Goal: Task Accomplishment & Management: Use online tool/utility

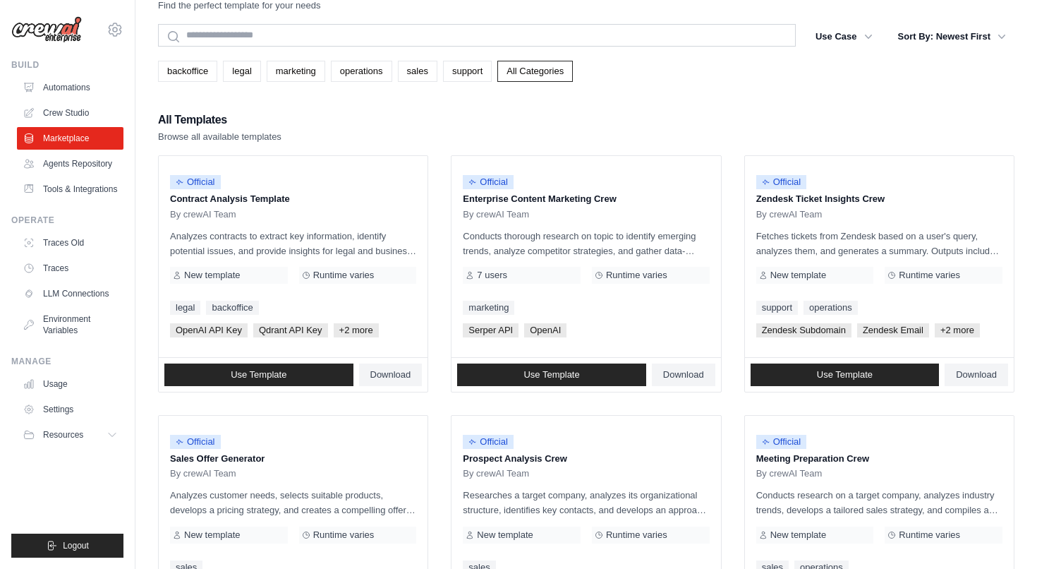
scroll to position [37, 0]
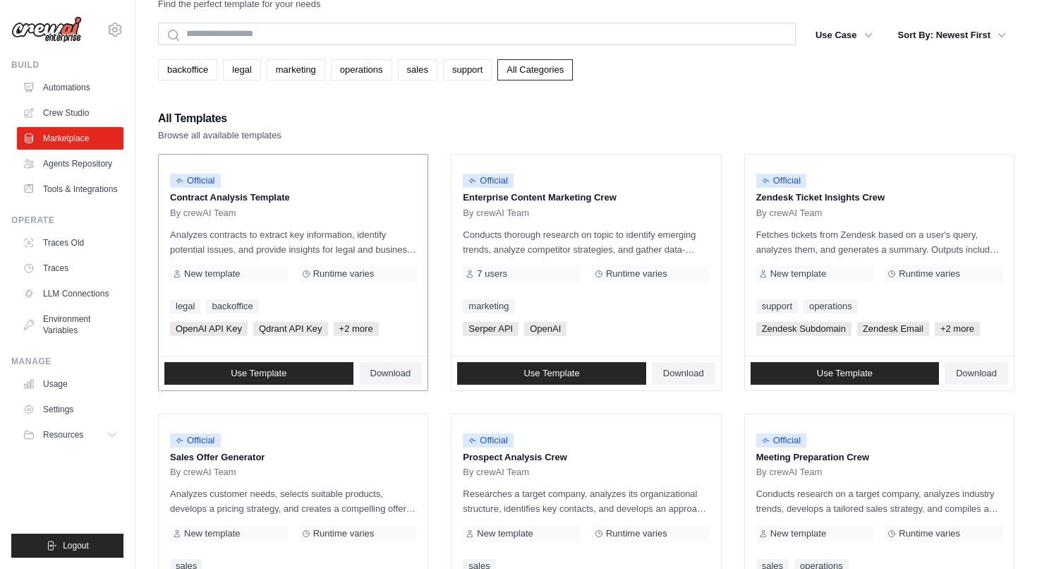
click at [259, 239] on p "Analyzes contracts to extract key information, identify potential issues, and p…" at bounding box center [293, 242] width 246 height 30
click at [276, 328] on span "Qdrant API Key" at bounding box center [290, 329] width 75 height 14
click at [363, 327] on span "+2 more" at bounding box center [356, 329] width 45 height 14
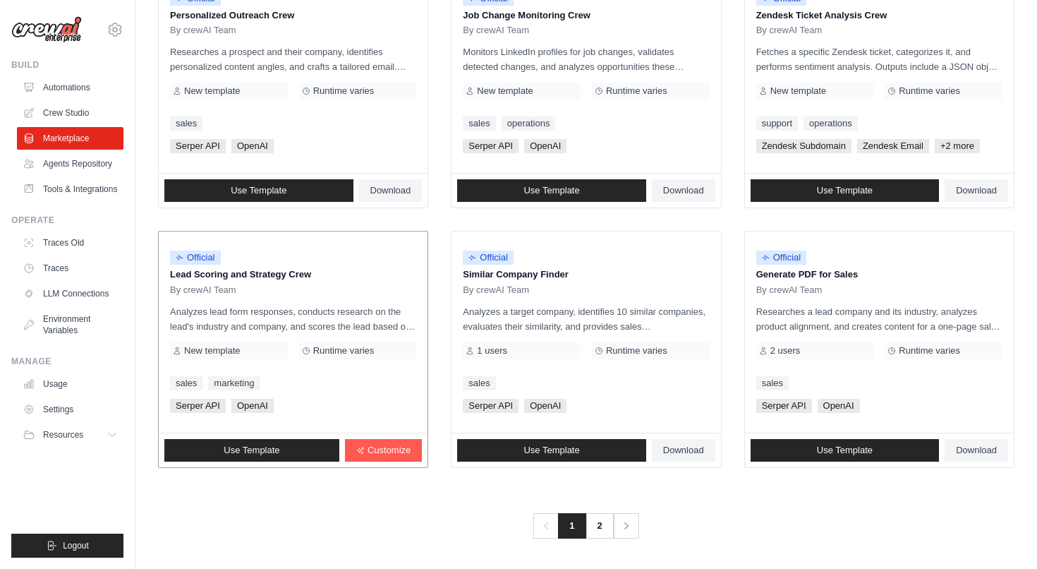
scroll to position [737, 0]
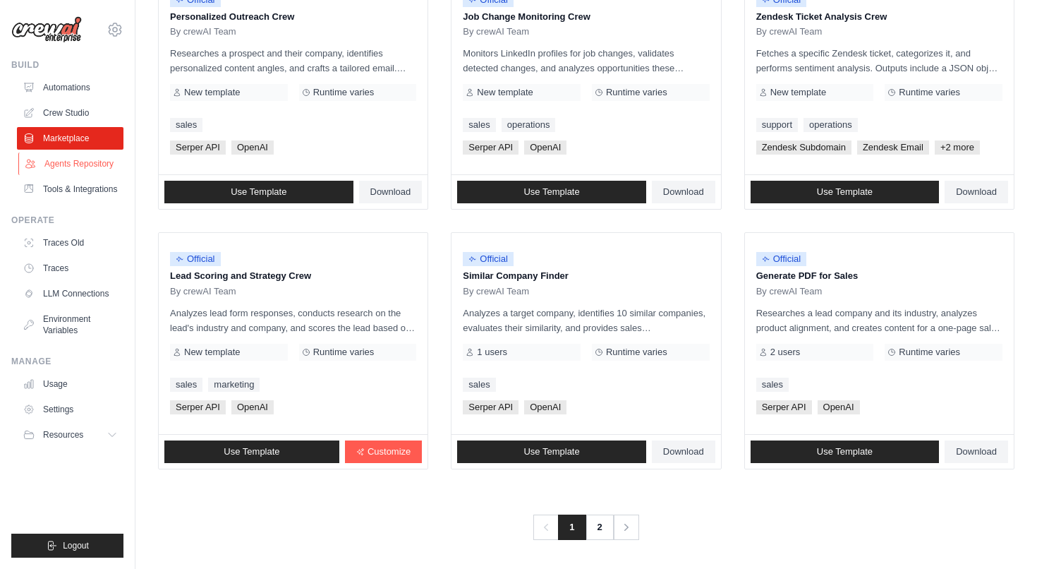
click at [97, 163] on link "Agents Repository" at bounding box center [71, 163] width 107 height 23
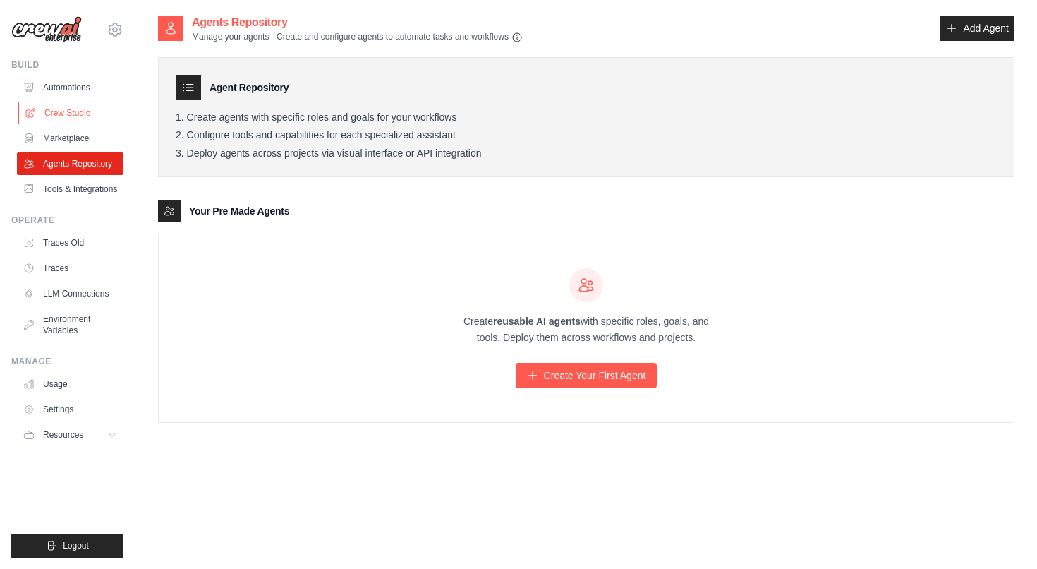
click at [76, 114] on link "Crew Studio" at bounding box center [71, 113] width 107 height 23
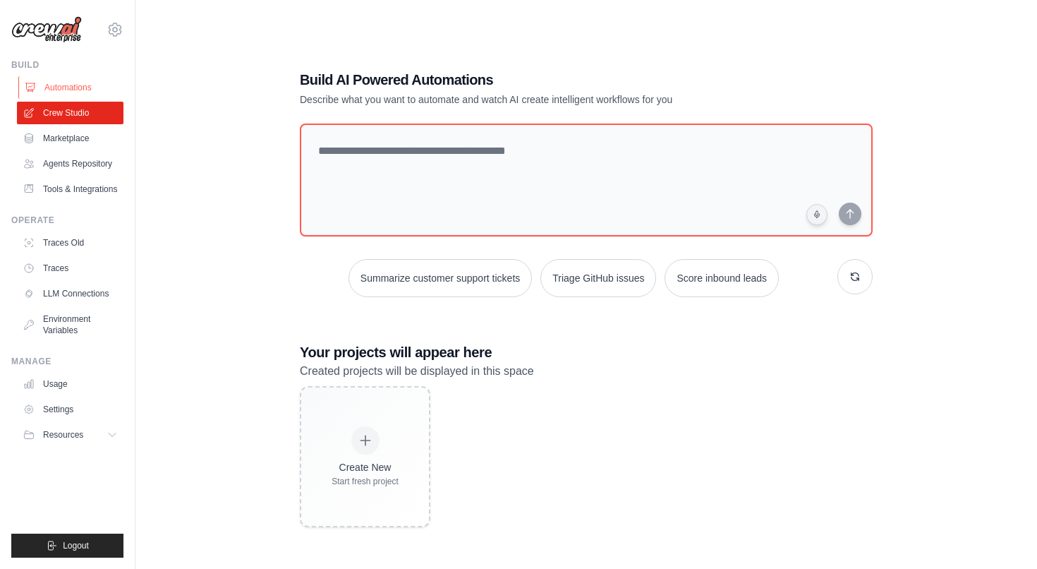
click at [68, 89] on link "Automations" at bounding box center [71, 87] width 107 height 23
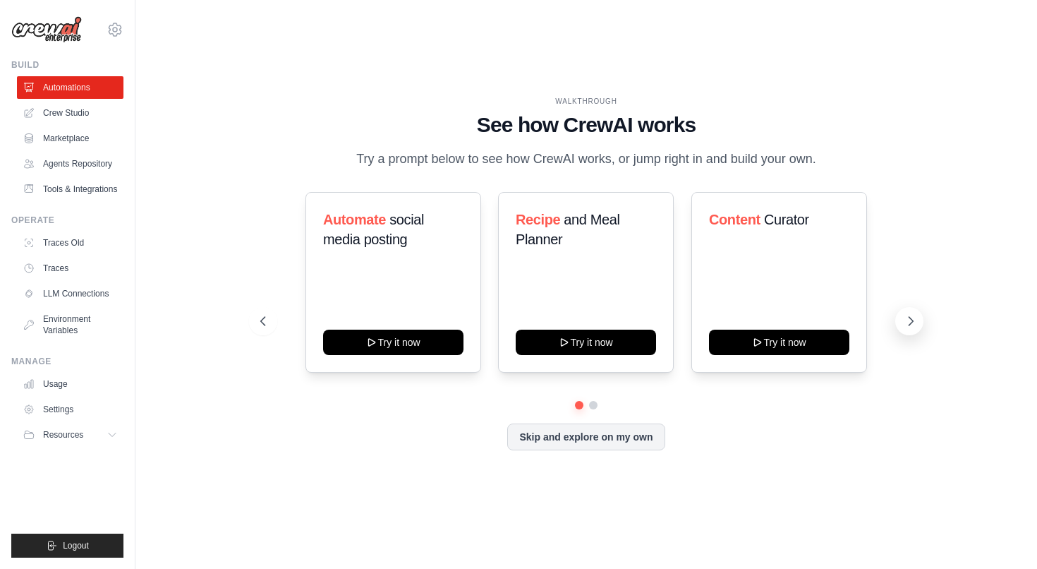
click at [915, 325] on icon at bounding box center [911, 321] width 14 height 14
click at [377, 337] on icon at bounding box center [372, 340] width 11 height 11
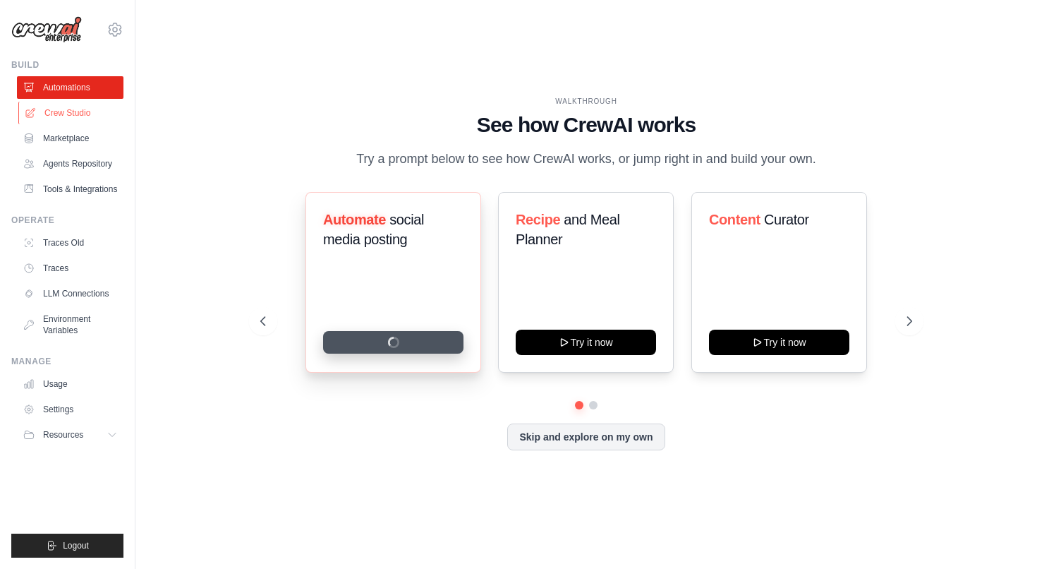
click at [60, 109] on link "Crew Studio" at bounding box center [71, 113] width 107 height 23
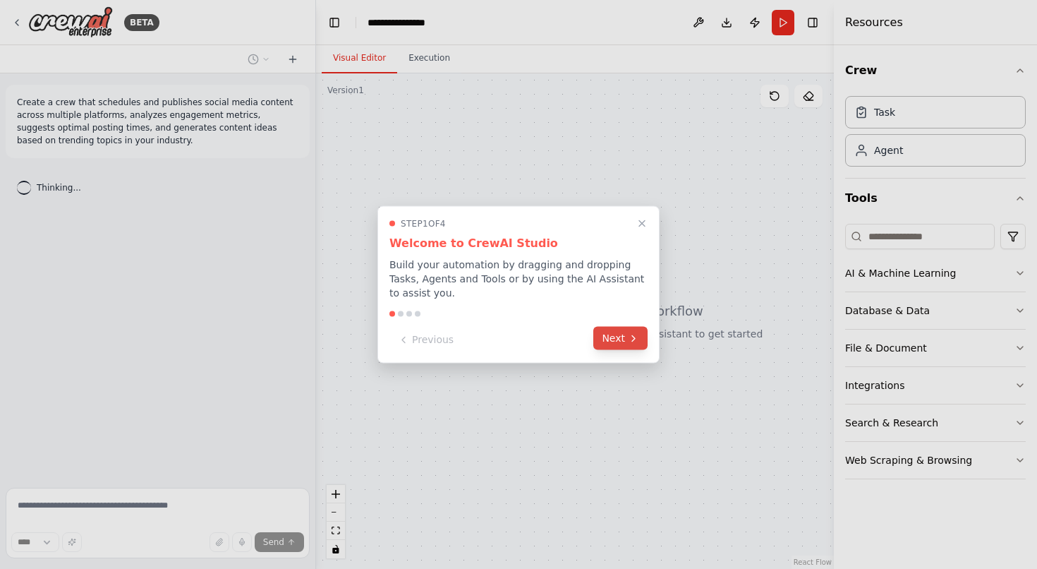
click at [624, 336] on button "Next" at bounding box center [620, 338] width 54 height 23
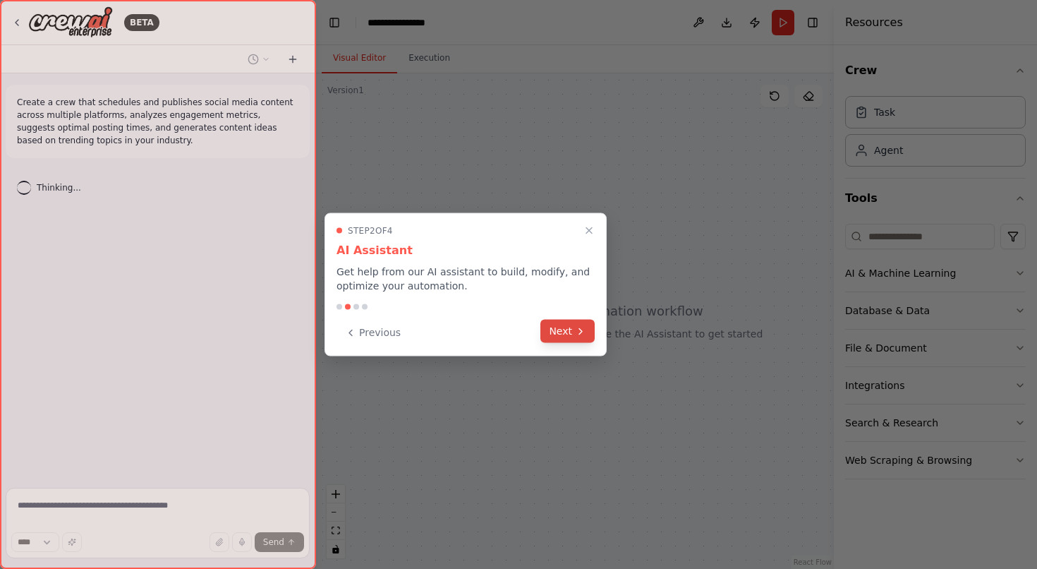
click at [584, 332] on icon at bounding box center [580, 330] width 11 height 11
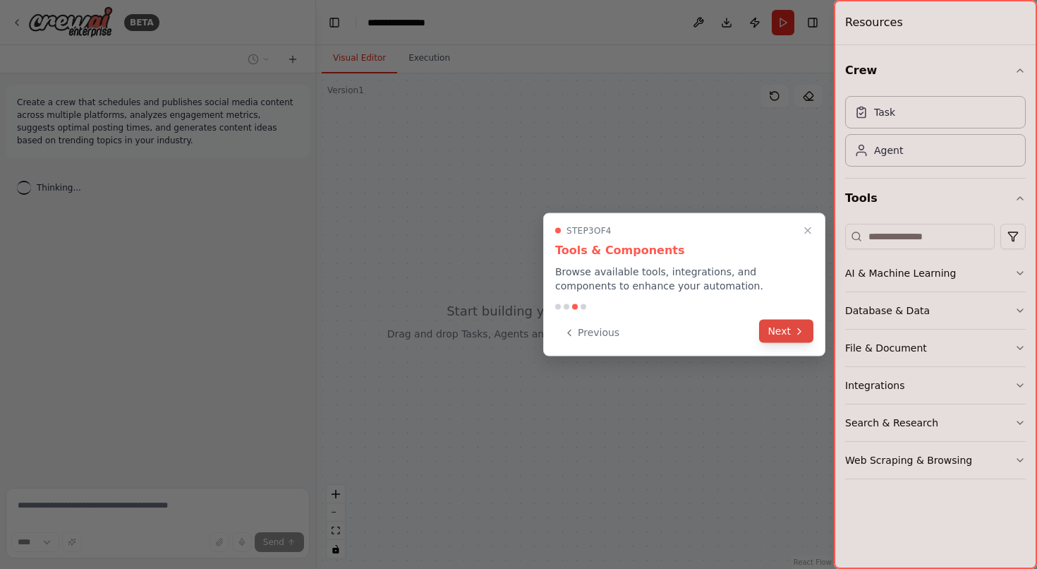
click at [800, 326] on icon at bounding box center [799, 330] width 11 height 11
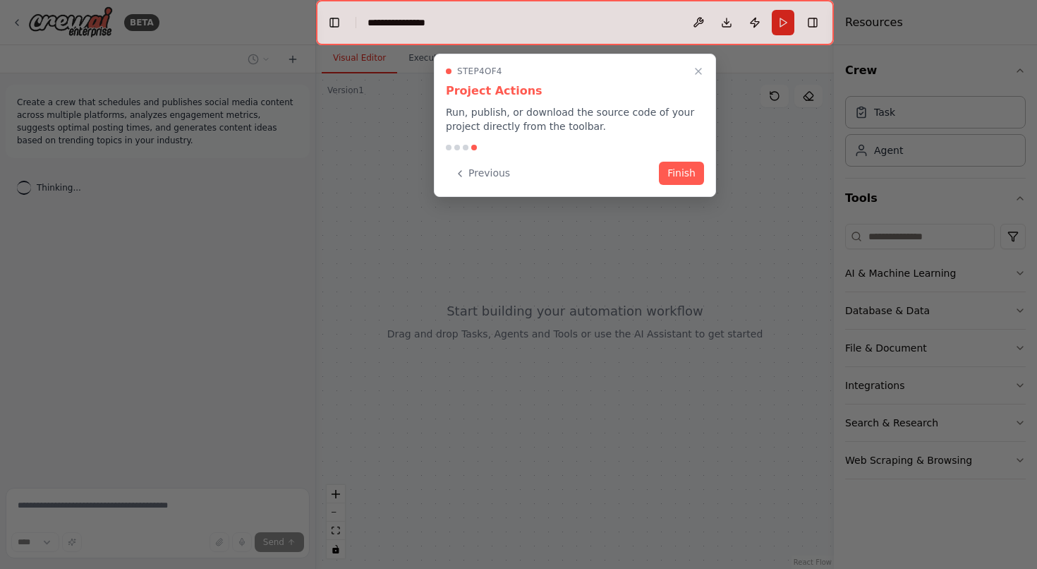
click at [708, 179] on div "Step 4 of 4 Project Actions Run, publish, or download the source code of your p…" at bounding box center [575, 125] width 282 height 143
click at [693, 178] on button "Finish" at bounding box center [681, 171] width 45 height 23
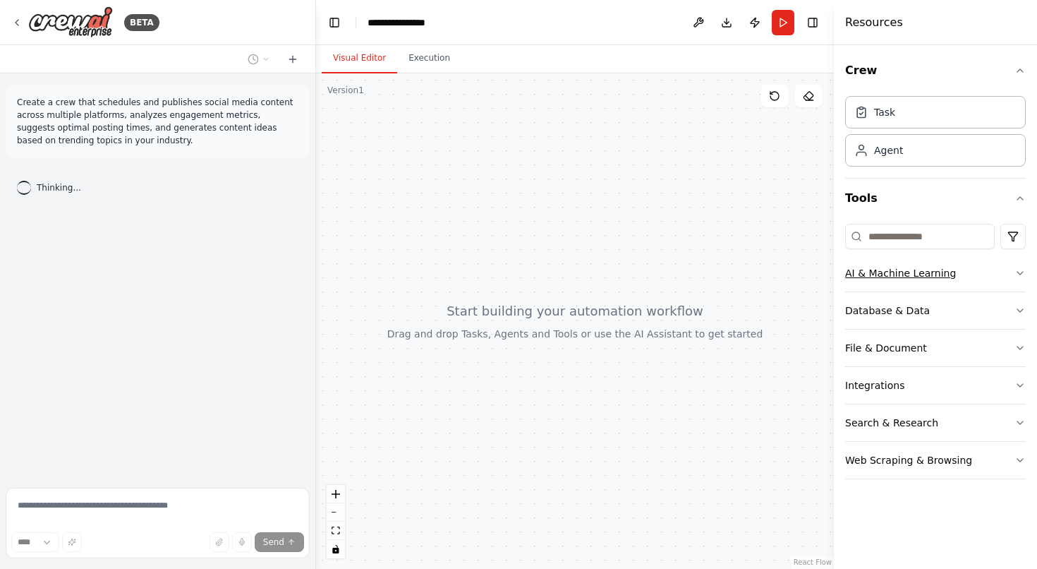
click at [928, 278] on div "AI & Machine Learning" at bounding box center [900, 273] width 111 height 14
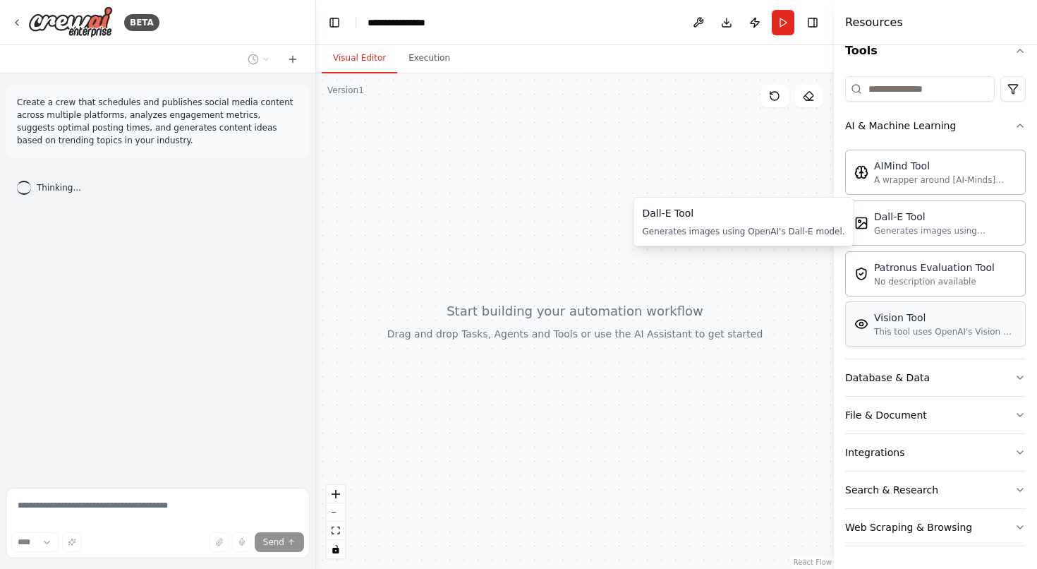
scroll to position [147, 0]
click at [889, 377] on div "Database & Data" at bounding box center [887, 377] width 85 height 14
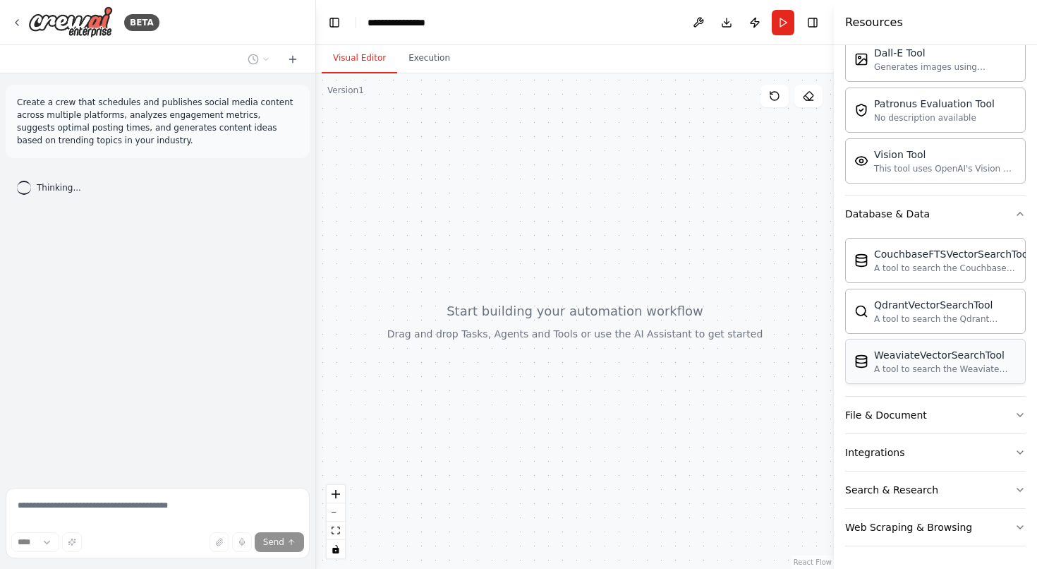
scroll to position [311, 0]
click at [893, 418] on div "File & Document" at bounding box center [886, 415] width 82 height 14
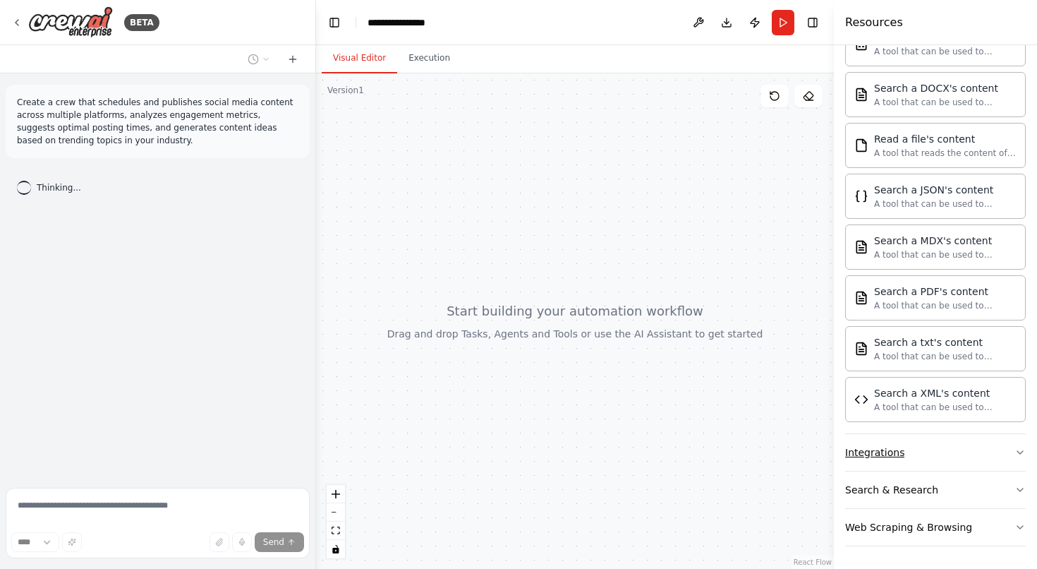
scroll to position [729, 0]
click at [881, 458] on div "Integrations" at bounding box center [874, 452] width 59 height 14
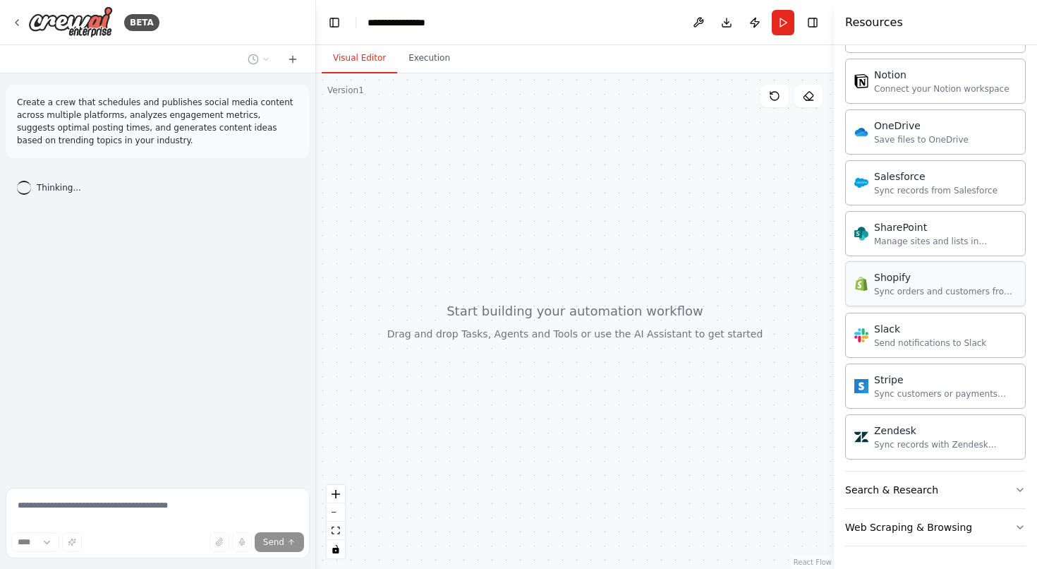
scroll to position [1858, 0]
click at [907, 480] on button "Search & Research" at bounding box center [935, 489] width 181 height 37
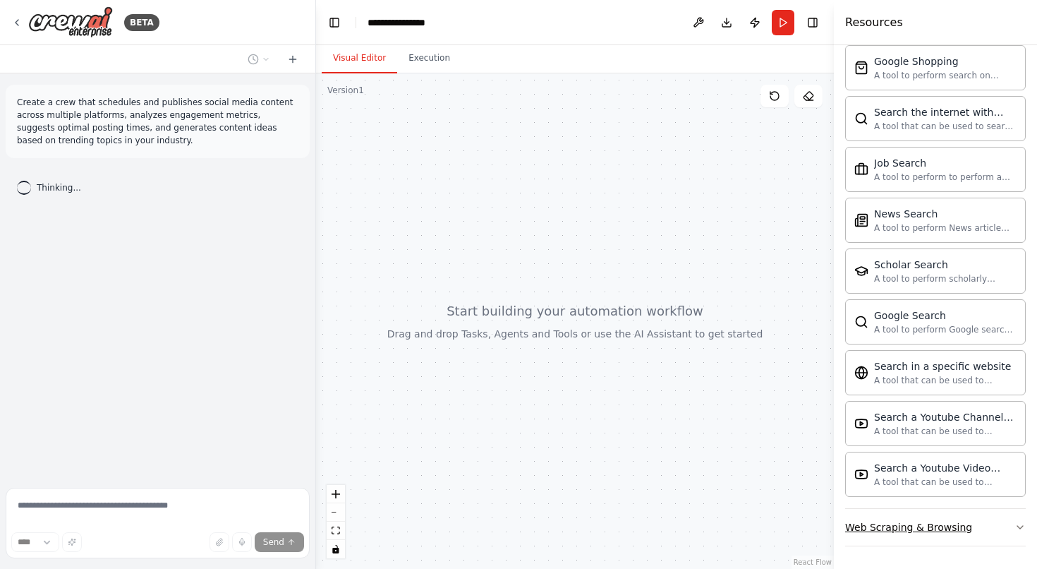
scroll to position [0, 0]
click at [903, 521] on div "Web Scraping & Browsing" at bounding box center [908, 527] width 127 height 14
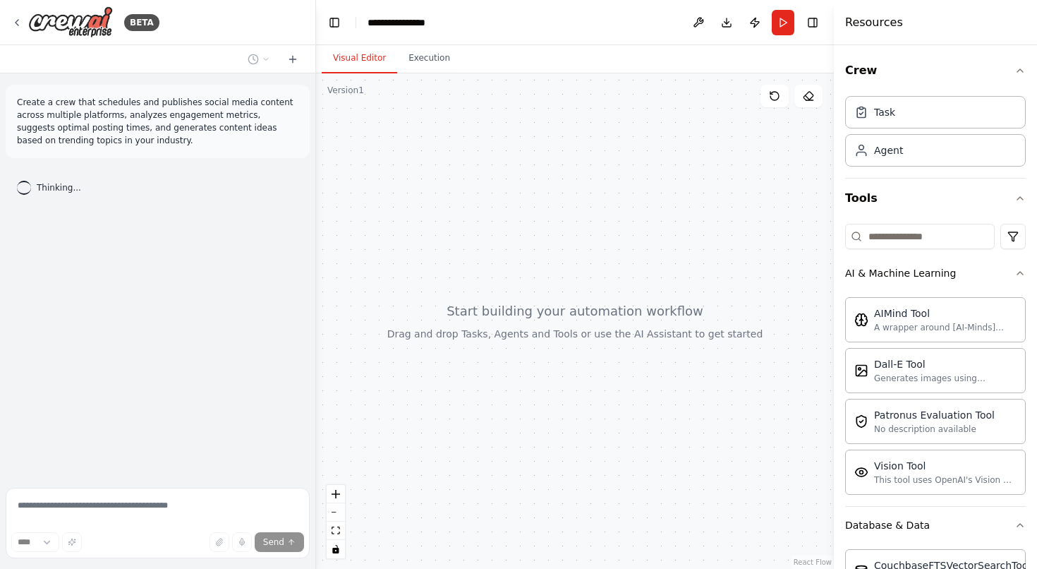
click at [130, 142] on p "Create a crew that schedules and publishes social media content across multiple…" at bounding box center [158, 121] width 282 height 51
click at [914, 111] on div "Task" at bounding box center [935, 111] width 181 height 32
click at [879, 117] on div "Task" at bounding box center [884, 111] width 21 height 14
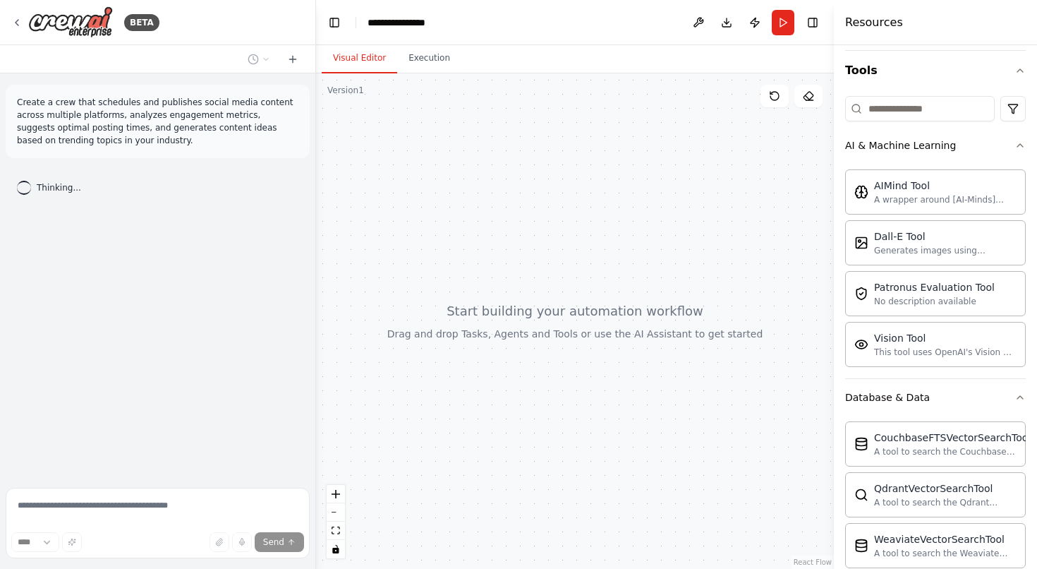
scroll to position [95, 0]
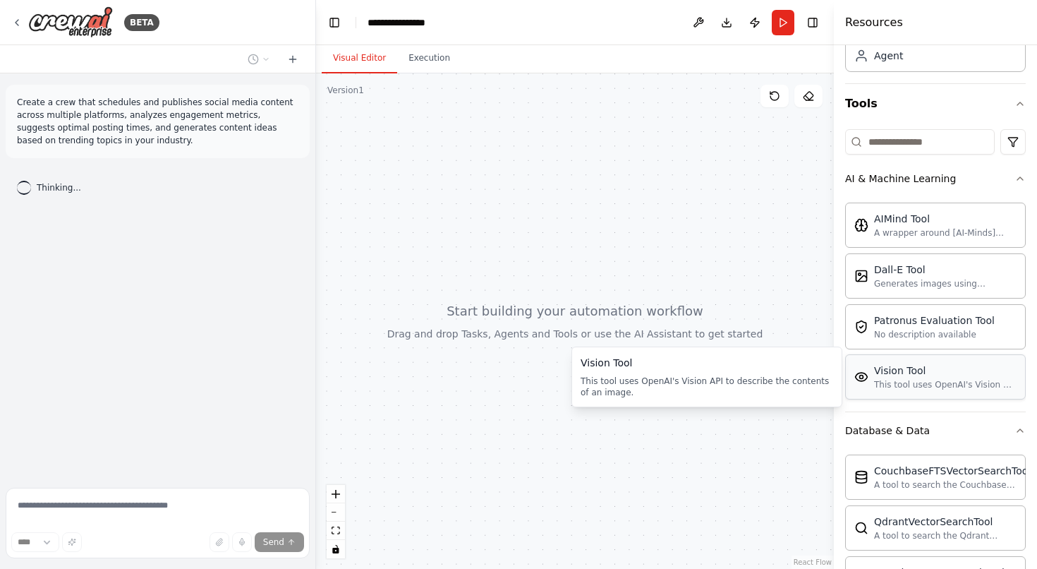
click at [925, 378] on div "Vision Tool This tool uses OpenAI's Vision API to describe the contents of an i…" at bounding box center [945, 376] width 143 height 27
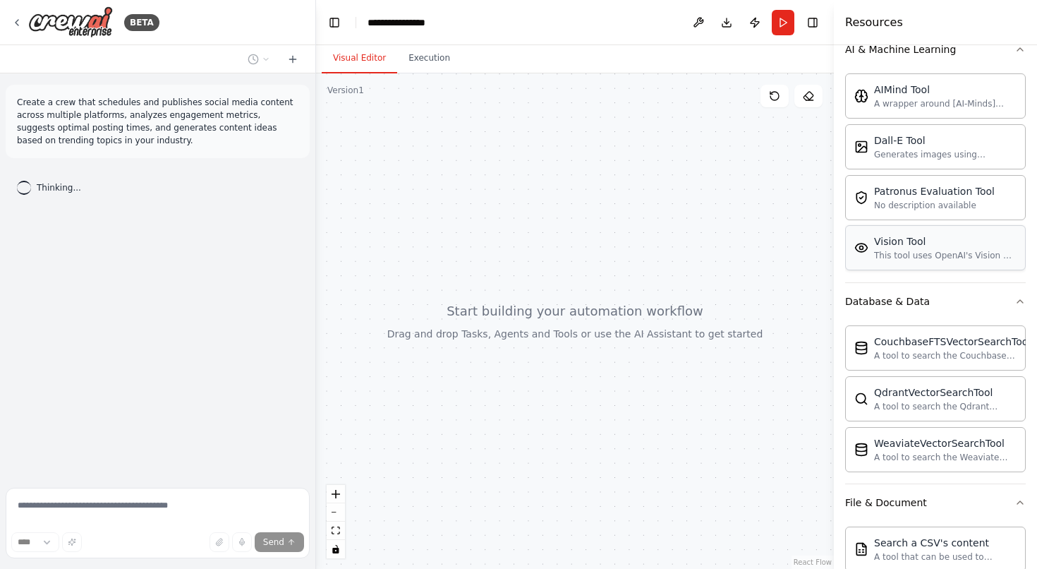
scroll to position [227, 0]
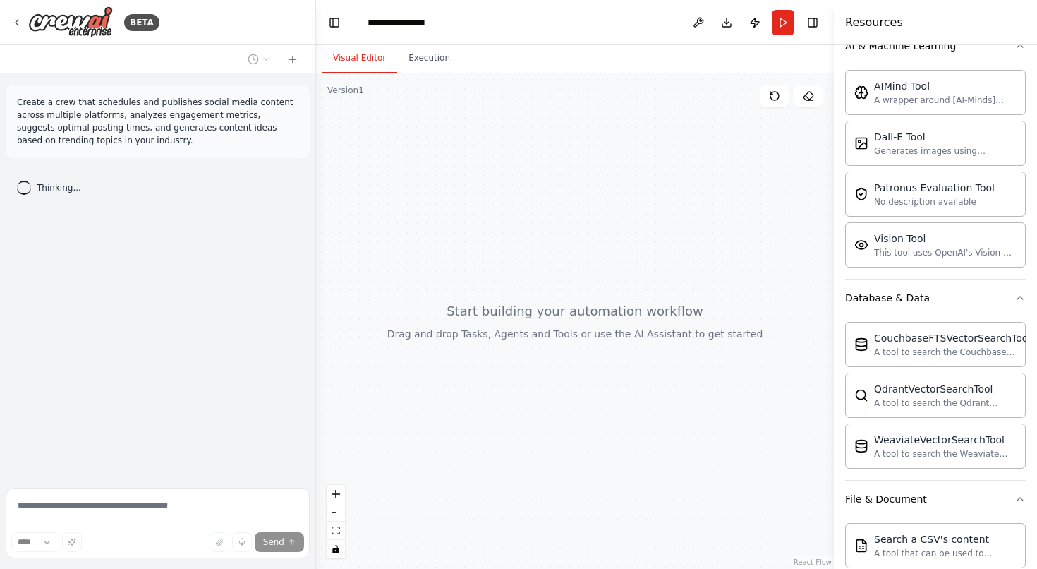
click at [33, 188] on div "Thinking..." at bounding box center [49, 188] width 64 height 14
click at [99, 146] on p "Create a crew that schedules and publishes social media content across multiple…" at bounding box center [158, 121] width 282 height 51
click at [771, 96] on icon at bounding box center [775, 96] width 8 height 8
click at [782, 18] on button "Run" at bounding box center [783, 22] width 23 height 25
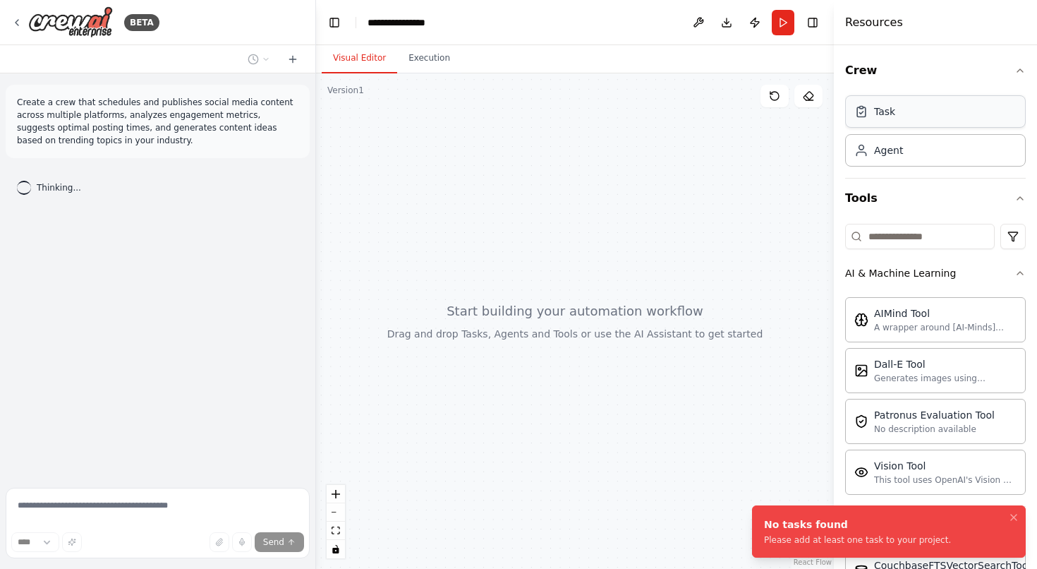
scroll to position [0, 0]
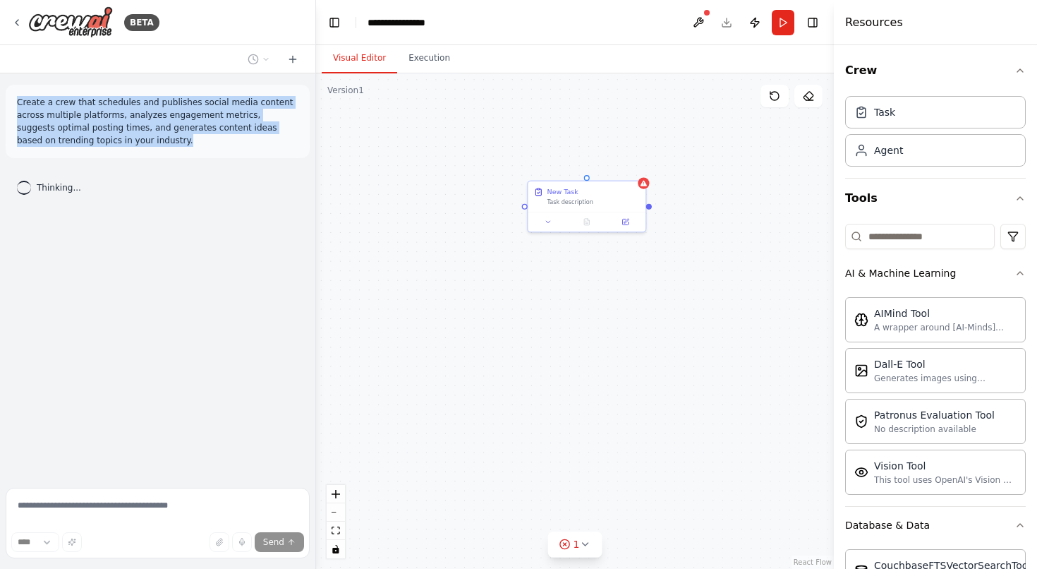
drag, startPoint x: 118, startPoint y: 135, endPoint x: 10, endPoint y: 95, distance: 115.5
click at [10, 95] on div "Create a crew that schedules and publishes social media content across multiple…" at bounding box center [158, 121] width 304 height 73
click at [117, 127] on p "Create a crew that schedules and publishes social media content across multiple…" at bounding box center [158, 121] width 282 height 51
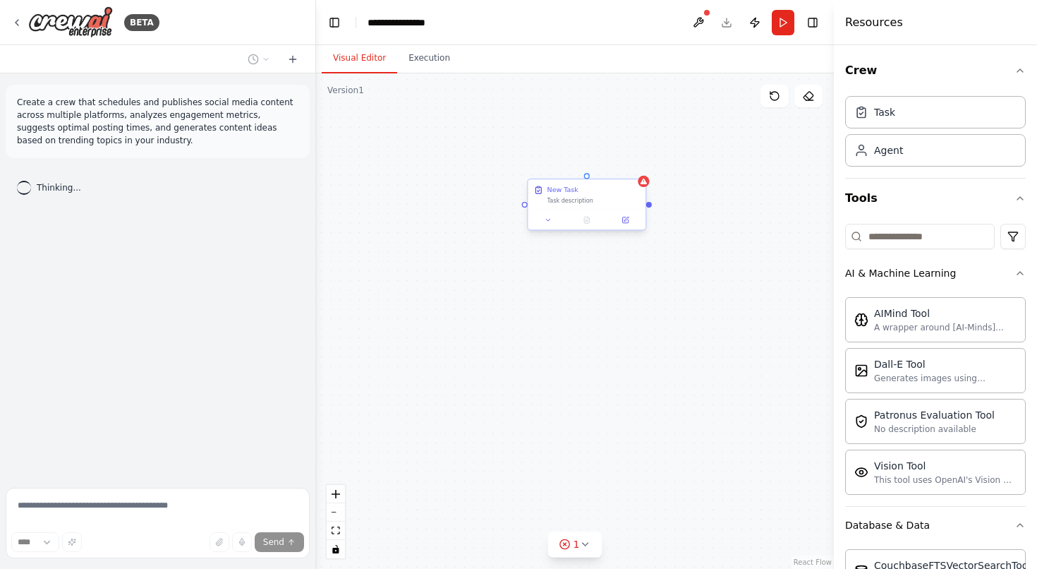
click at [557, 194] on div "New Task" at bounding box center [563, 190] width 31 height 10
click at [630, 220] on button at bounding box center [625, 220] width 33 height 11
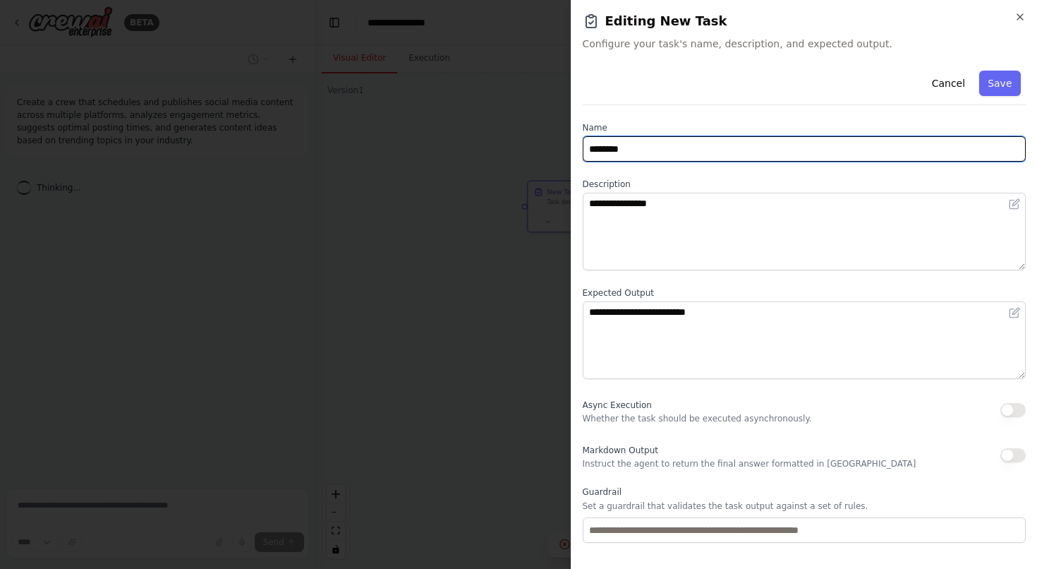
drag, startPoint x: 651, startPoint y: 147, endPoint x: 551, endPoint y: 147, distance: 99.5
click at [551, 147] on body "**********" at bounding box center [518, 284] width 1037 height 569
type input "*****"
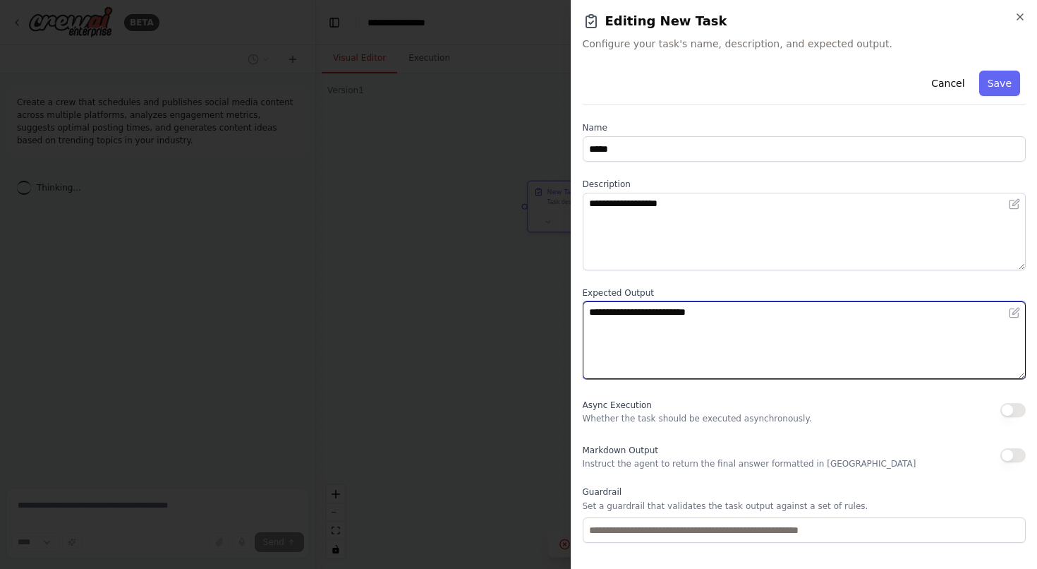
click at [666, 320] on textarea "**********" at bounding box center [805, 340] width 444 height 78
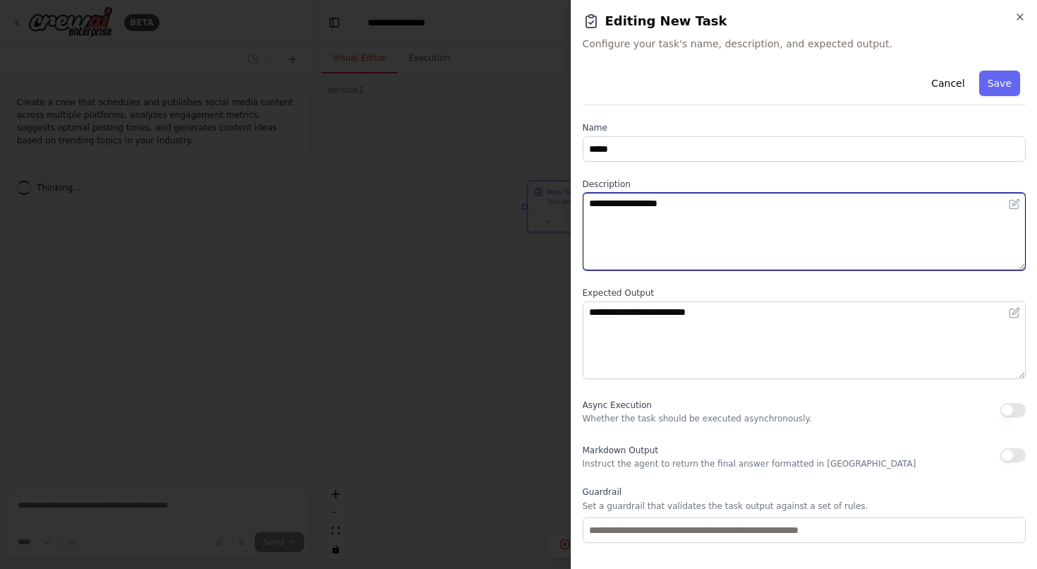
click at [689, 205] on textarea "**********" at bounding box center [805, 232] width 444 height 78
type textarea "**********"
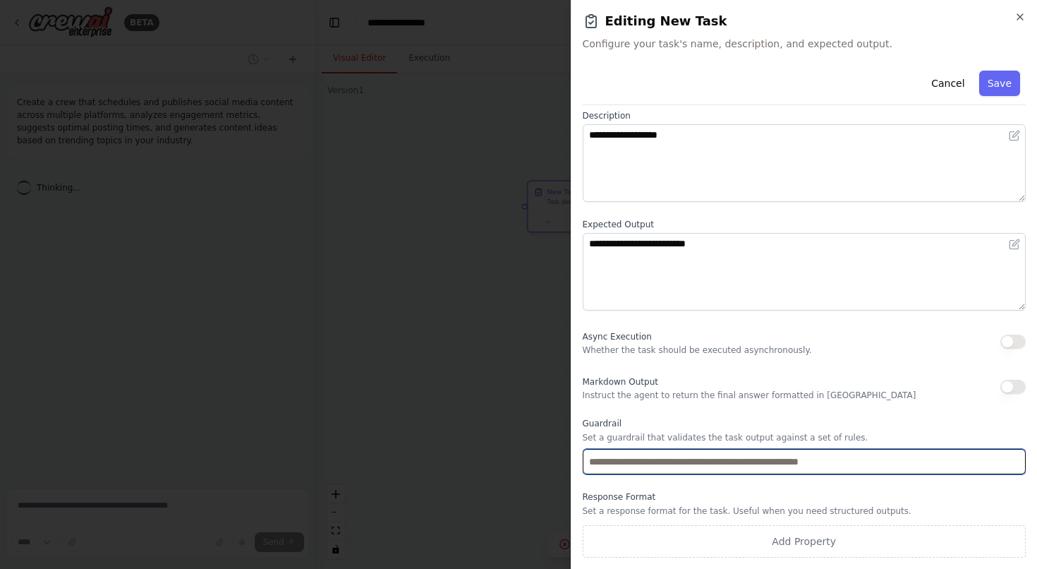
click at [840, 461] on input "text" at bounding box center [805, 461] width 444 height 25
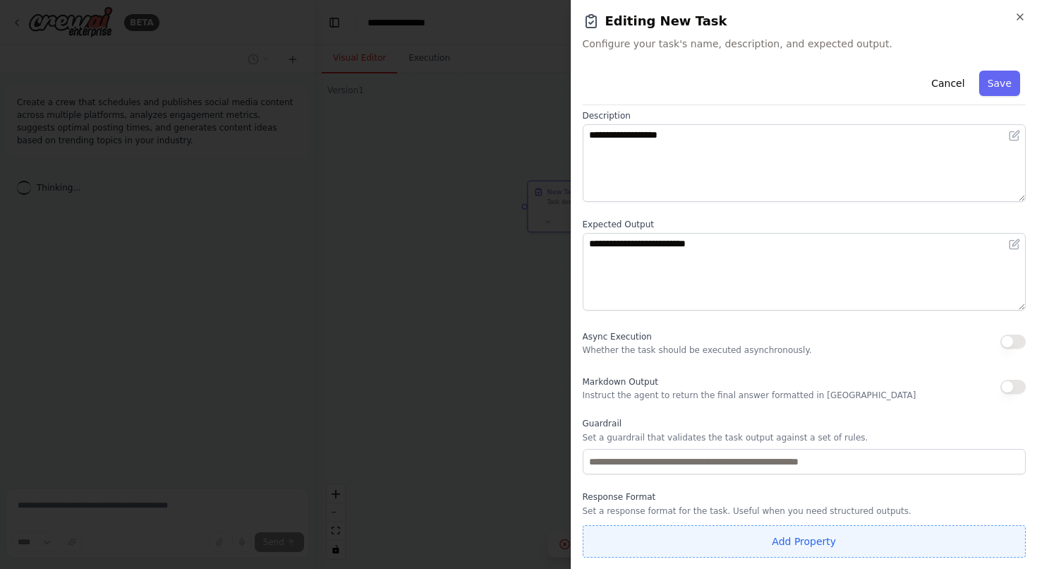
click at [713, 540] on button "Add Property" at bounding box center [805, 541] width 444 height 32
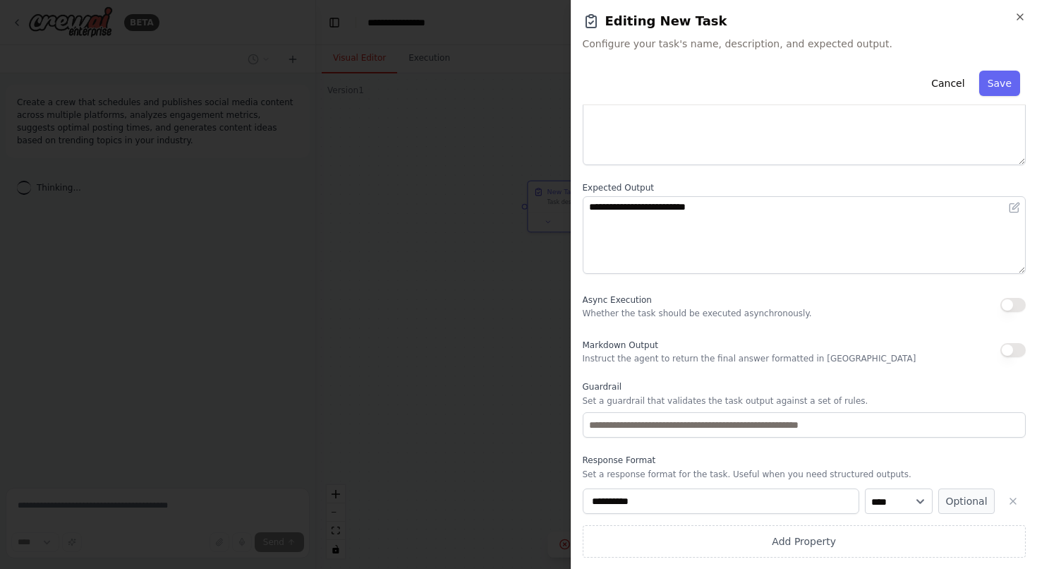
scroll to position [105, 0]
click at [992, 83] on button "Save" at bounding box center [999, 83] width 41 height 25
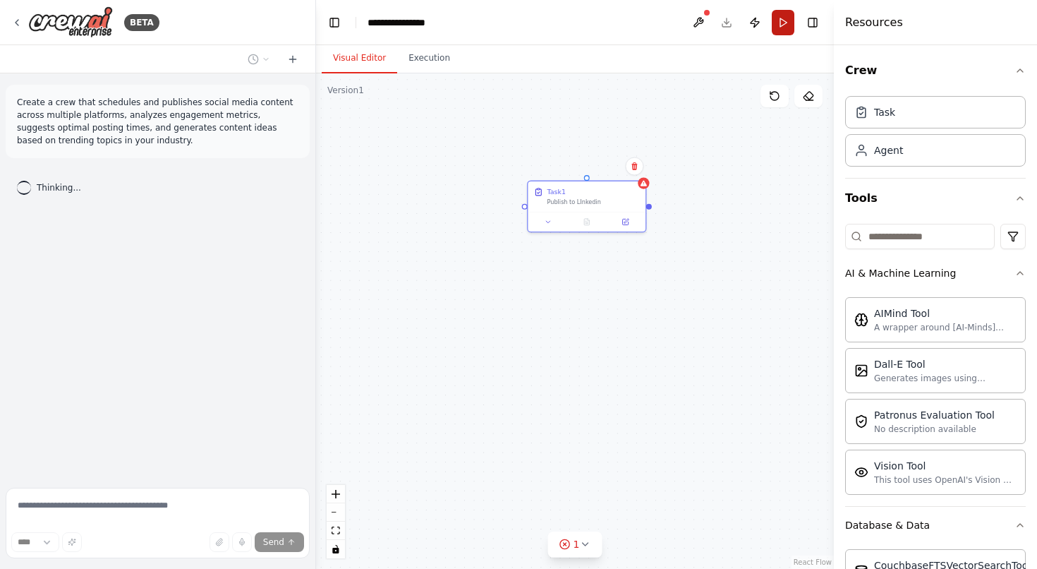
click at [782, 16] on button "Run" at bounding box center [783, 22] width 23 height 25
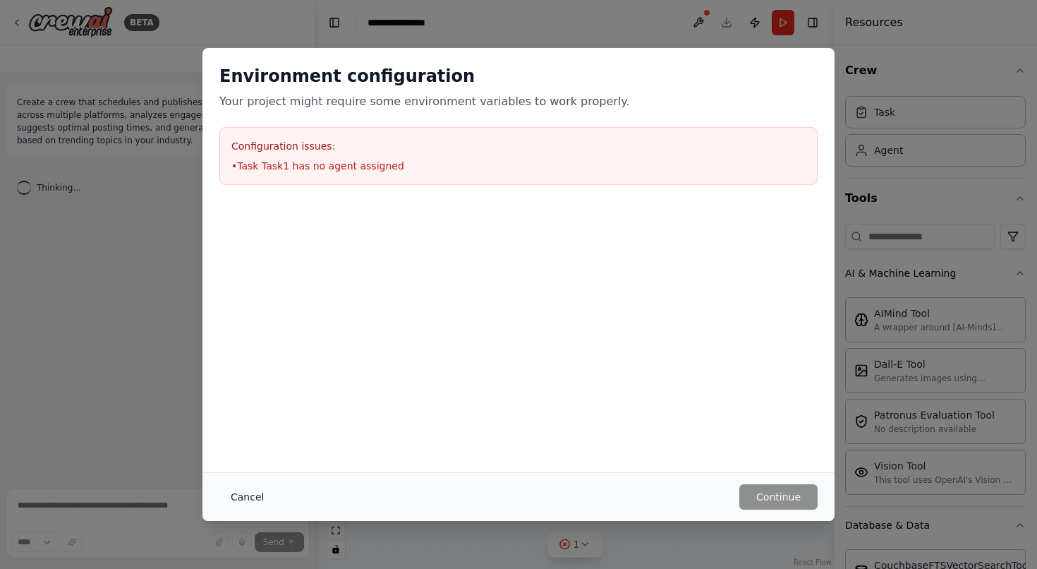
click at [250, 495] on button "Cancel" at bounding box center [247, 496] width 56 height 25
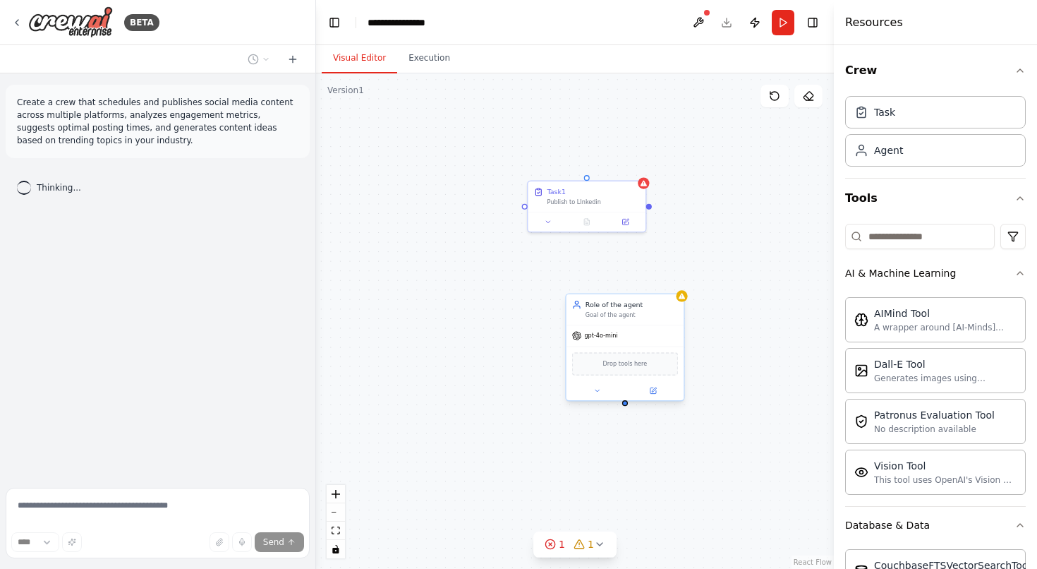
click at [643, 372] on div "Drop tools here" at bounding box center [625, 363] width 106 height 23
click at [653, 390] on icon at bounding box center [654, 390] width 6 height 6
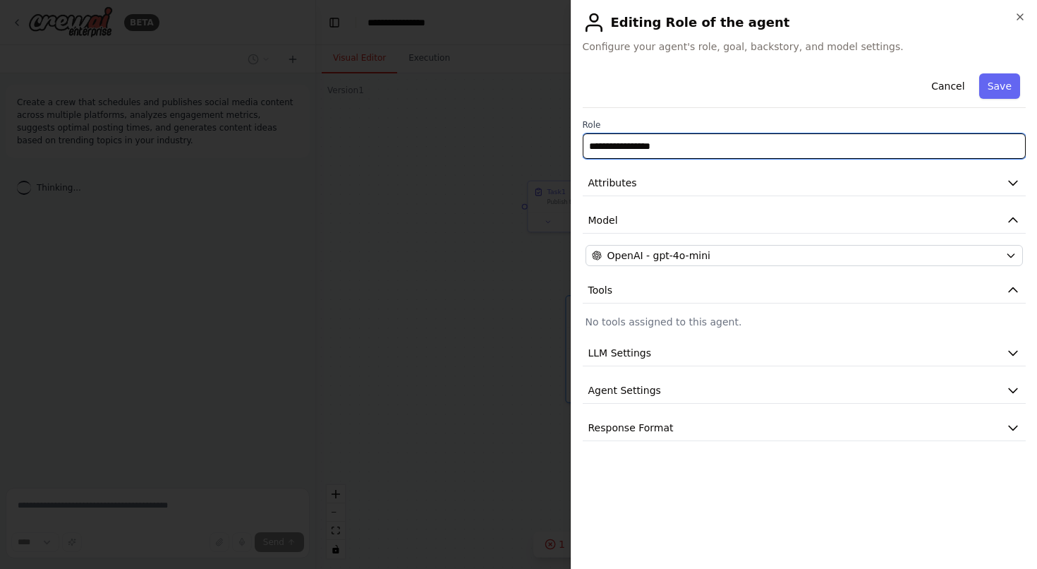
drag, startPoint x: 691, startPoint y: 145, endPoint x: 509, endPoint y: 123, distance: 182.6
click at [509, 123] on body "**********" at bounding box center [518, 284] width 1037 height 569
type input "********"
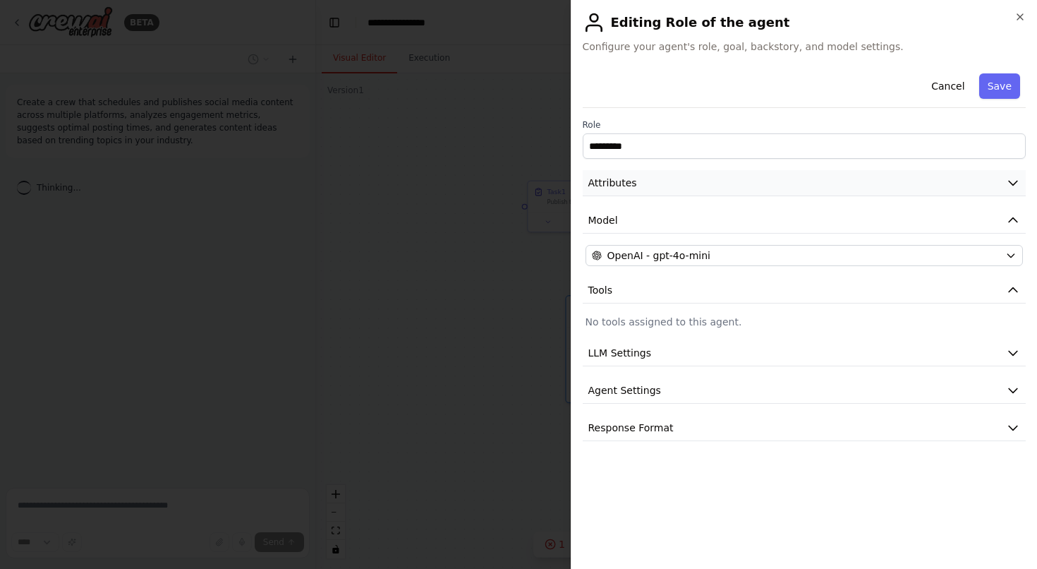
click at [648, 180] on button "Attributes" at bounding box center [805, 183] width 444 height 26
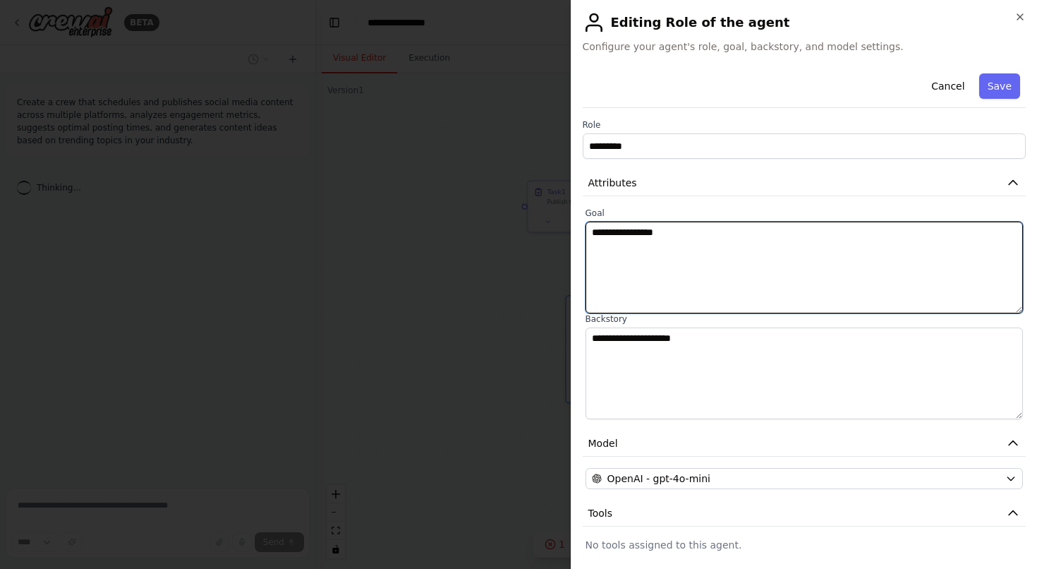
drag, startPoint x: 710, startPoint y: 228, endPoint x: 588, endPoint y: 231, distance: 122.1
click at [588, 231] on textarea "**********" at bounding box center [805, 268] width 438 height 92
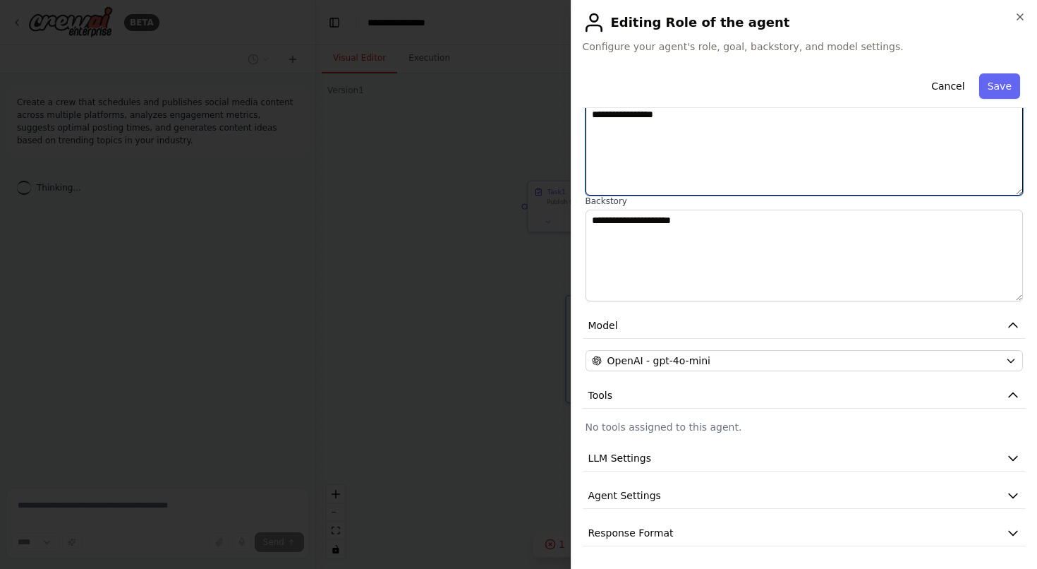
scroll to position [0, 0]
click at [675, 459] on button "LLM Settings" at bounding box center [805, 458] width 444 height 26
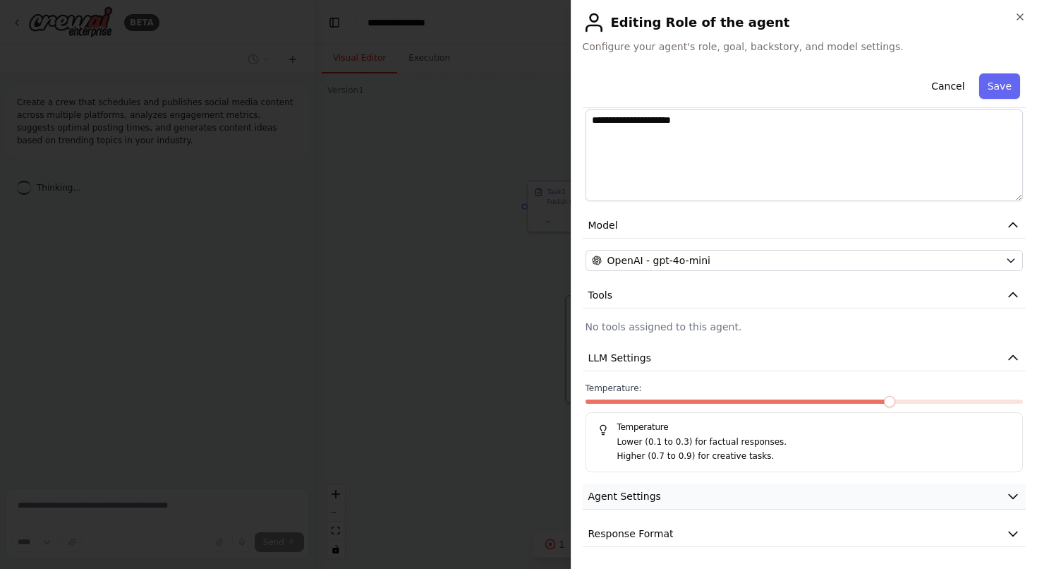
click at [657, 487] on button "Agent Settings" at bounding box center [805, 496] width 444 height 26
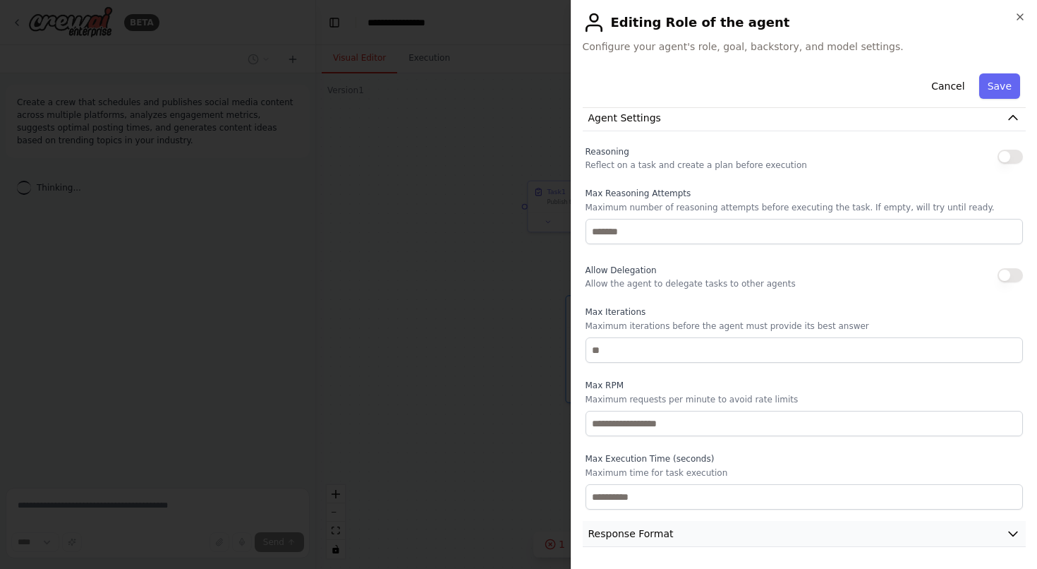
click at [643, 538] on span "Response Format" at bounding box center [631, 533] width 85 height 14
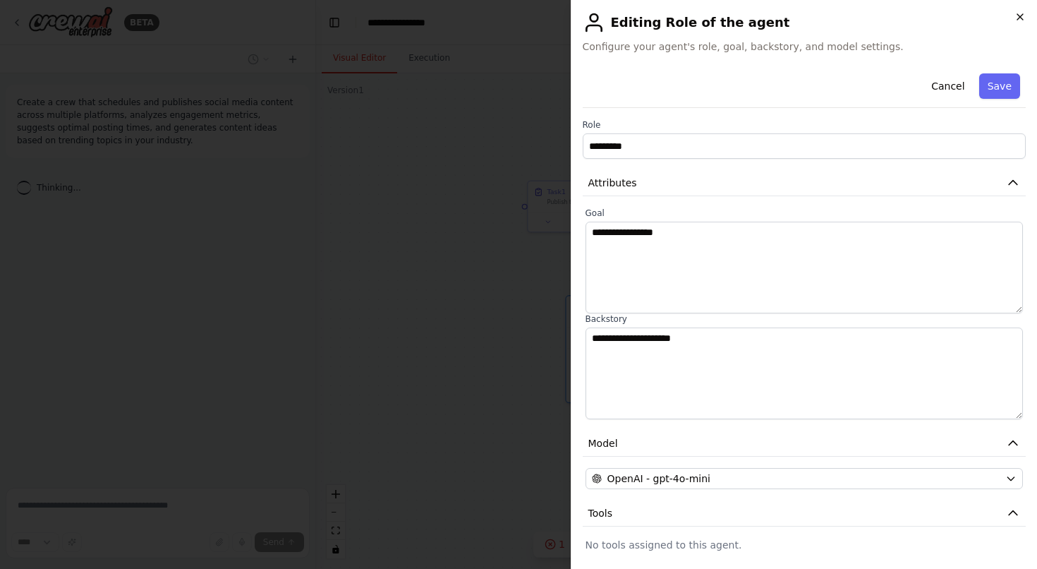
click at [1020, 16] on icon "button" at bounding box center [1020, 16] width 11 height 11
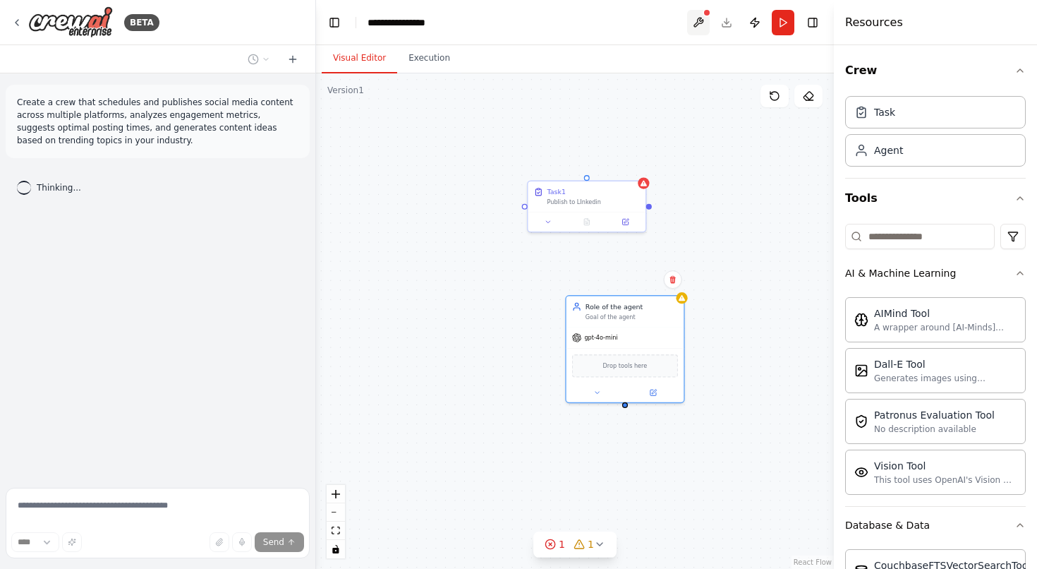
click at [698, 23] on button at bounding box center [698, 22] width 23 height 25
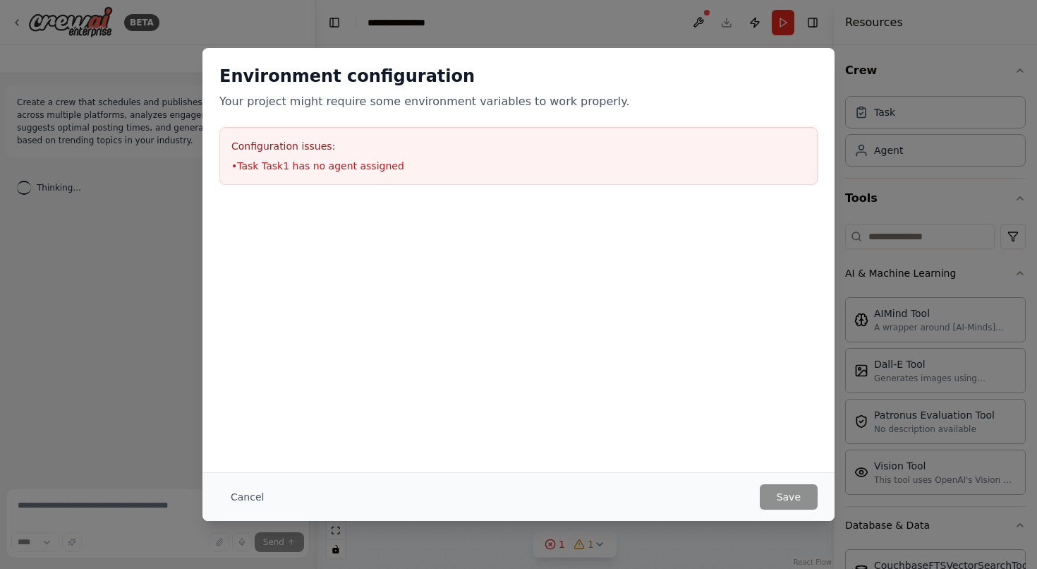
click at [190, 491] on div "Environment configuration Your project might require some environment variables…" at bounding box center [518, 284] width 1037 height 569
click at [258, 503] on button "Cancel" at bounding box center [247, 496] width 56 height 25
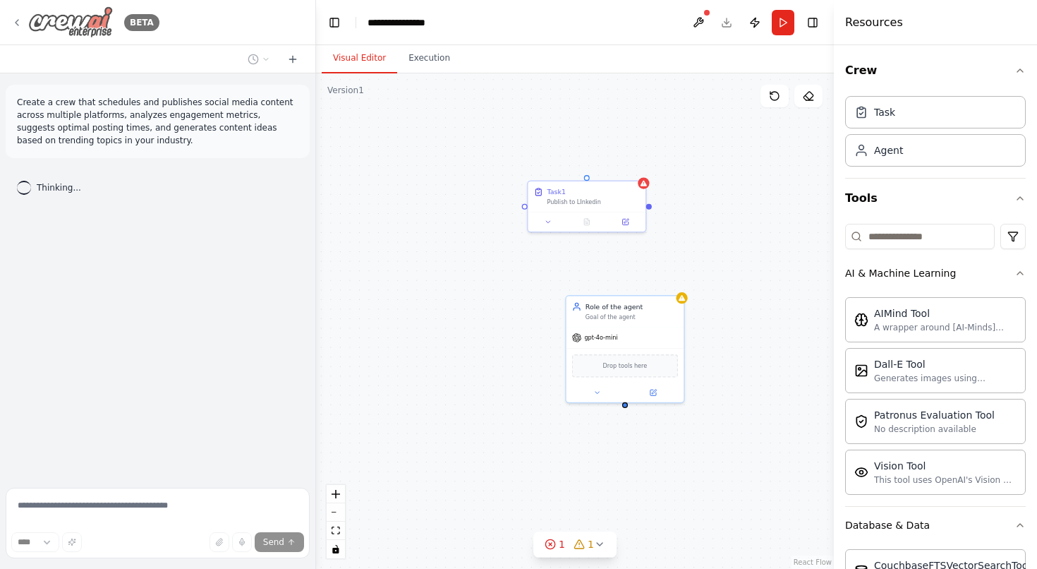
click at [72, 29] on img at bounding box center [70, 22] width 85 height 32
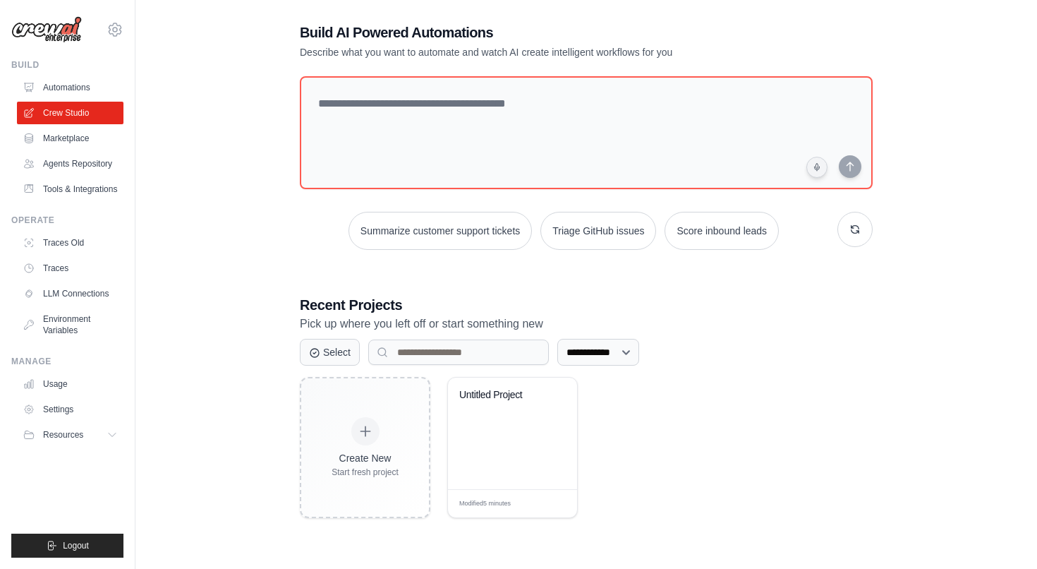
scroll to position [28, 0]
click at [82, 144] on link "Marketplace" at bounding box center [71, 138] width 107 height 23
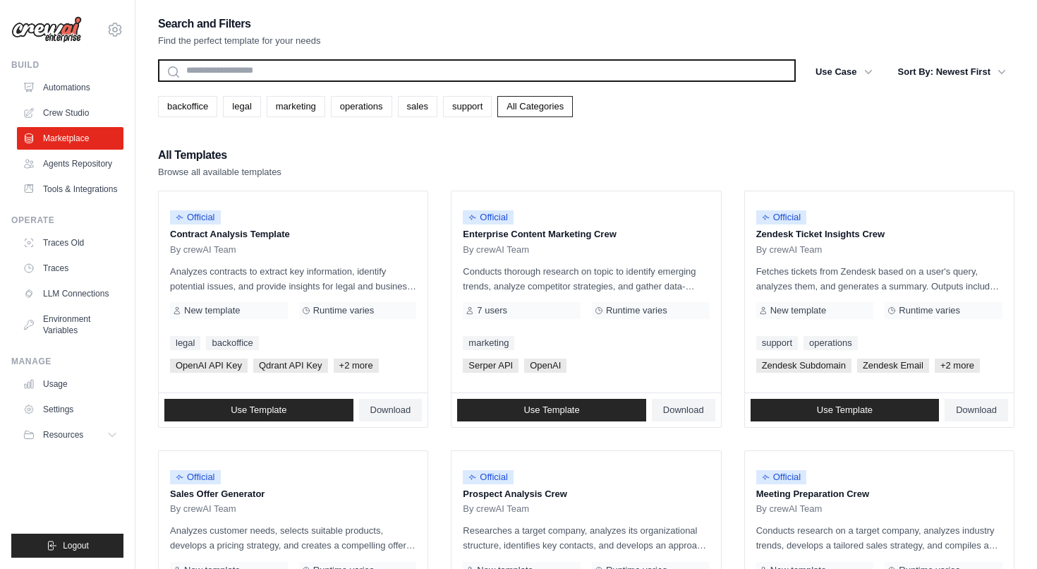
click at [270, 75] on input "text" at bounding box center [477, 70] width 638 height 23
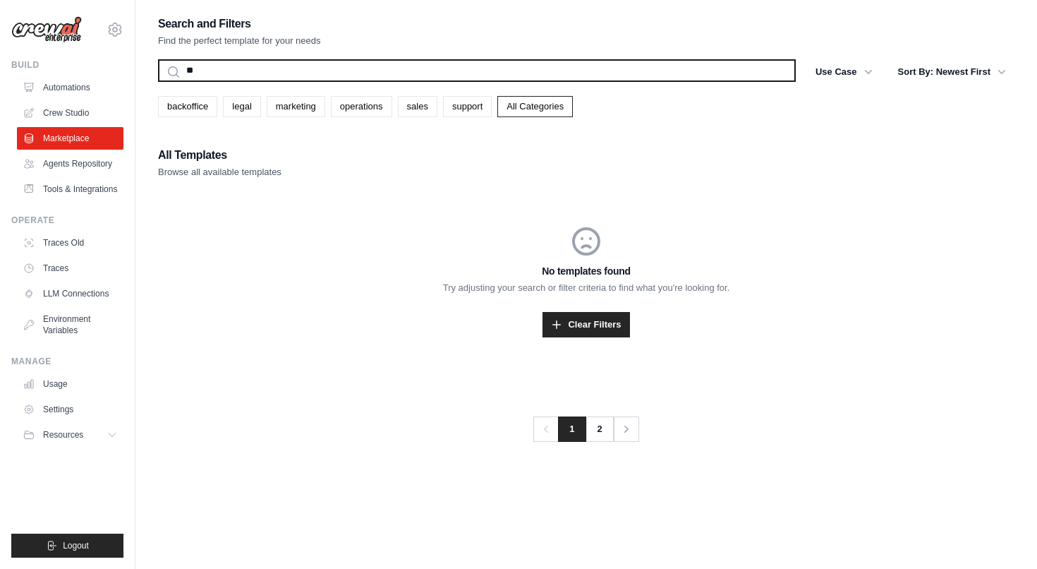
type input "*"
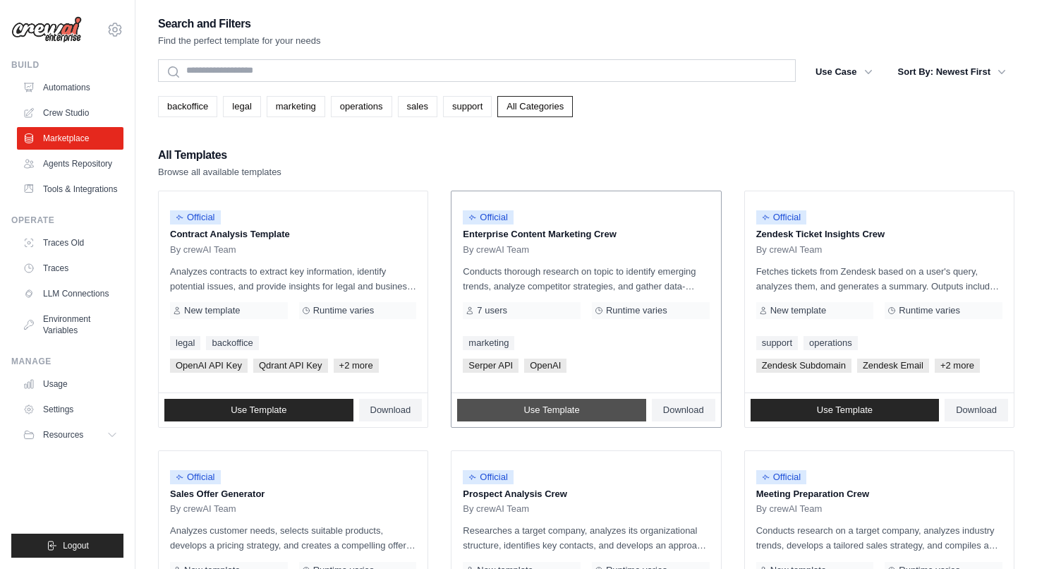
click at [529, 406] on span "Use Template" at bounding box center [552, 409] width 56 height 11
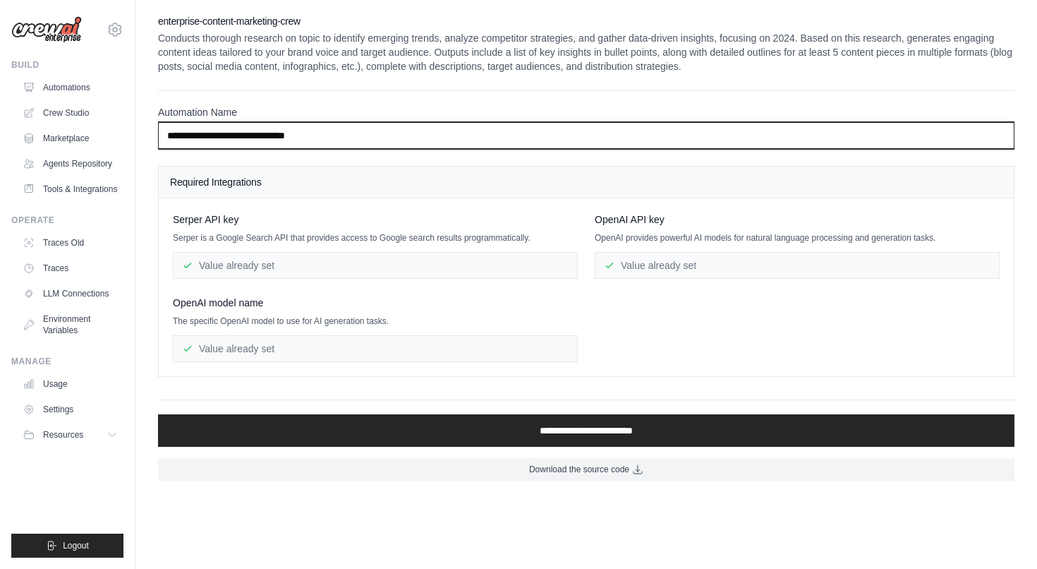
click at [366, 138] on input "**********" at bounding box center [586, 135] width 857 height 27
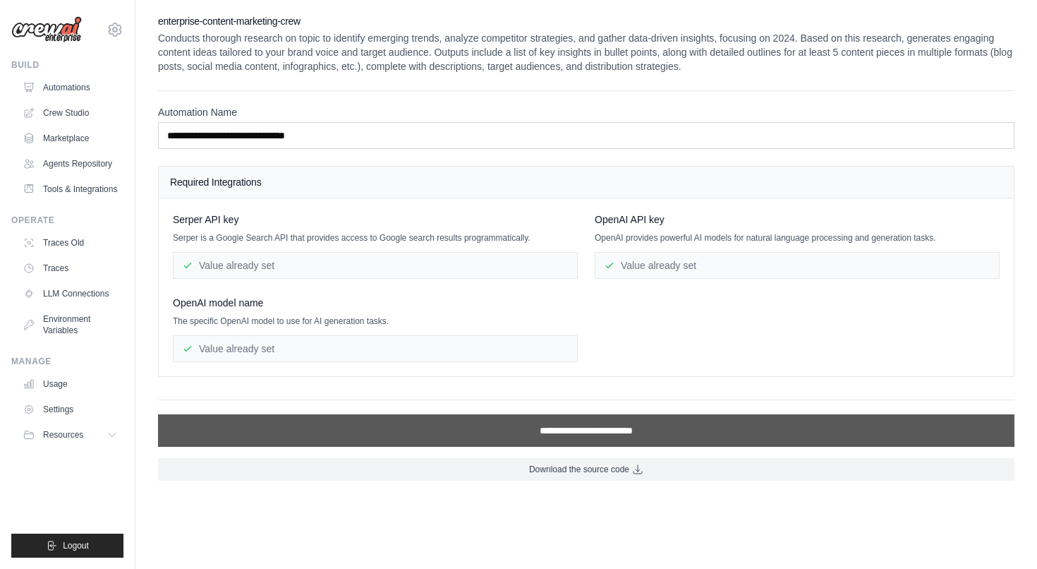
click at [596, 428] on input "**********" at bounding box center [586, 430] width 857 height 32
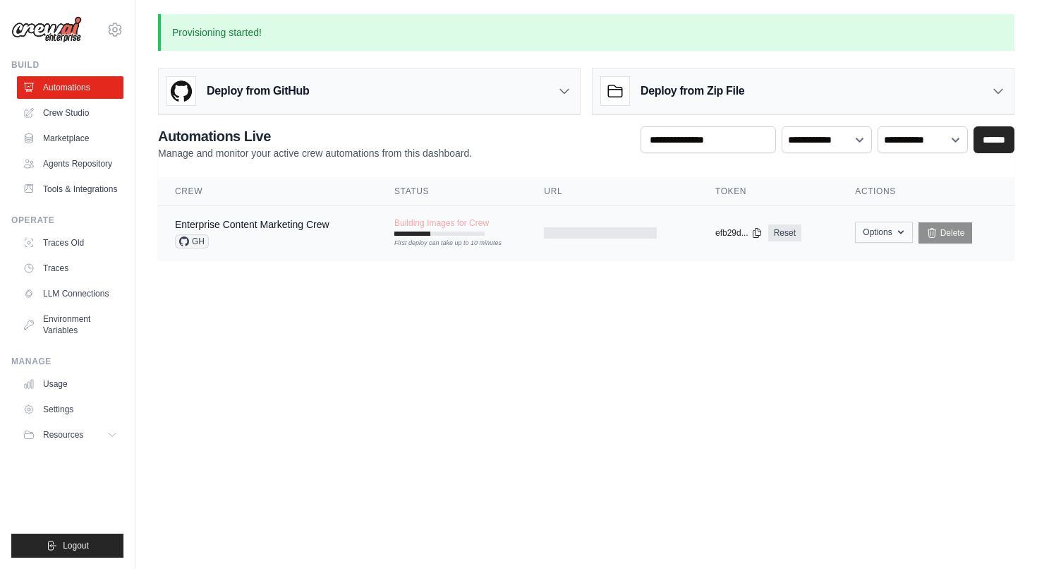
click at [902, 231] on icon "button" at bounding box center [901, 233] width 6 height 4
click at [967, 313] on body "rajesh.kelappan@gmail.com Settings Build Automations" at bounding box center [518, 284] width 1037 height 569
click at [459, 217] on span "Building Images for Crew" at bounding box center [441, 222] width 95 height 11
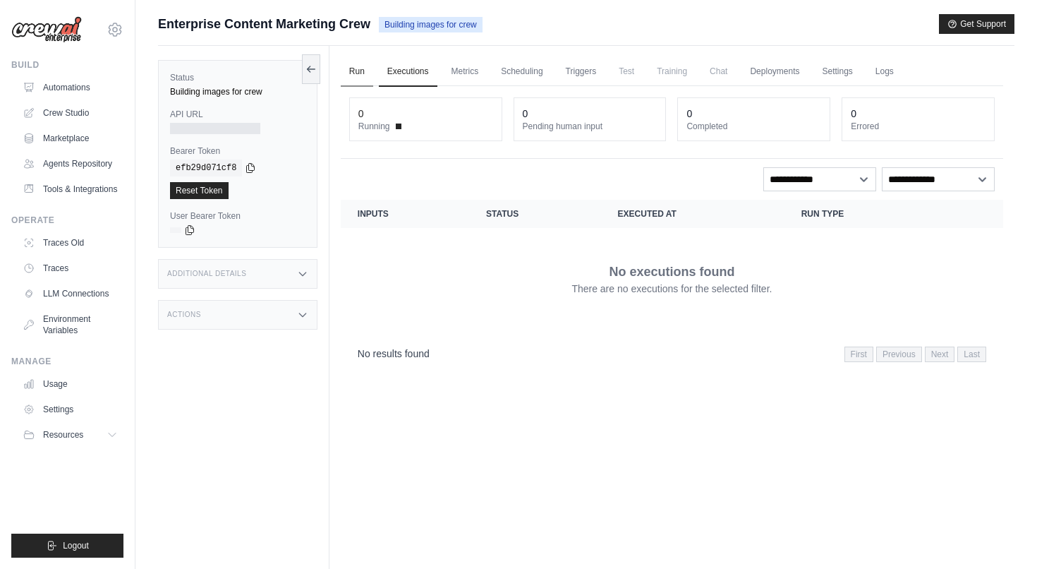
click at [357, 73] on link "Run" at bounding box center [357, 72] width 32 height 30
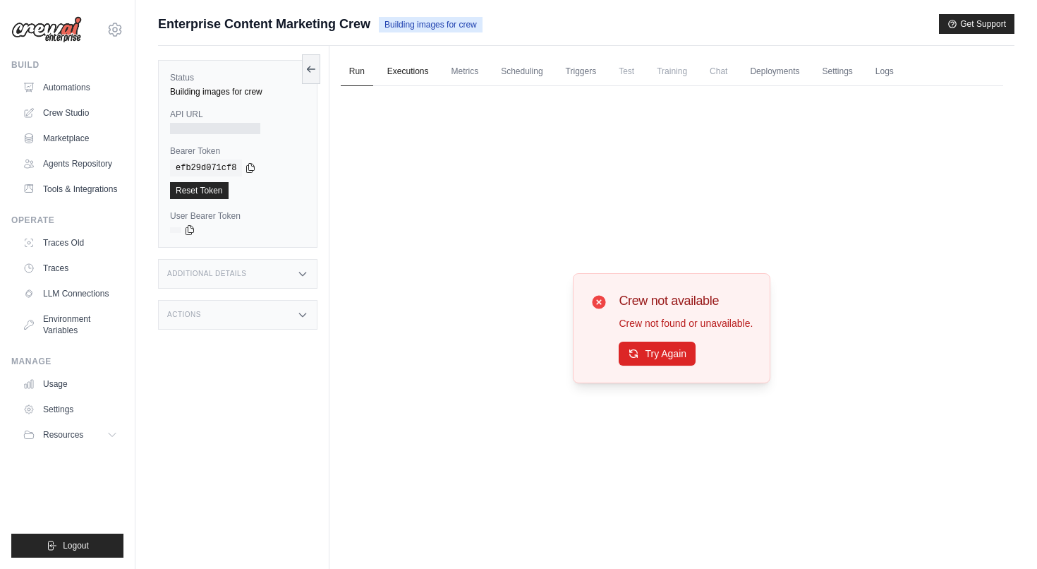
click at [412, 65] on link "Executions" at bounding box center [408, 72] width 59 height 30
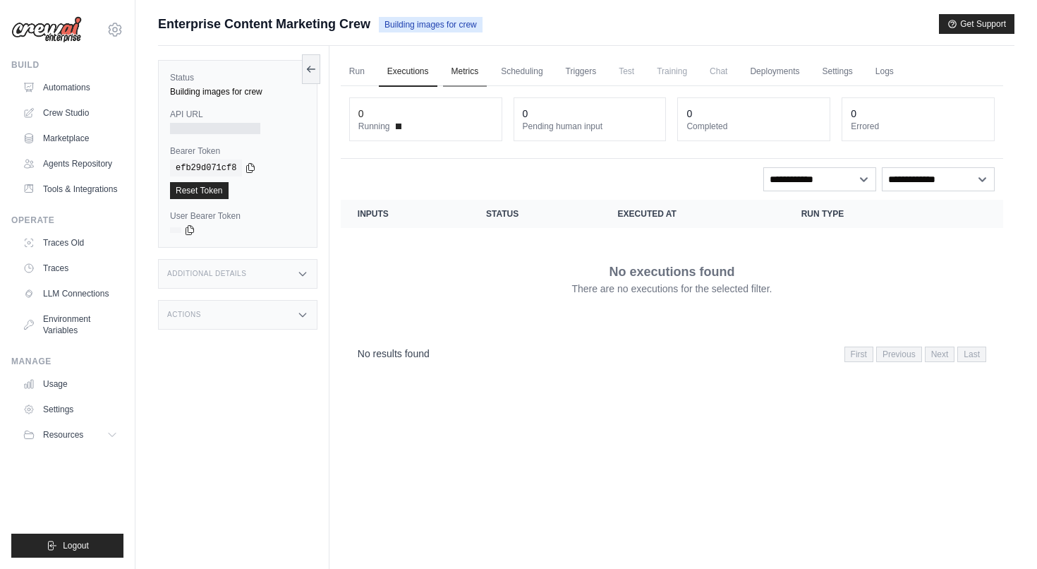
click at [469, 69] on link "Metrics" at bounding box center [465, 72] width 44 height 30
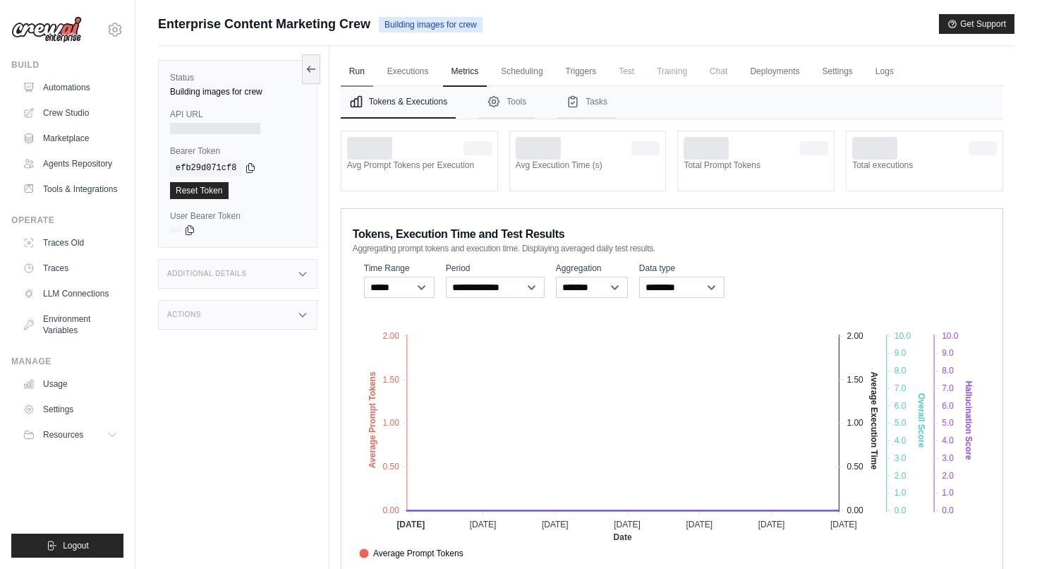
click at [358, 70] on link "Run" at bounding box center [357, 72] width 32 height 30
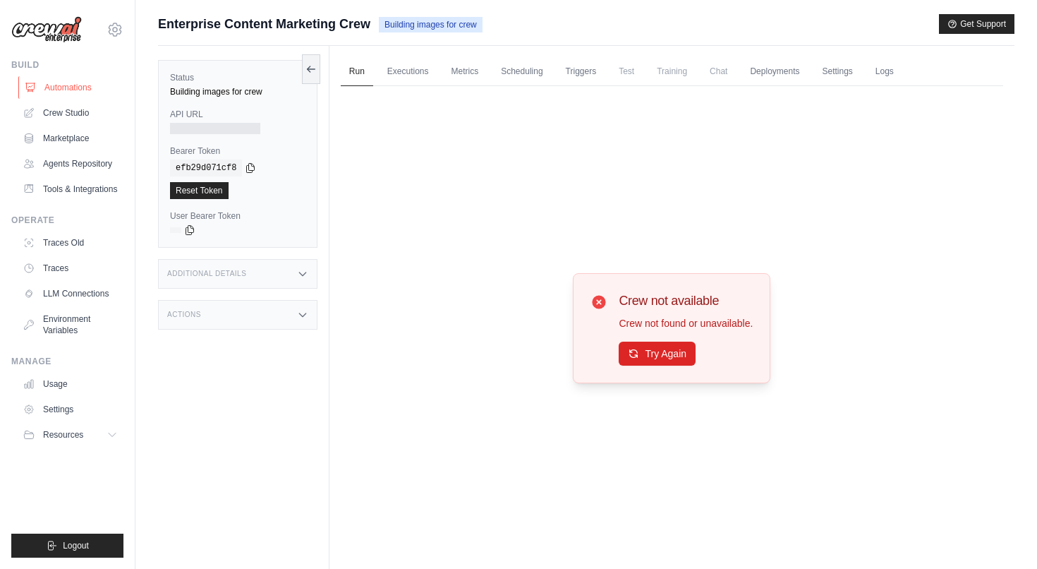
click at [64, 78] on link "Automations" at bounding box center [71, 87] width 107 height 23
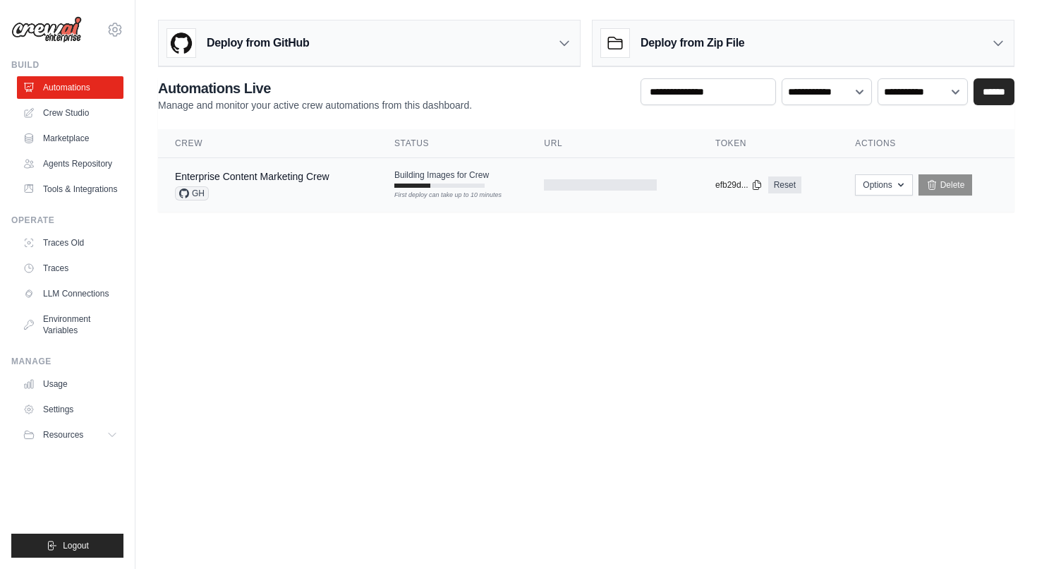
click at [596, 179] on td at bounding box center [612, 185] width 171 height 54
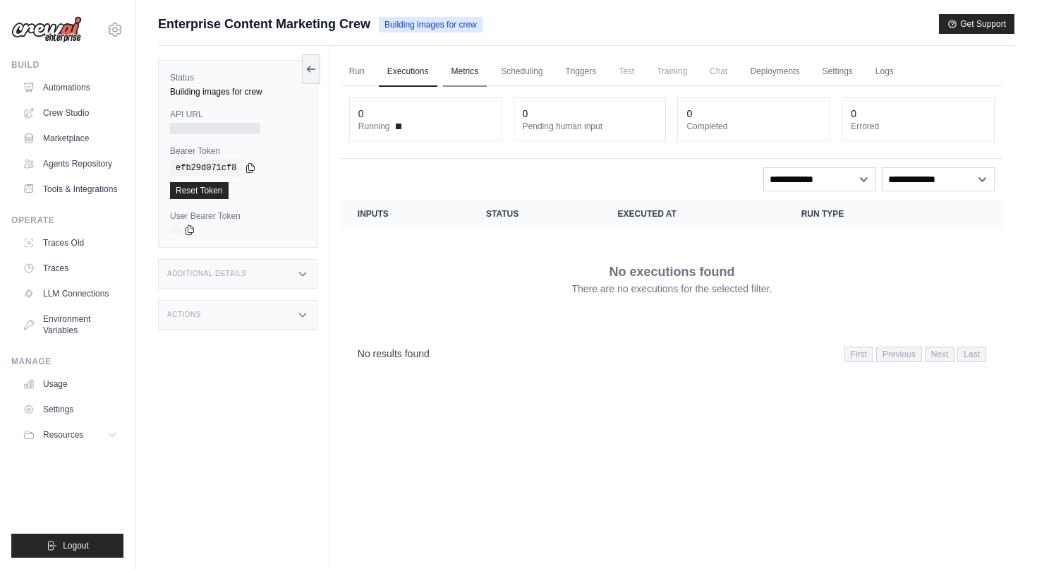
click at [460, 72] on link "Metrics" at bounding box center [465, 72] width 44 height 30
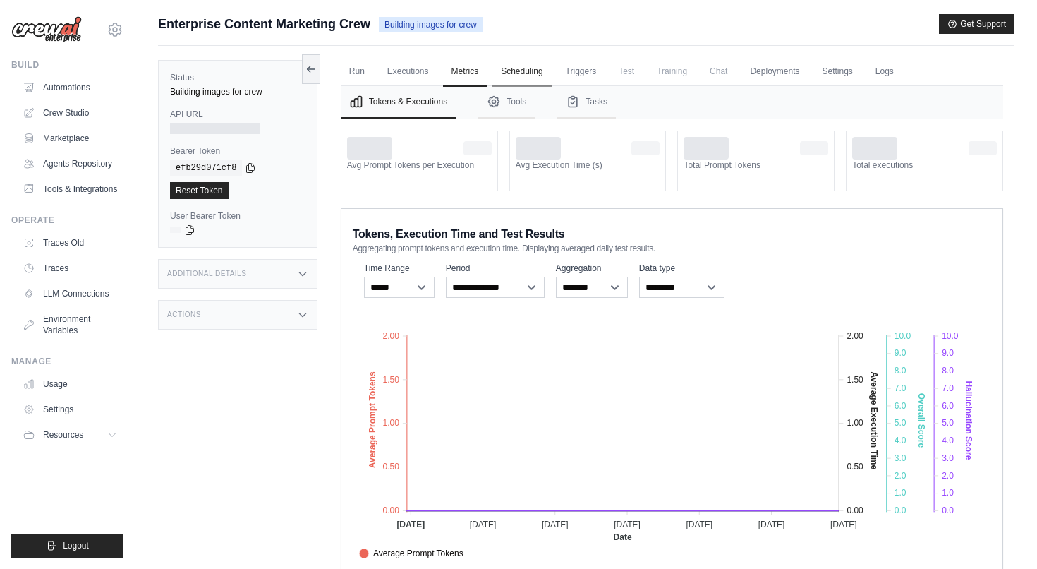
click at [530, 67] on link "Scheduling" at bounding box center [522, 72] width 59 height 30
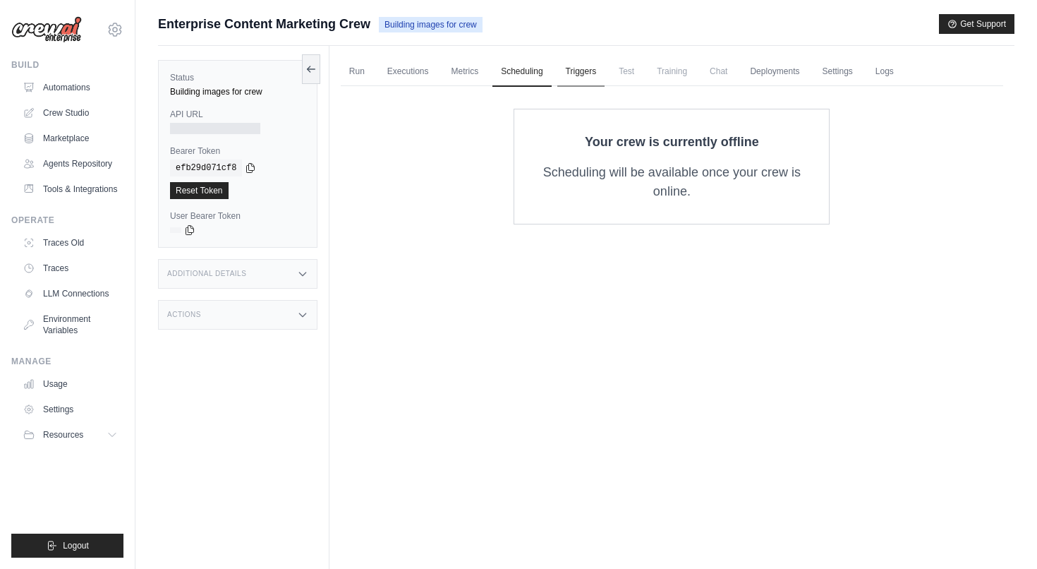
click at [571, 71] on link "Triggers" at bounding box center [581, 72] width 48 height 30
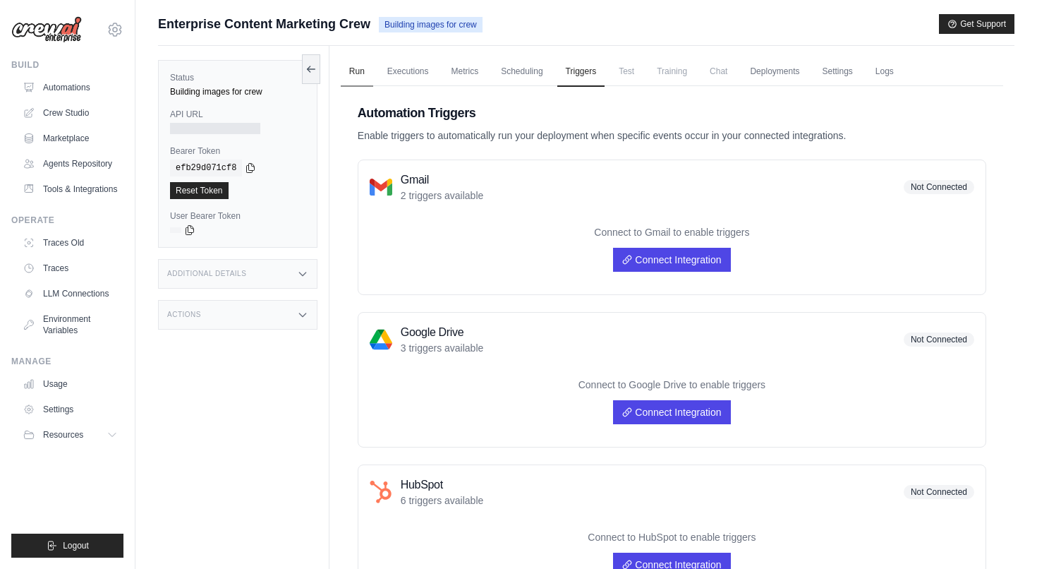
click at [360, 71] on link "Run" at bounding box center [357, 72] width 32 height 30
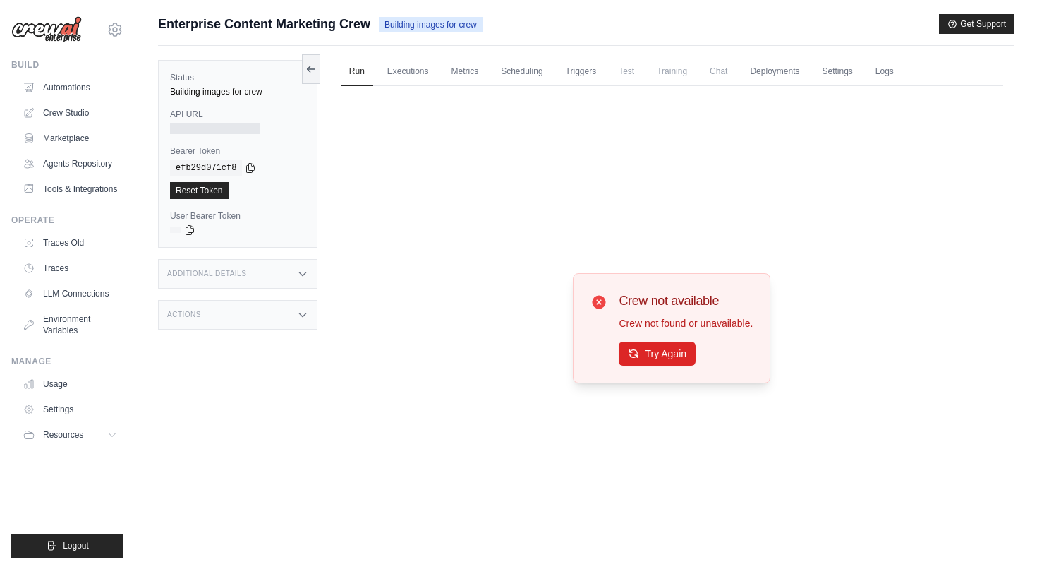
click at [686, 366] on div "Crew not available Crew not found or unavailable. Try Again" at bounding box center [672, 328] width 198 height 110
click at [668, 356] on button "Try Again" at bounding box center [657, 353] width 77 height 24
click at [793, 76] on link "Deployments" at bounding box center [775, 72] width 66 height 30
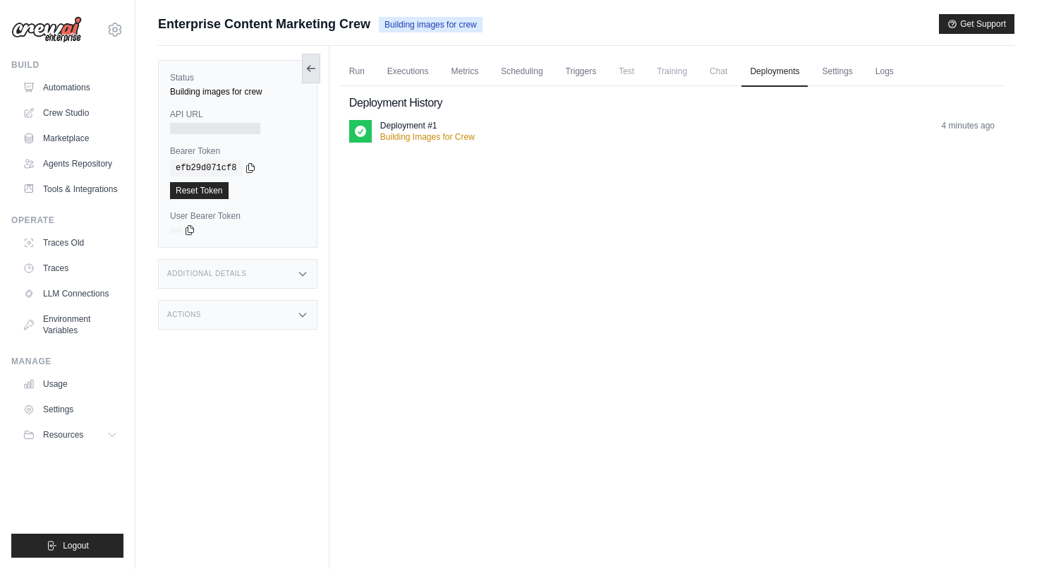
click at [315, 77] on button at bounding box center [311, 69] width 18 height 30
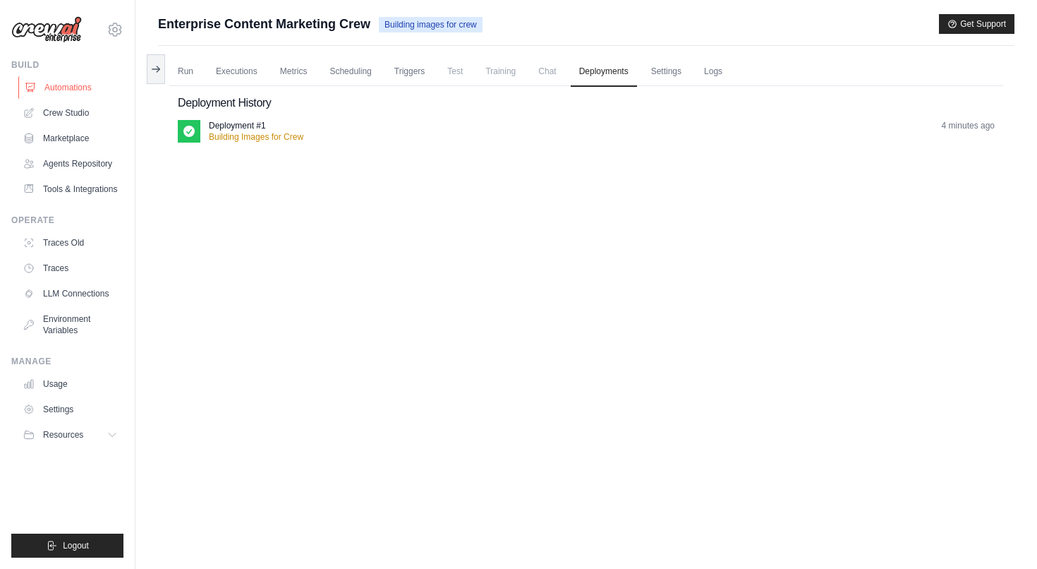
click at [75, 94] on link "Automations" at bounding box center [71, 87] width 107 height 23
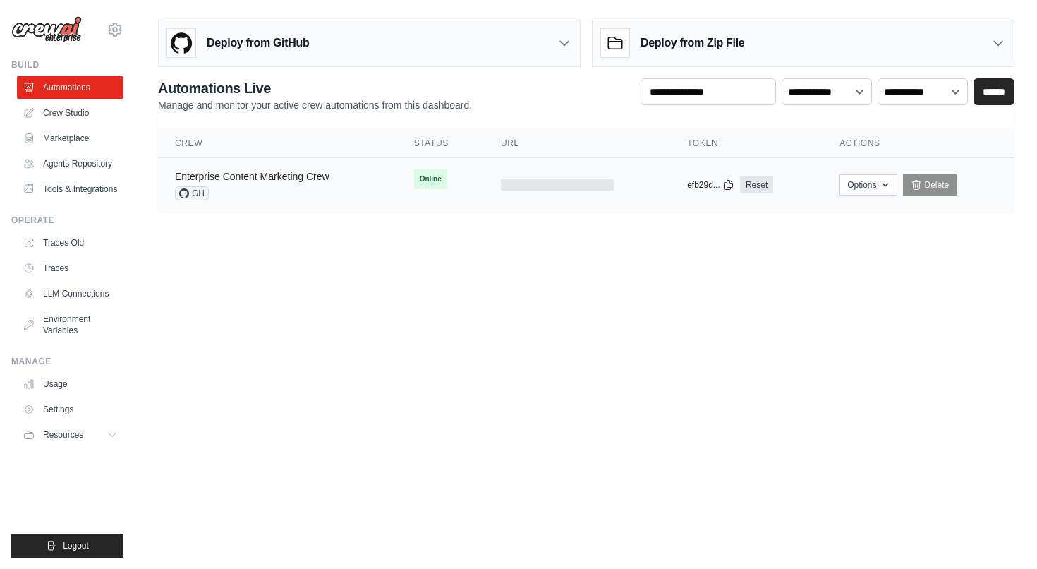
click at [274, 176] on link "Enterprise Content Marketing Crew" at bounding box center [252, 176] width 155 height 11
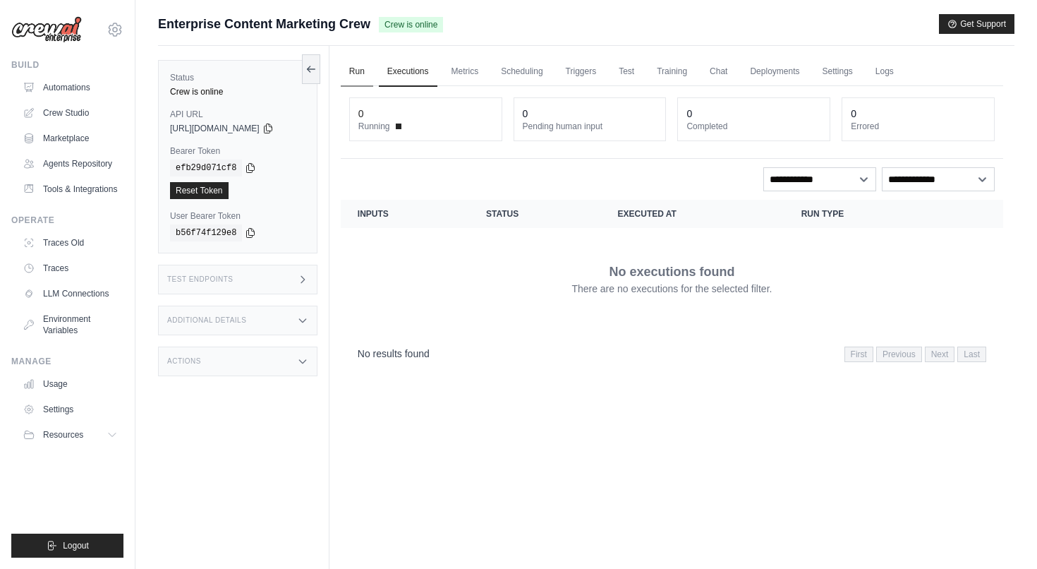
click at [363, 74] on link "Run" at bounding box center [357, 72] width 32 height 30
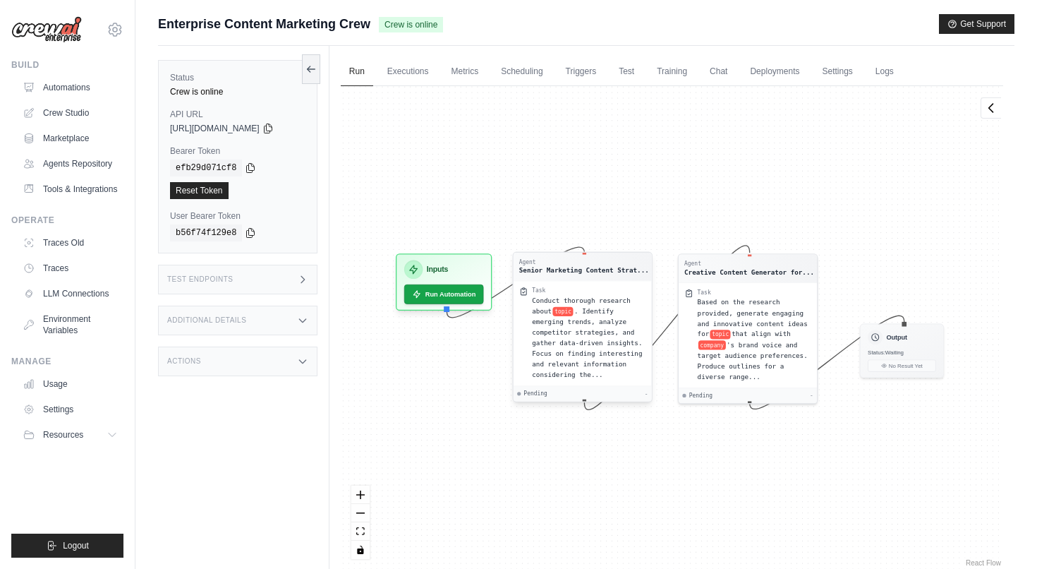
click at [573, 313] on span "topic" at bounding box center [563, 311] width 20 height 9
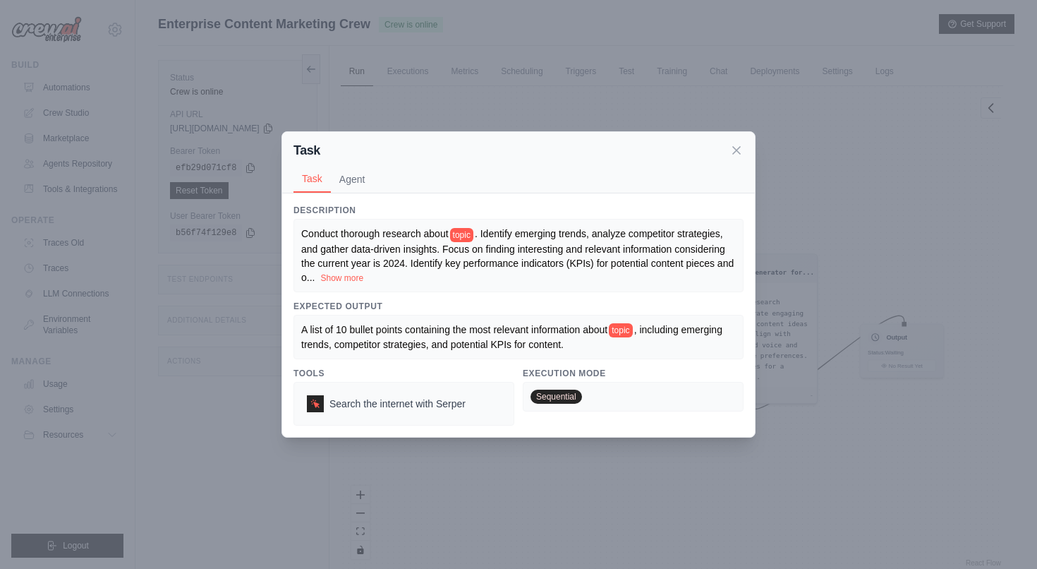
click at [464, 240] on span "topic" at bounding box center [461, 235] width 23 height 14
click at [464, 230] on span "topic" at bounding box center [461, 235] width 23 height 14
click at [344, 275] on button "Show more" at bounding box center [341, 277] width 43 height 11
click at [464, 230] on span "topic" at bounding box center [461, 235] width 23 height 14
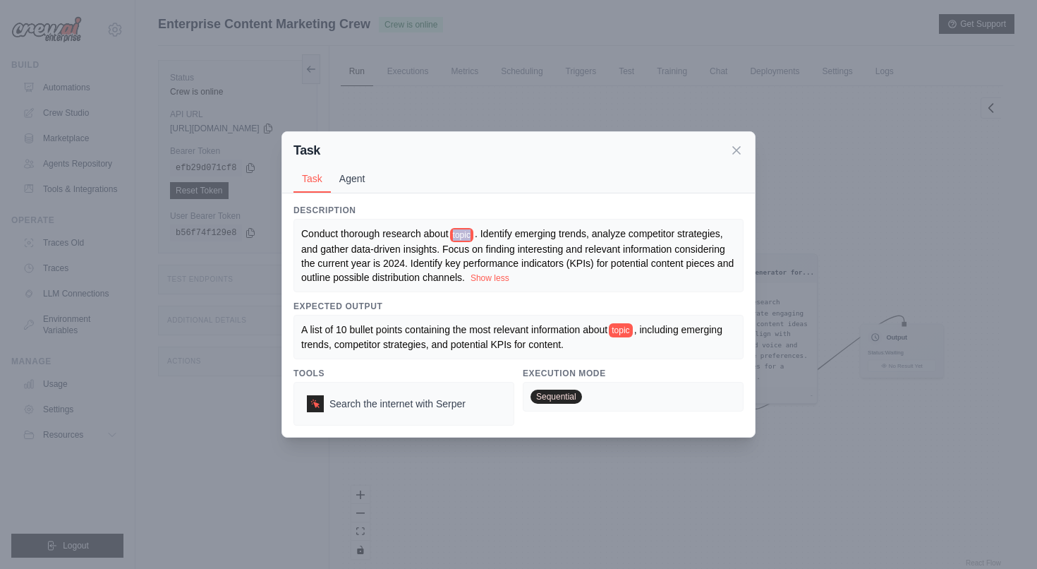
click at [352, 166] on button "Agent" at bounding box center [352, 178] width 43 height 27
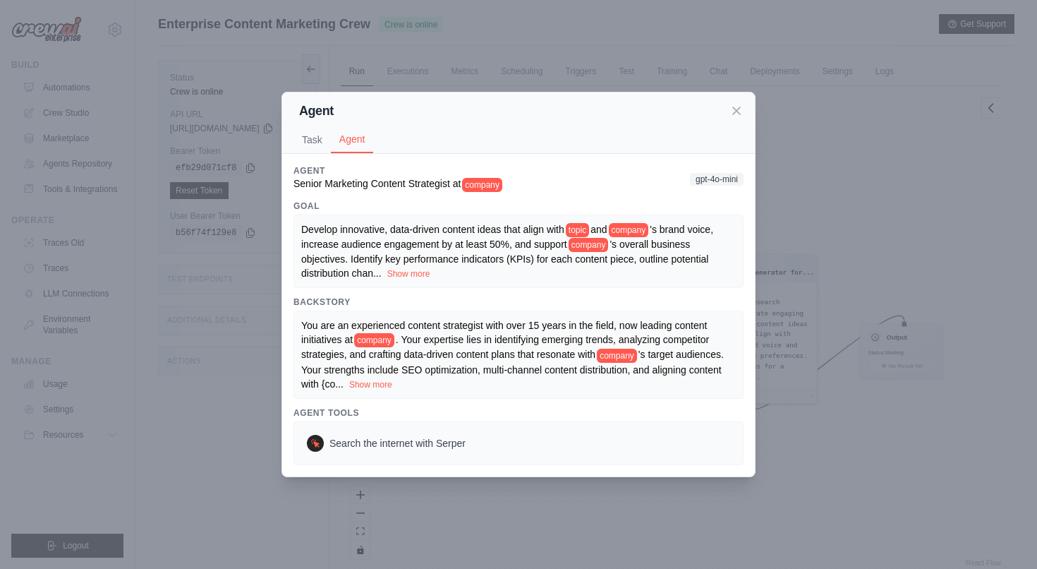
click at [476, 178] on span "company" at bounding box center [482, 185] width 40 height 14
click at [485, 185] on span "company" at bounding box center [482, 185] width 40 height 14
click at [731, 111] on icon at bounding box center [737, 110] width 14 height 14
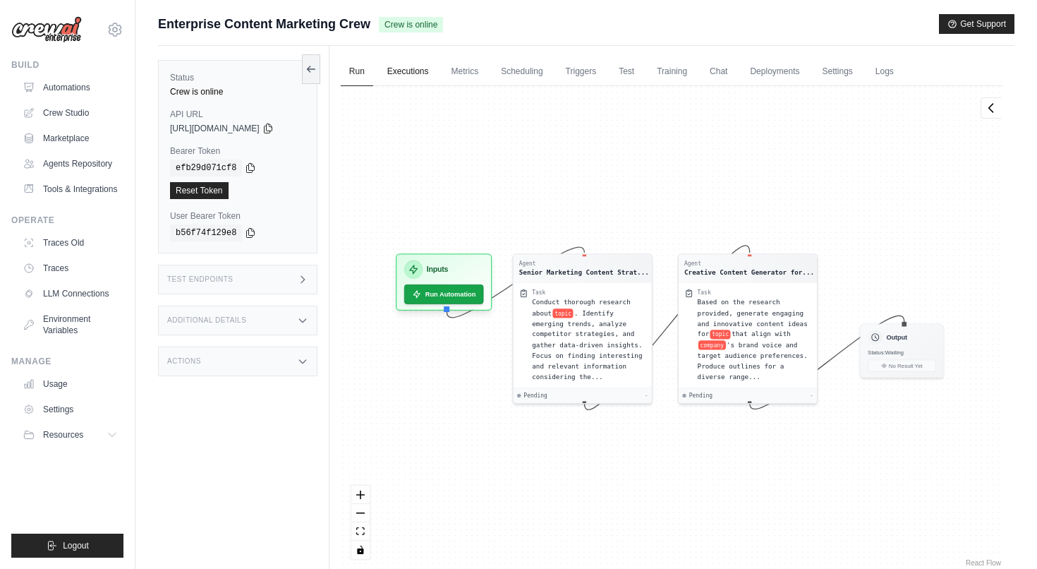
click at [406, 70] on link "Executions" at bounding box center [408, 72] width 59 height 30
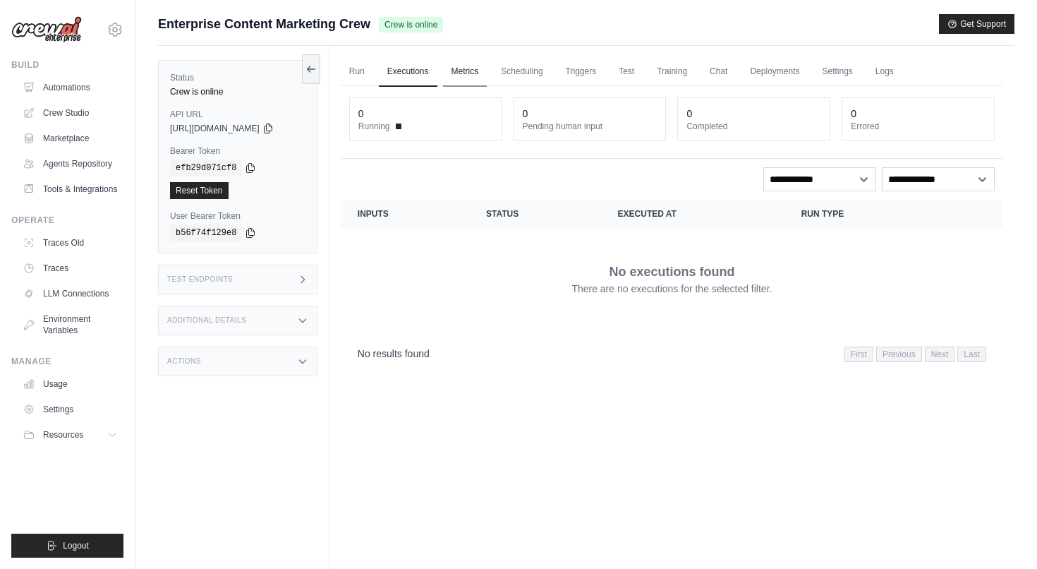
click at [468, 70] on link "Metrics" at bounding box center [465, 72] width 44 height 30
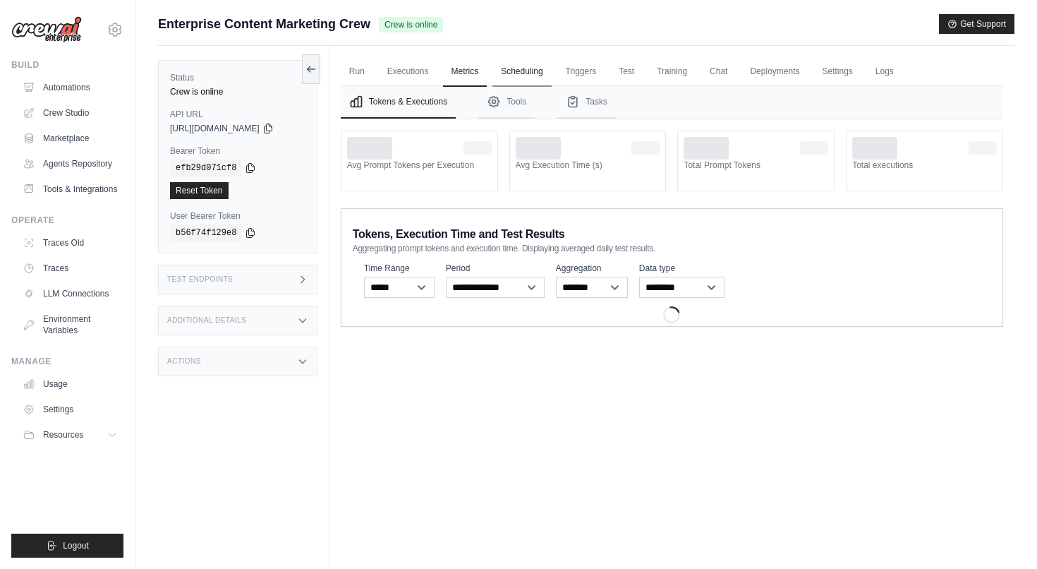
click at [517, 65] on link "Scheduling" at bounding box center [522, 72] width 59 height 30
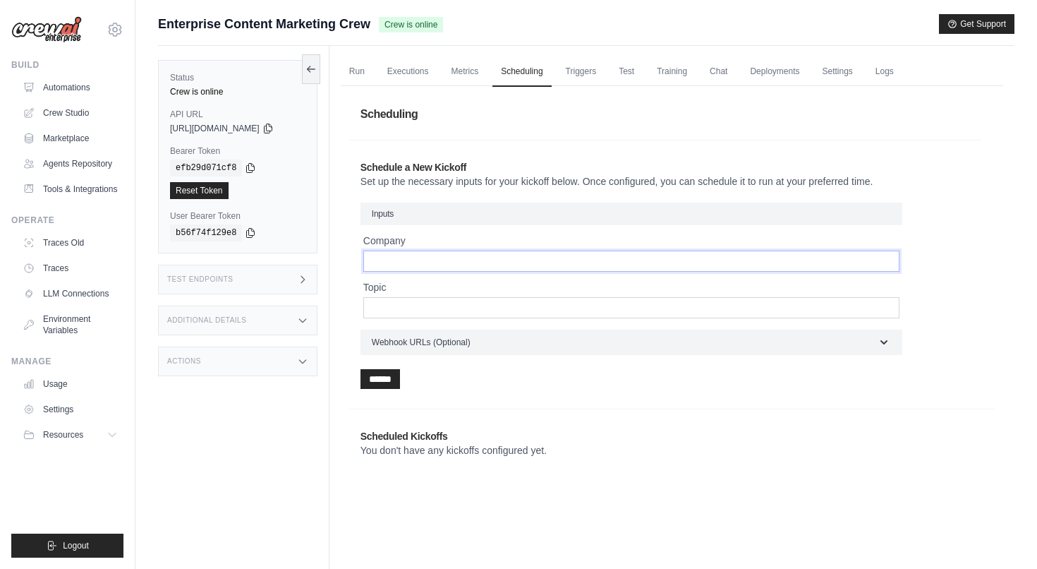
click at [441, 261] on input "Company" at bounding box center [631, 261] width 536 height 21
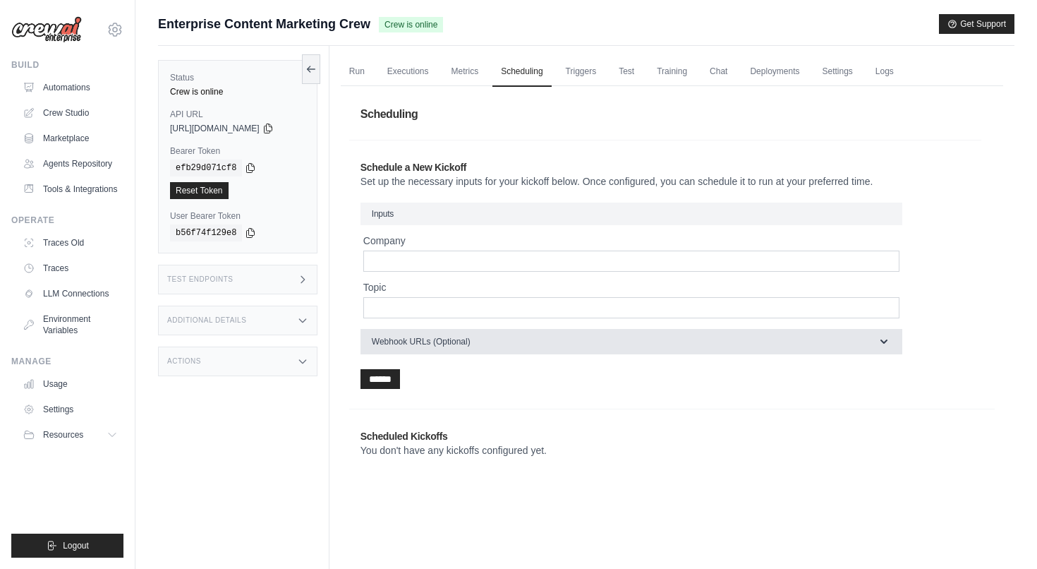
click at [485, 341] on button "Webhook URLs (Optional)" at bounding box center [632, 341] width 542 height 25
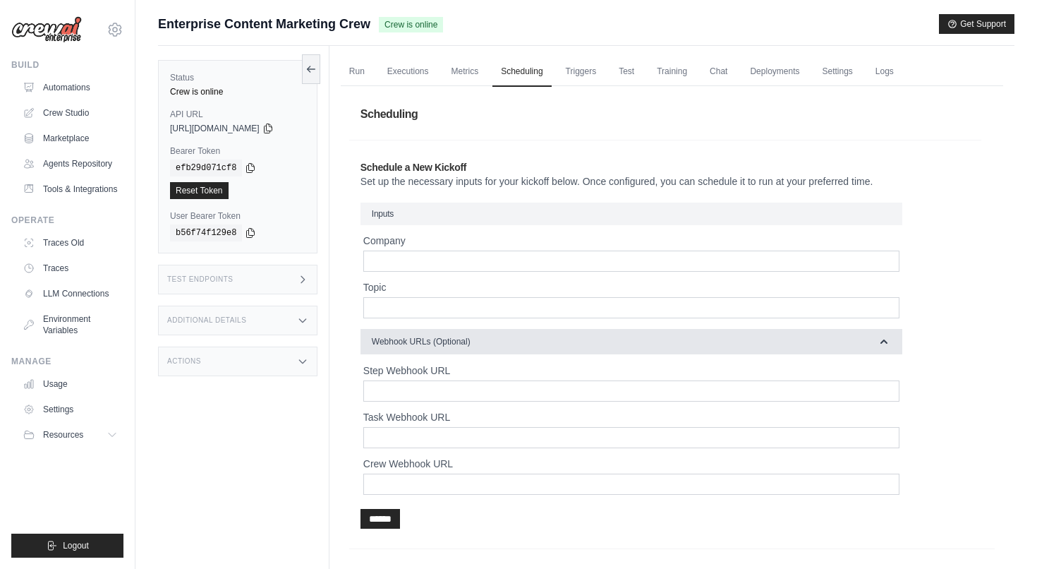
click at [485, 341] on button "Webhook URLs (Optional)" at bounding box center [632, 341] width 542 height 25
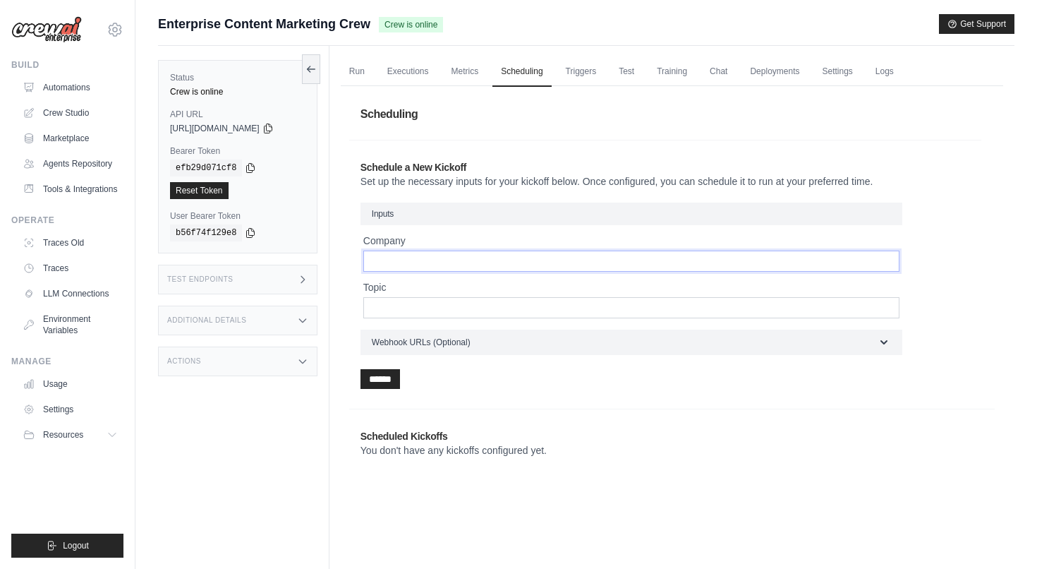
click at [444, 260] on input "Company" at bounding box center [631, 261] width 536 height 21
click at [435, 307] on input "Topic" at bounding box center [631, 307] width 536 height 21
type input "**********"
click at [389, 379] on input "******" at bounding box center [381, 379] width 40 height 20
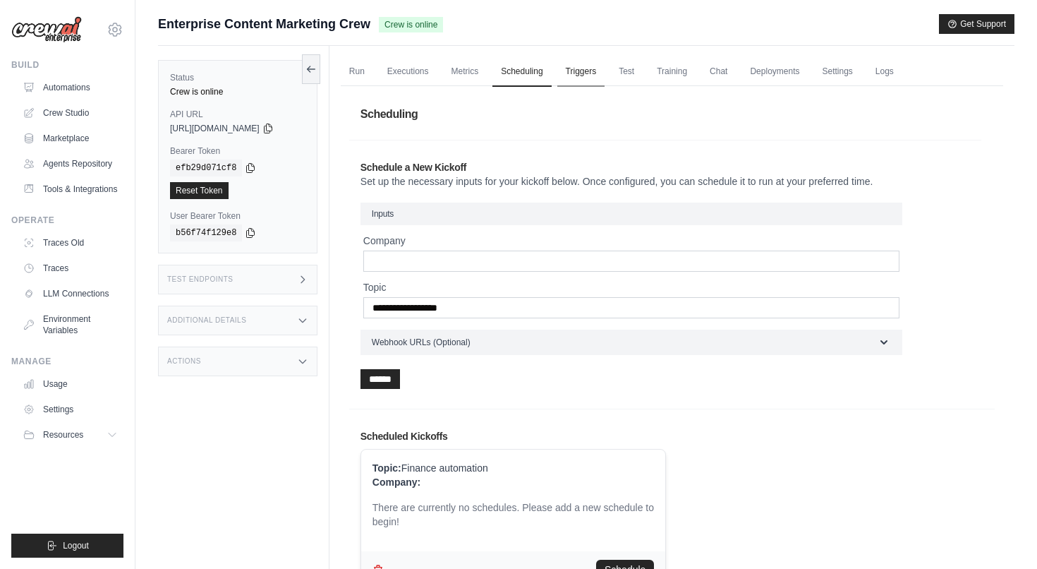
click at [593, 73] on link "Triggers" at bounding box center [581, 72] width 48 height 30
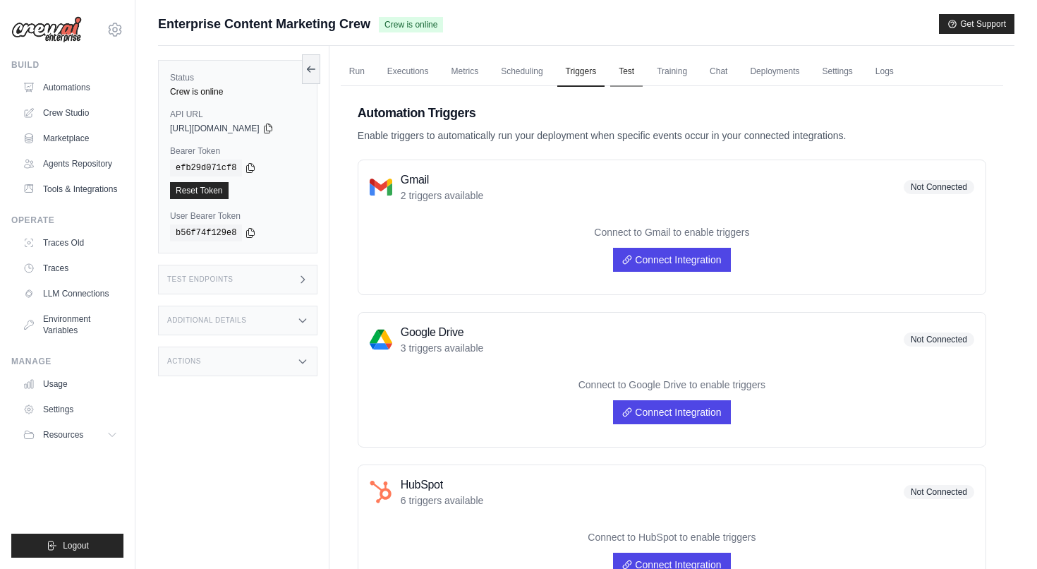
click at [632, 66] on link "Test" at bounding box center [626, 72] width 32 height 30
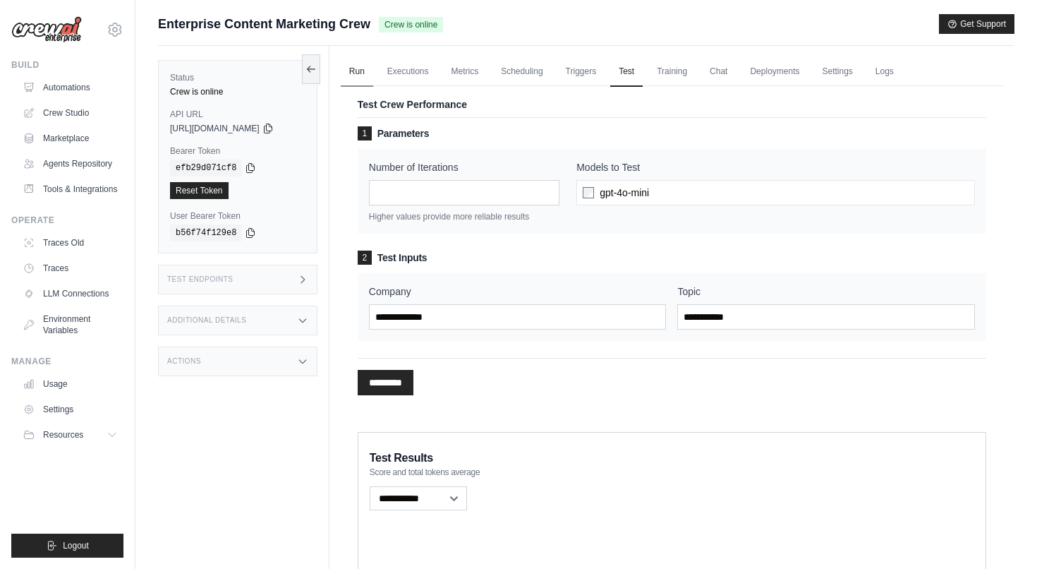
click at [363, 74] on link "Run" at bounding box center [357, 72] width 32 height 30
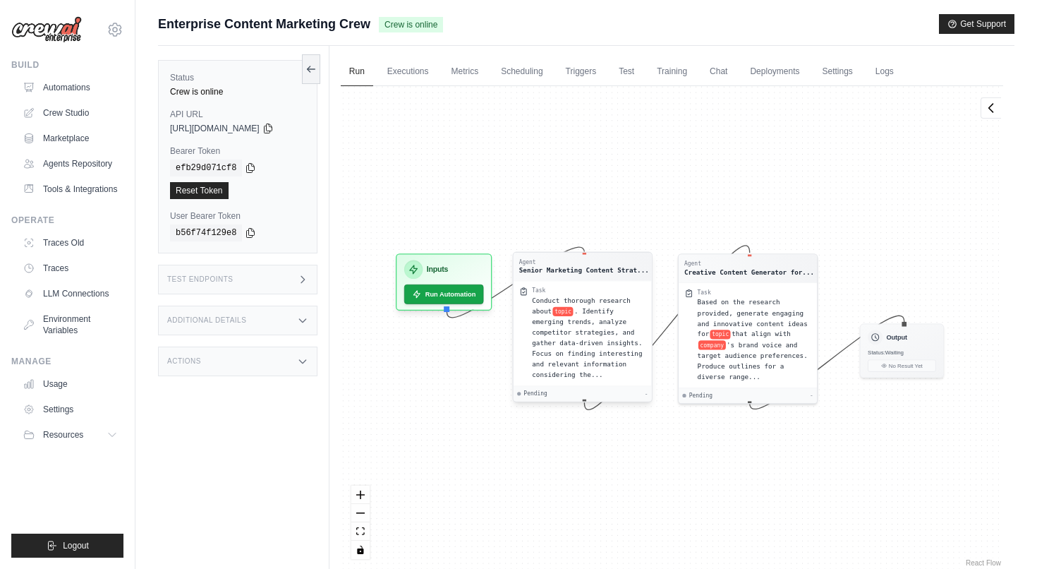
click at [582, 269] on div "Senior Marketing Content Strat..." at bounding box center [584, 269] width 130 height 9
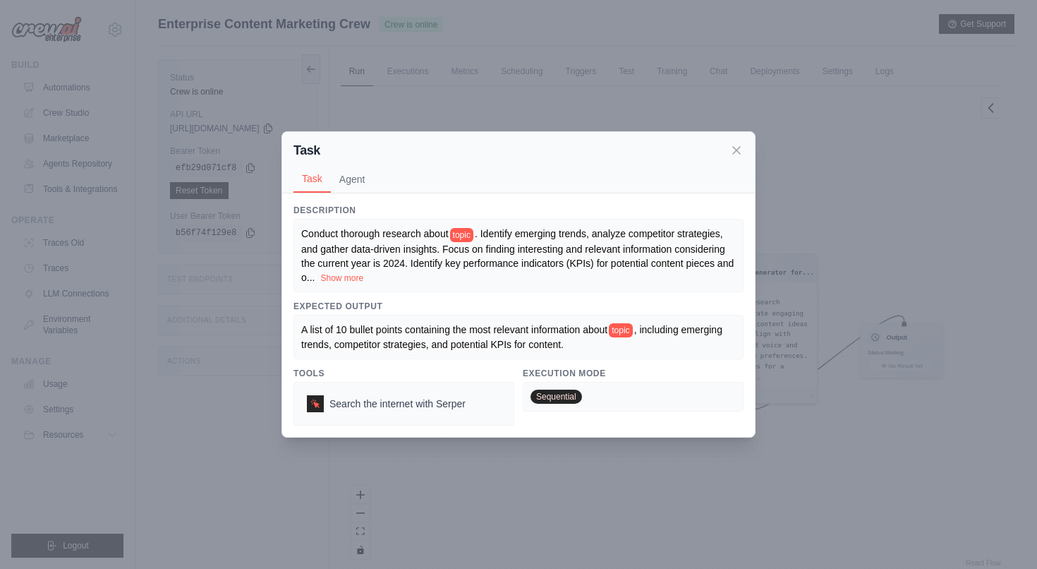
click at [567, 402] on span "Sequential" at bounding box center [557, 397] width 52 height 14
click at [392, 322] on div "A list of 10 bullet points containing the most relevant information about topic…" at bounding box center [518, 336] width 435 height 29
click at [359, 281] on button "Show more" at bounding box center [341, 277] width 43 height 11
click at [470, 237] on span ". Identify emerging trends, analyze competitor strategies, and gather data-driv…" at bounding box center [518, 255] width 435 height 54
click at [363, 166] on button "Agent" at bounding box center [352, 178] width 43 height 27
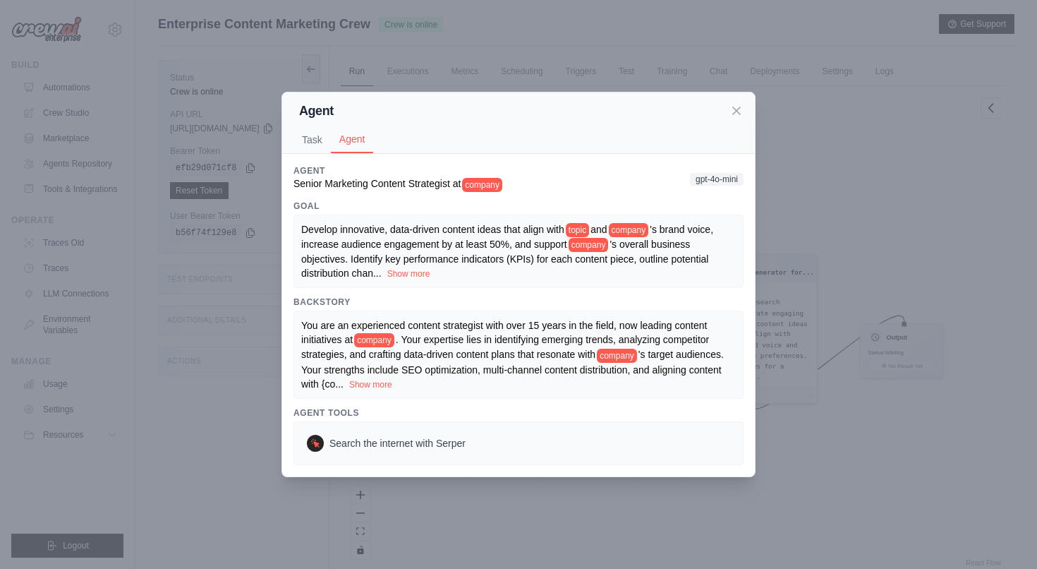
click at [481, 182] on span "company" at bounding box center [482, 185] width 40 height 14
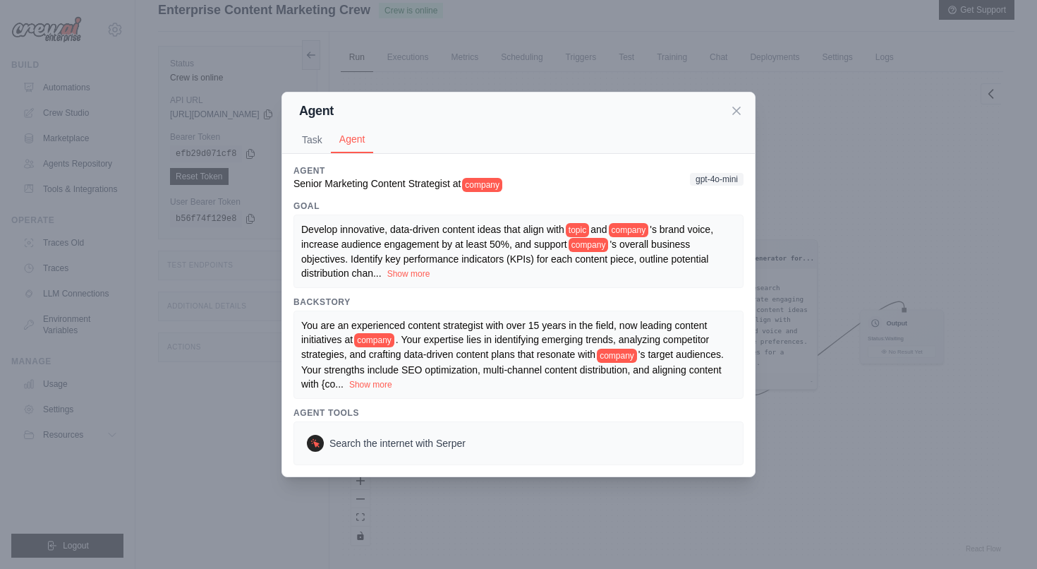
scroll to position [17, 0]
click at [377, 385] on button "Show more" at bounding box center [370, 383] width 43 height 11
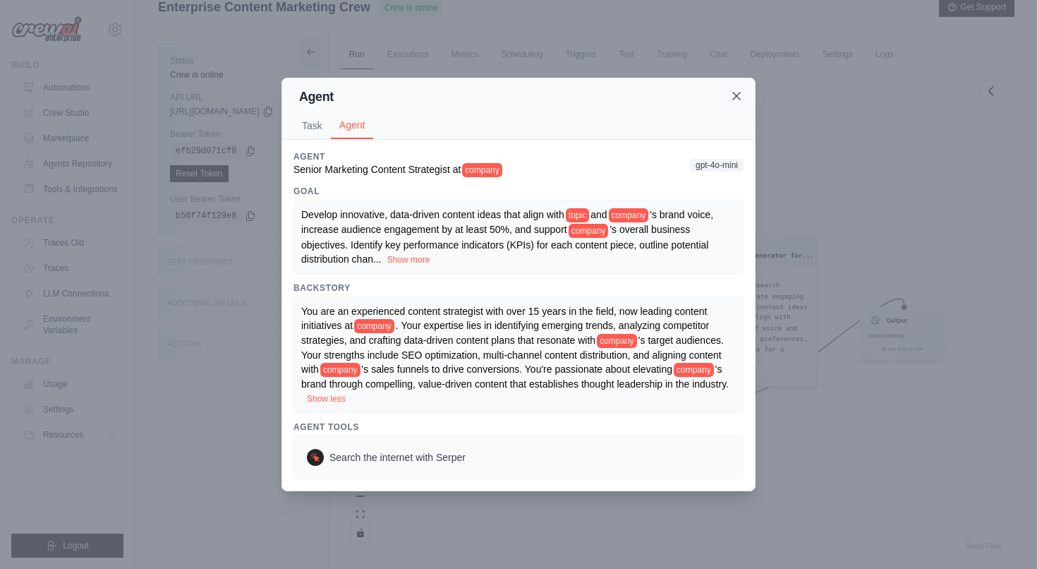
click at [733, 95] on icon at bounding box center [737, 96] width 14 height 14
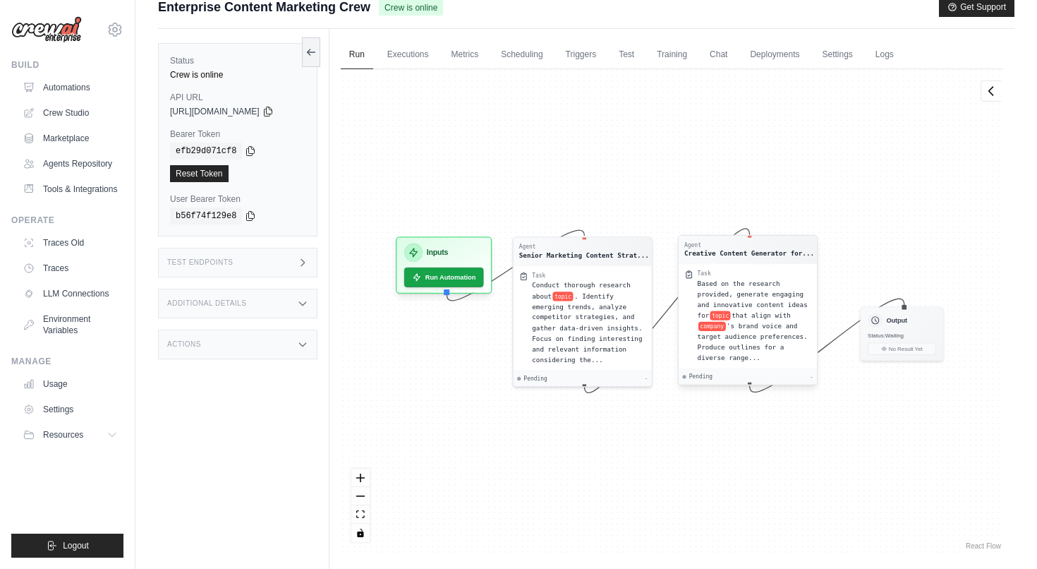
click at [758, 315] on span "that align with" at bounding box center [761, 315] width 59 height 8
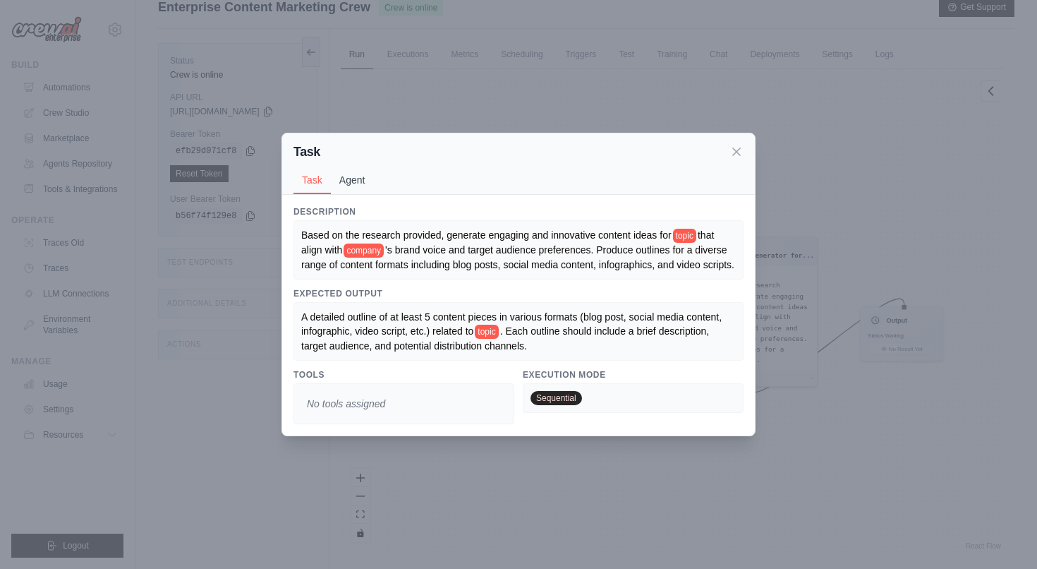
click at [363, 183] on button "Agent" at bounding box center [352, 180] width 43 height 27
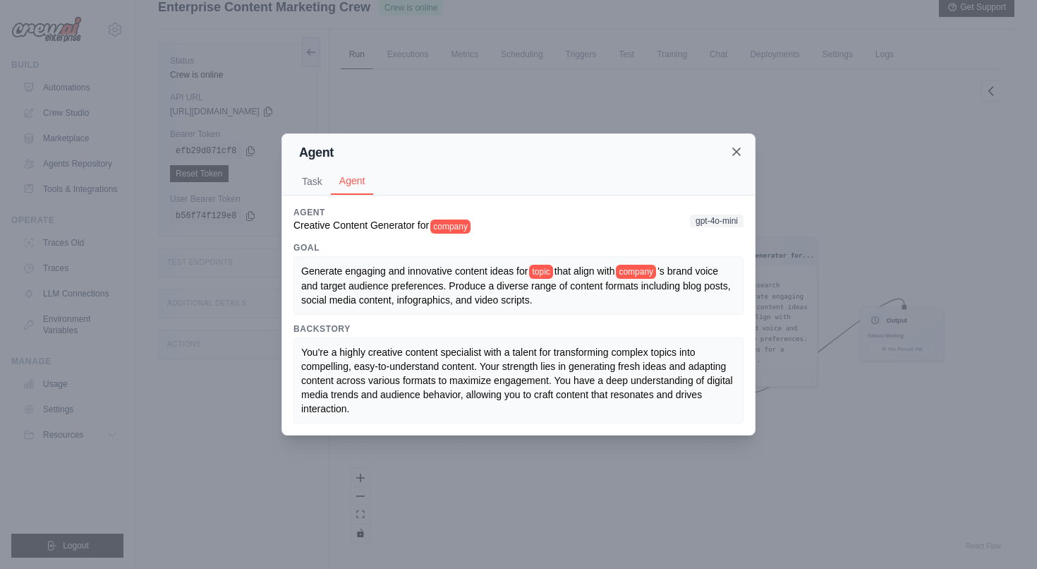
click at [737, 153] on icon at bounding box center [737, 152] width 14 height 14
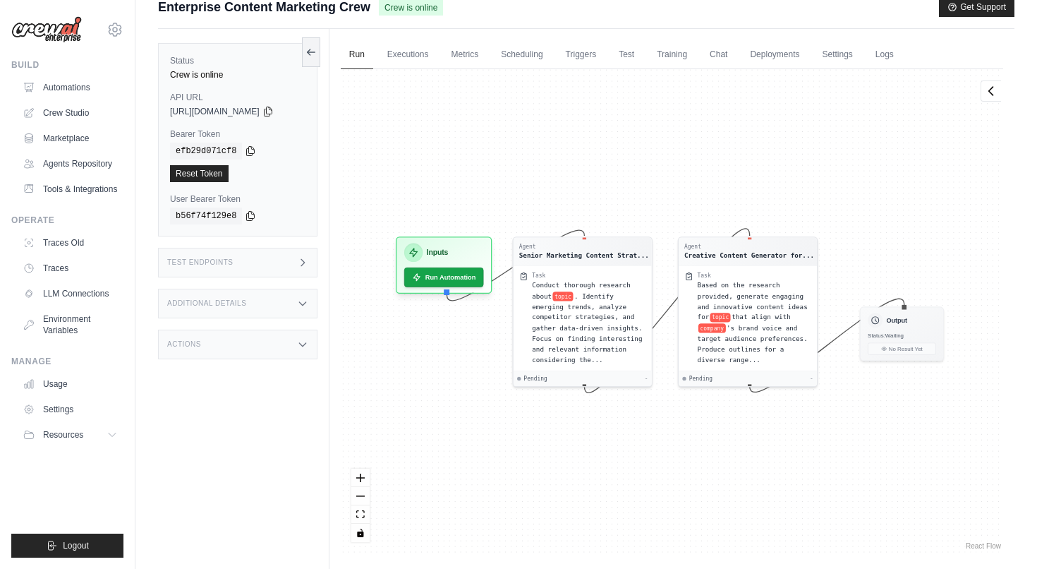
click at [239, 255] on div "Test Endpoints" at bounding box center [237, 263] width 159 height 30
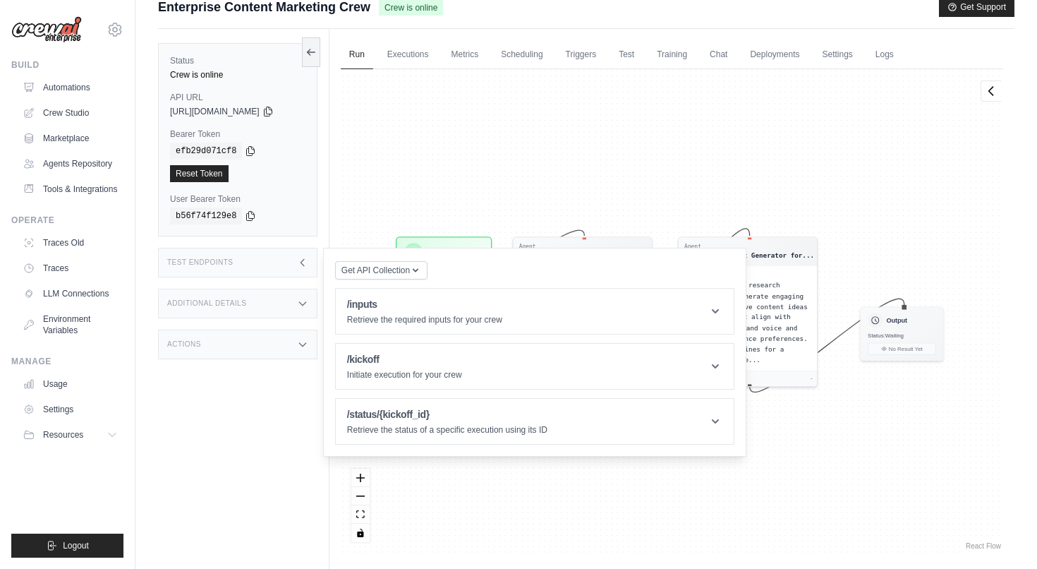
click at [239, 255] on div "Test Endpoints" at bounding box center [237, 263] width 159 height 30
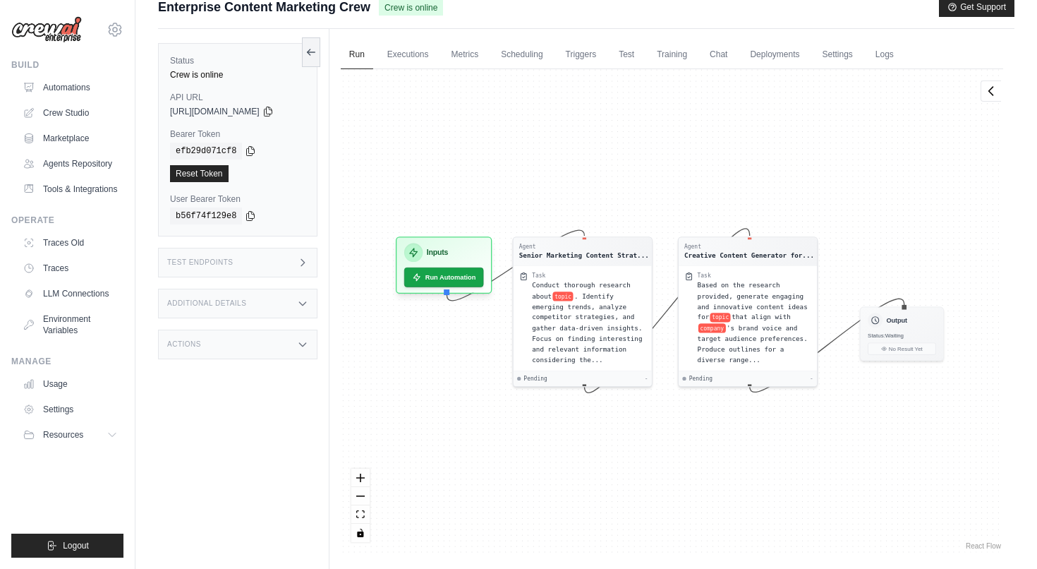
click at [229, 291] on div "Additional Details" at bounding box center [237, 304] width 159 height 30
click at [224, 337] on div "Actions" at bounding box center [237, 345] width 159 height 30
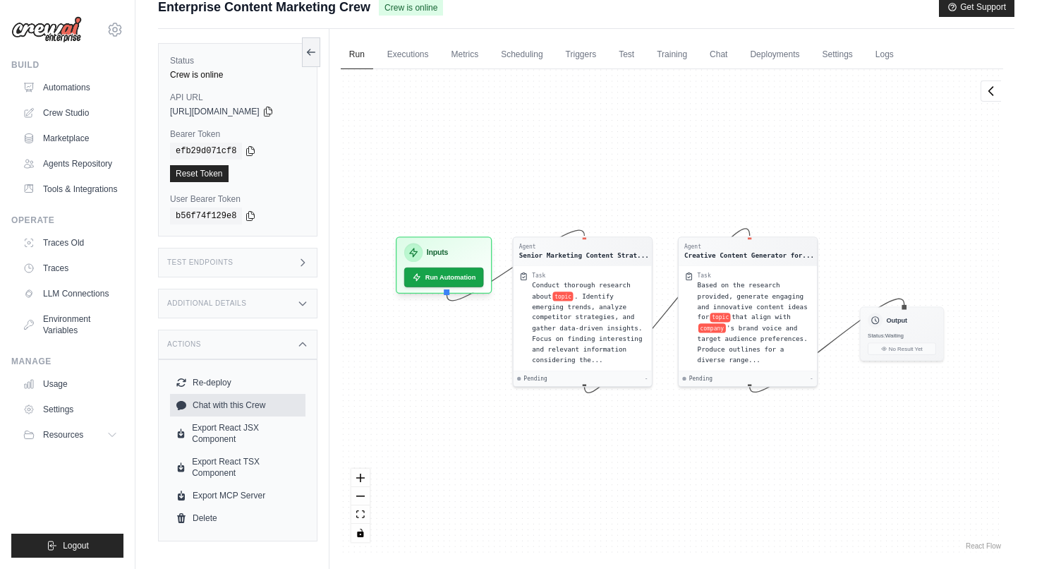
click at [210, 402] on link "Chat with this Crew" at bounding box center [237, 405] width 135 height 23
click at [468, 273] on button "Run Automation" at bounding box center [443, 273] width 83 height 20
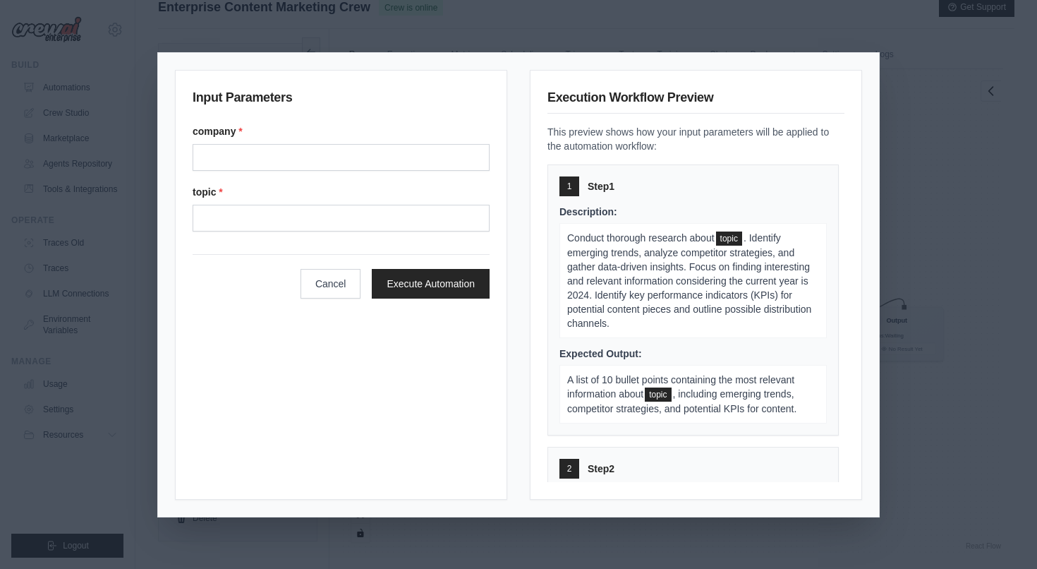
click at [318, 142] on div "company *" at bounding box center [341, 147] width 297 height 47
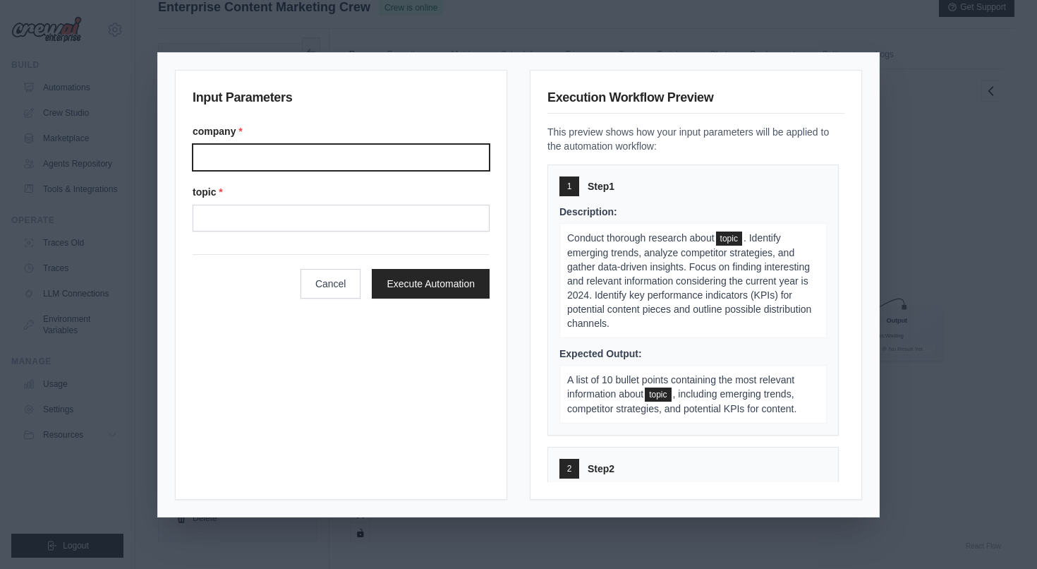
click at [303, 160] on input "Company" at bounding box center [341, 157] width 297 height 27
type input "*"
type input "***"
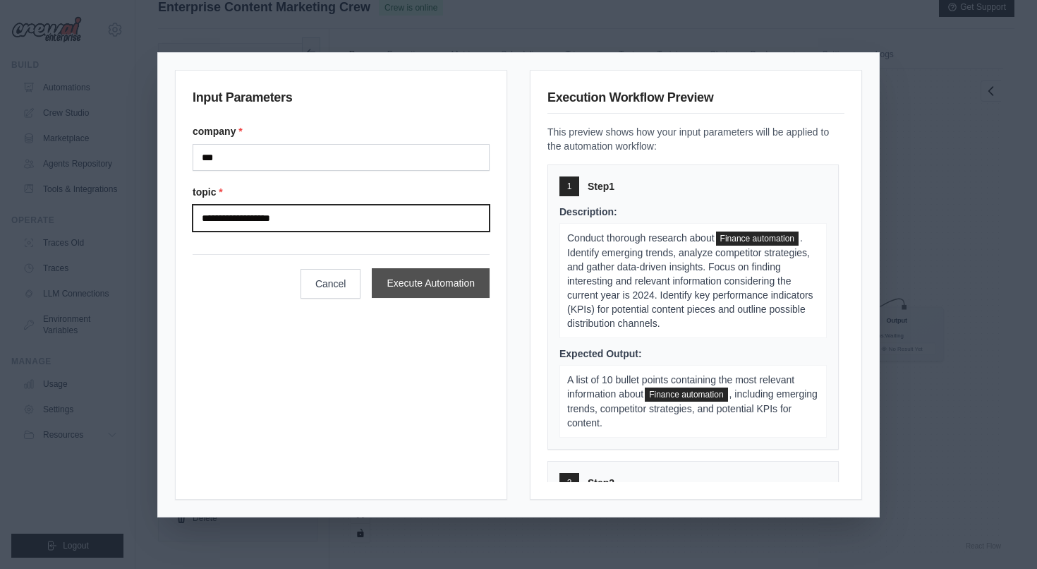
type input "**********"
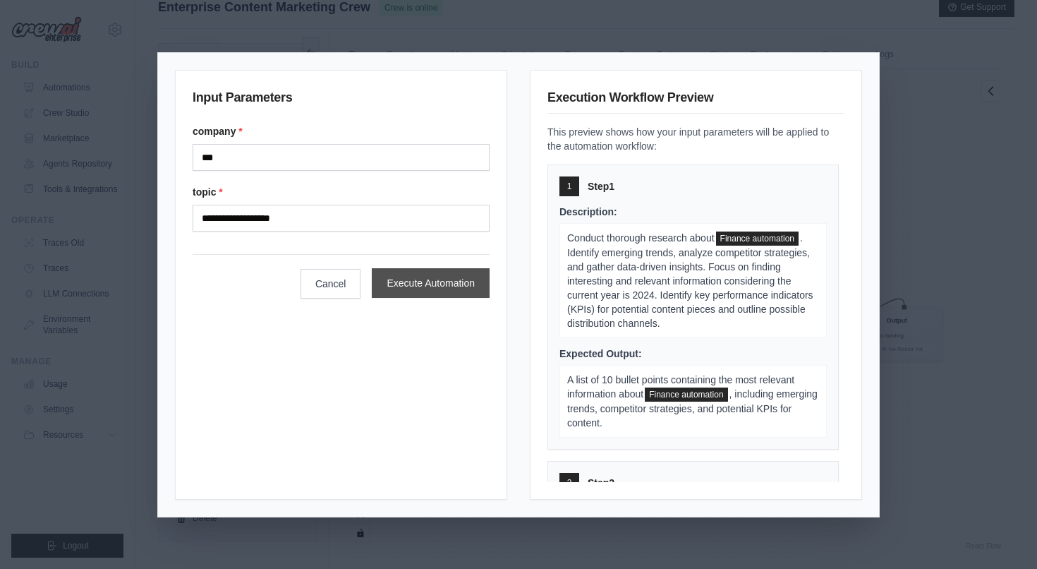
click at [417, 279] on button "Execute Automation" at bounding box center [431, 283] width 118 height 30
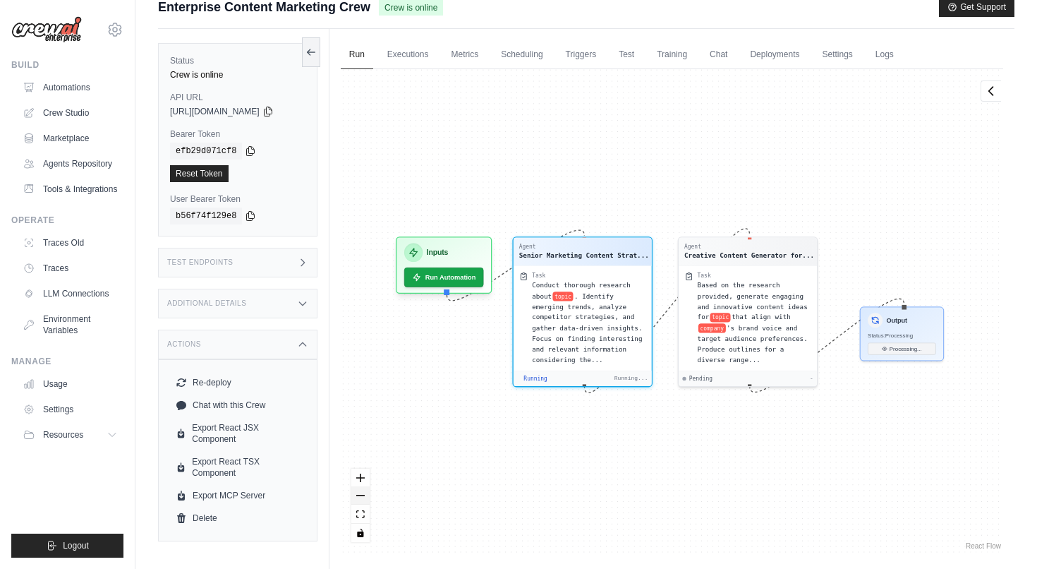
scroll to position [243, 0]
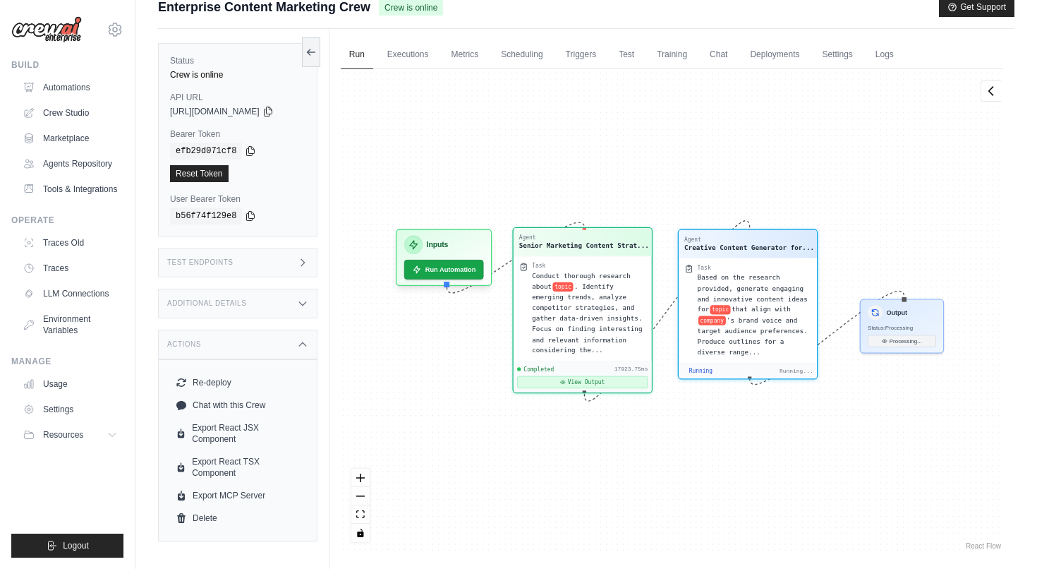
click at [566, 380] on icon at bounding box center [563, 382] width 6 height 6
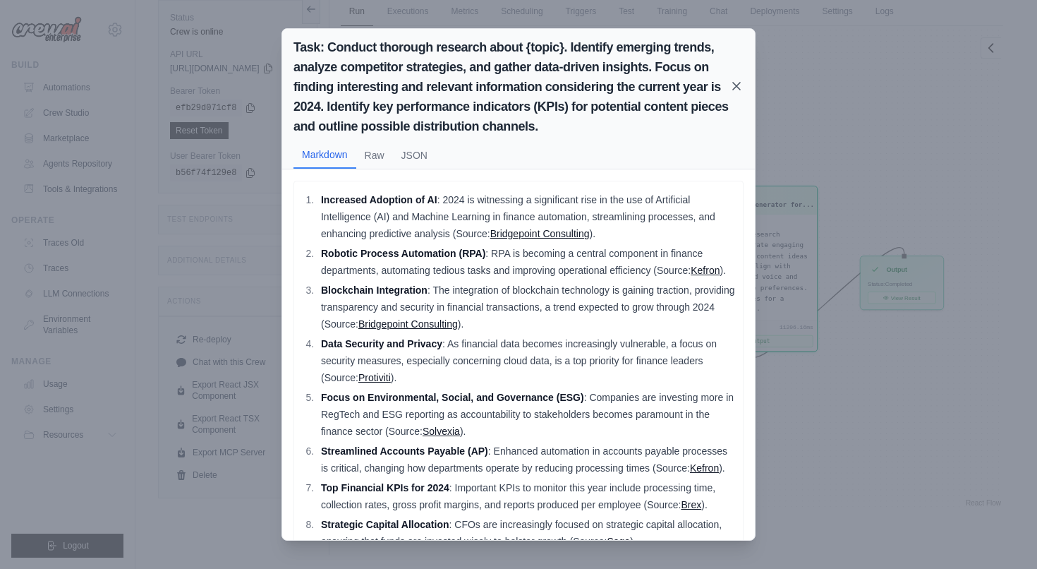
scroll to position [0, 0]
click at [410, 155] on button "JSON" at bounding box center [414, 154] width 43 height 27
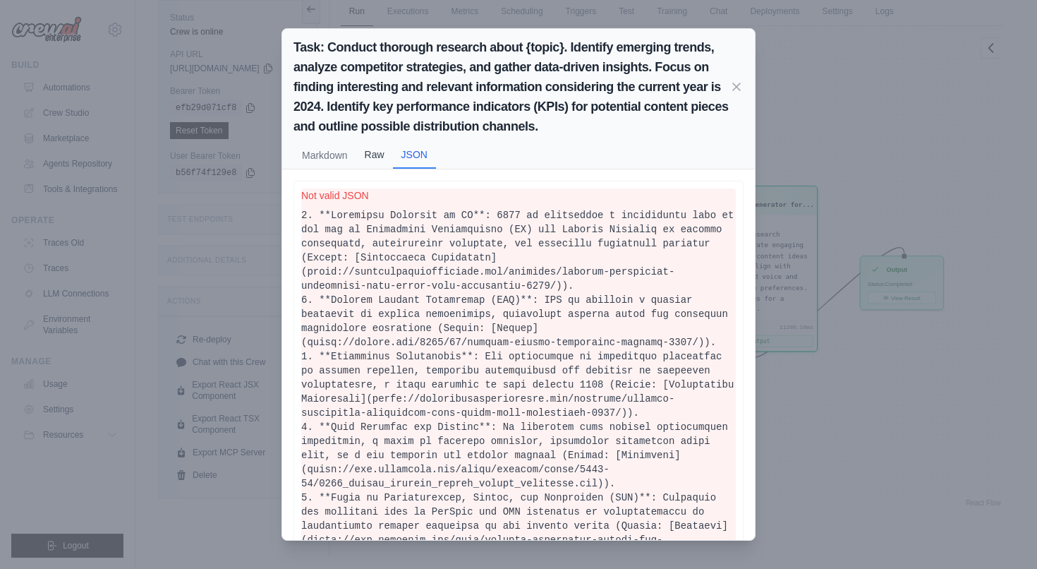
click at [372, 157] on button "Raw" at bounding box center [374, 154] width 37 height 27
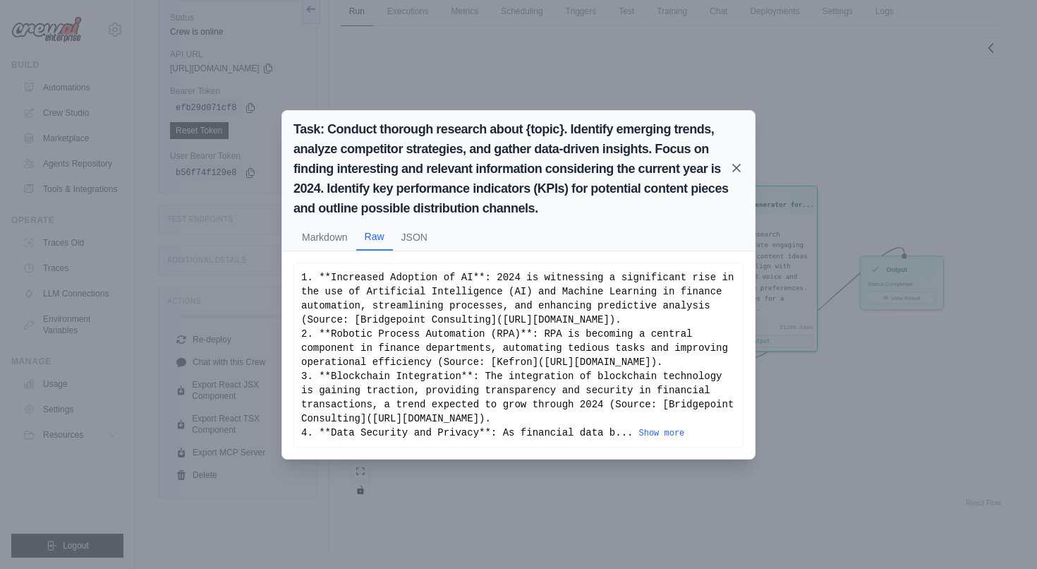
click at [738, 161] on icon at bounding box center [737, 168] width 14 height 14
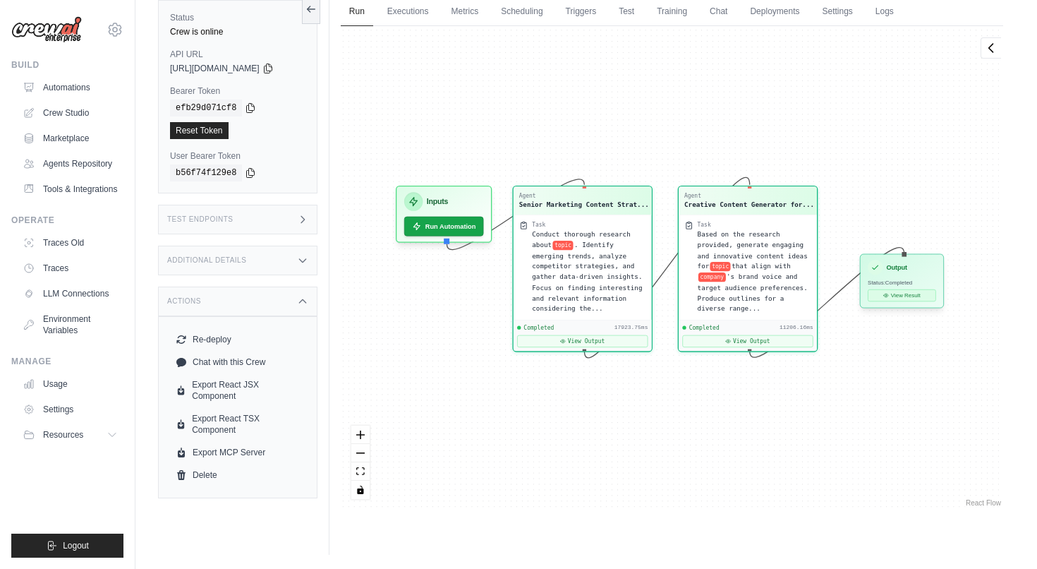
click at [917, 296] on button "View Result" at bounding box center [902, 295] width 68 height 12
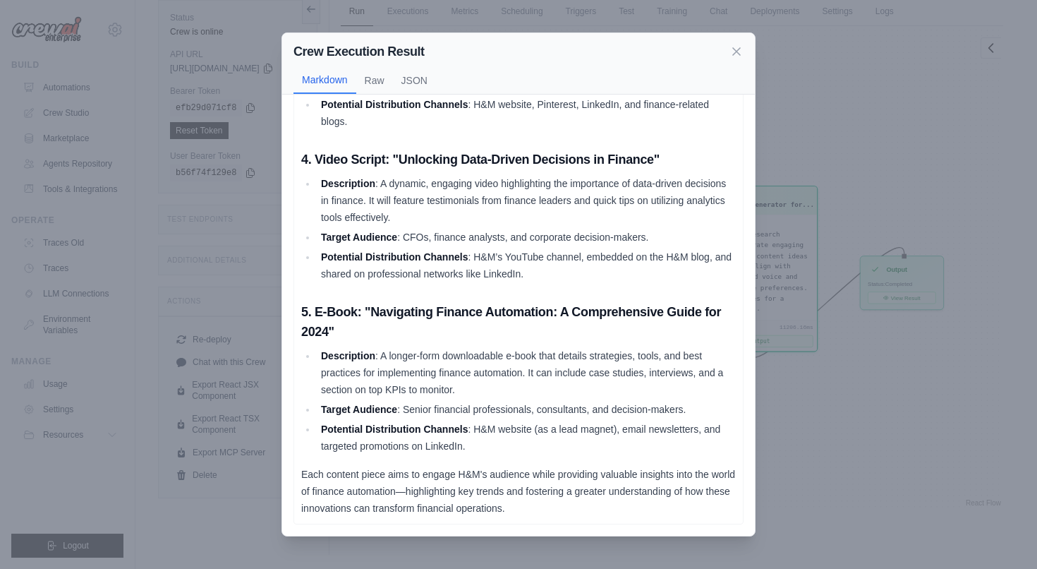
scroll to position [512, 0]
click at [742, 50] on icon at bounding box center [737, 51] width 14 height 14
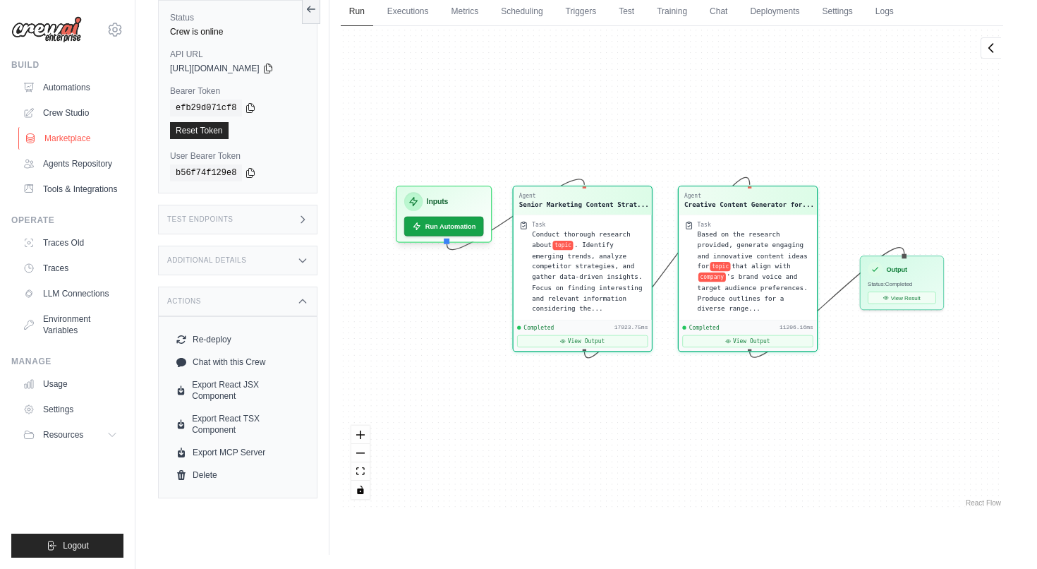
click at [68, 136] on link "Marketplace" at bounding box center [71, 138] width 107 height 23
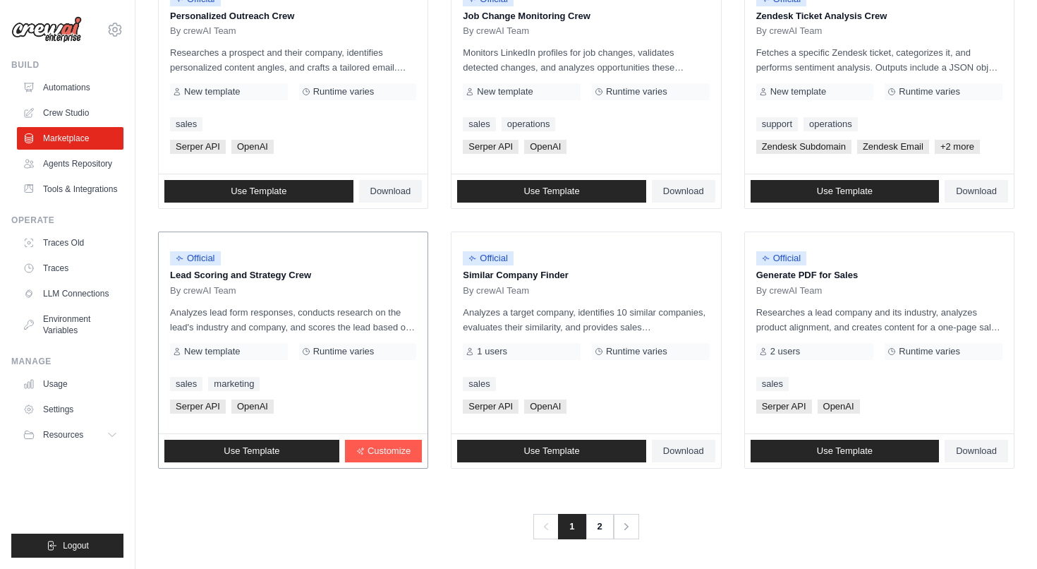
scroll to position [737, 0]
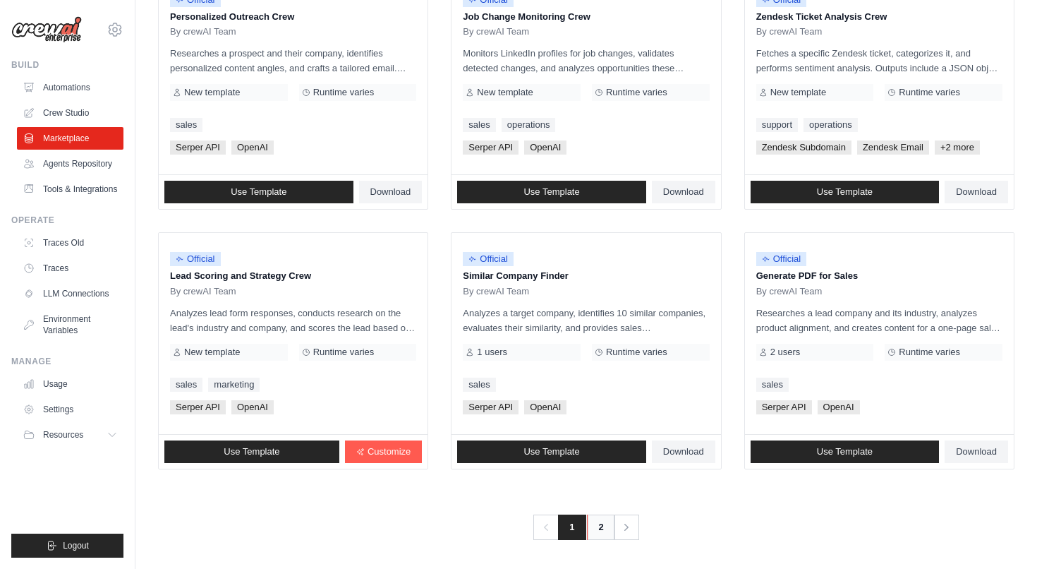
click at [597, 521] on link "2" at bounding box center [601, 526] width 28 height 25
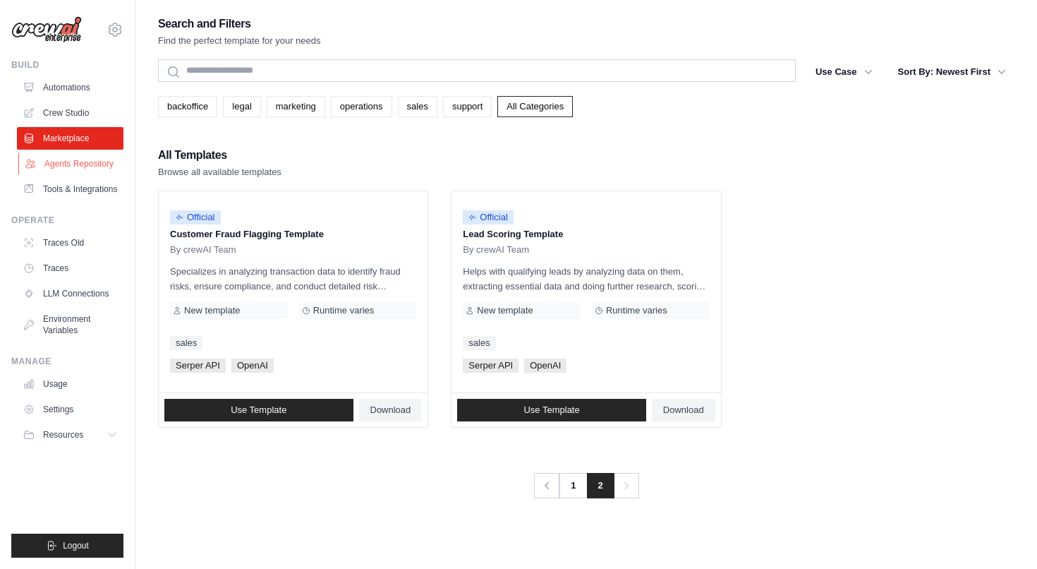
click at [93, 167] on link "Agents Repository" at bounding box center [71, 163] width 107 height 23
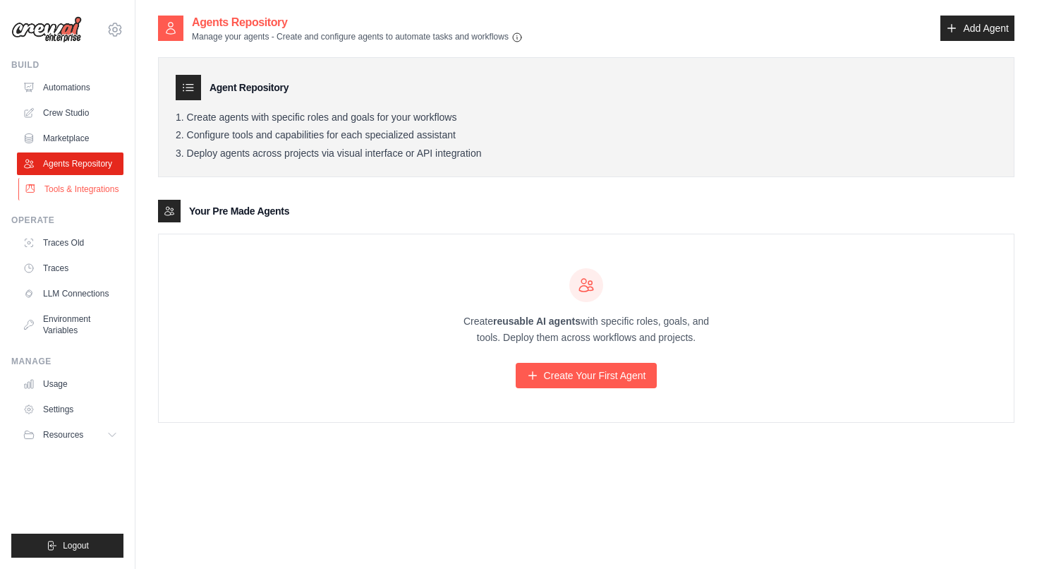
click at [90, 187] on link "Tools & Integrations" at bounding box center [71, 189] width 107 height 23
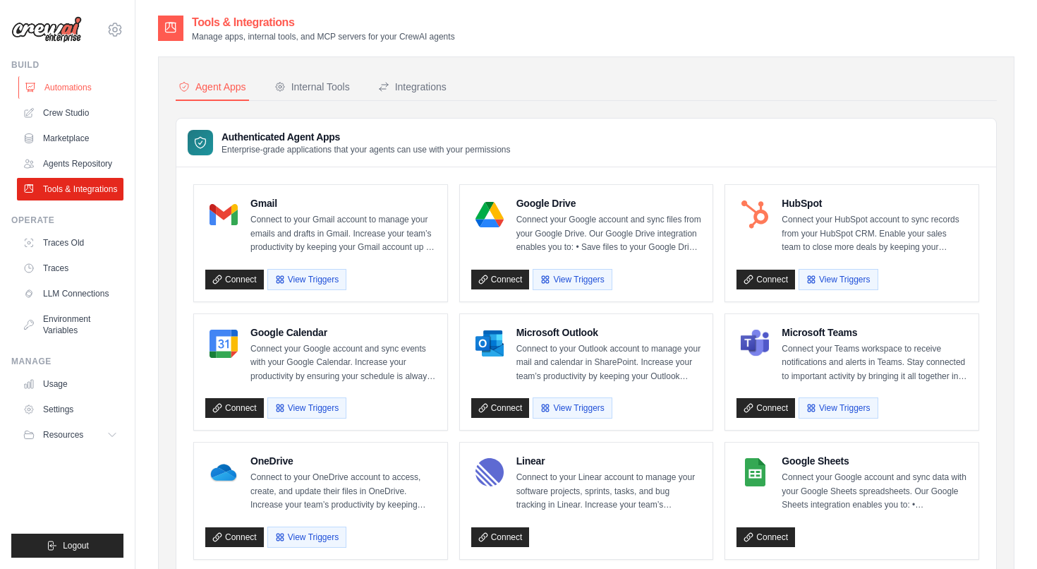
click at [65, 90] on link "Automations" at bounding box center [71, 87] width 107 height 23
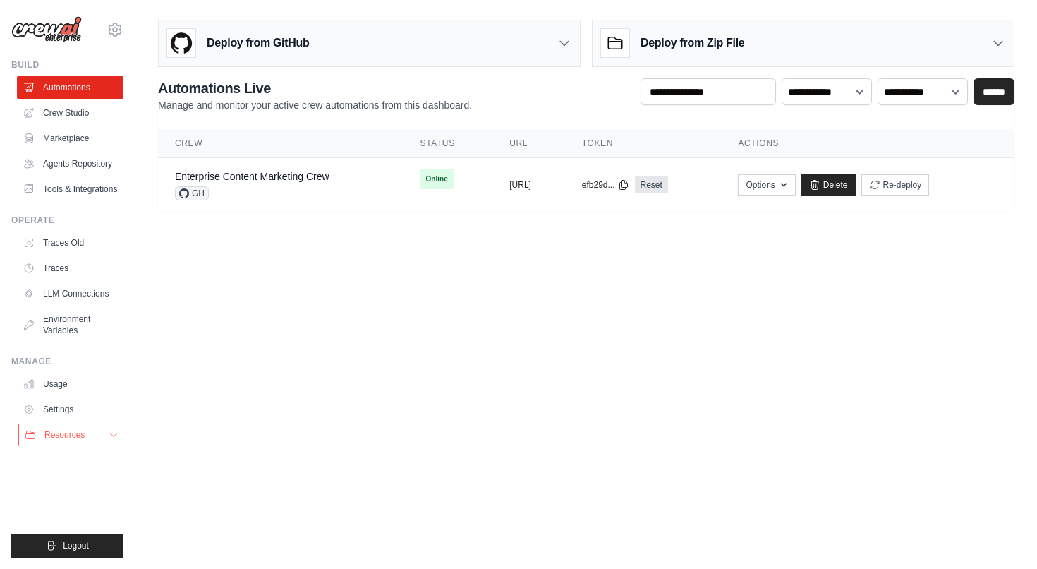
click at [88, 437] on button "Resources" at bounding box center [71, 434] width 107 height 23
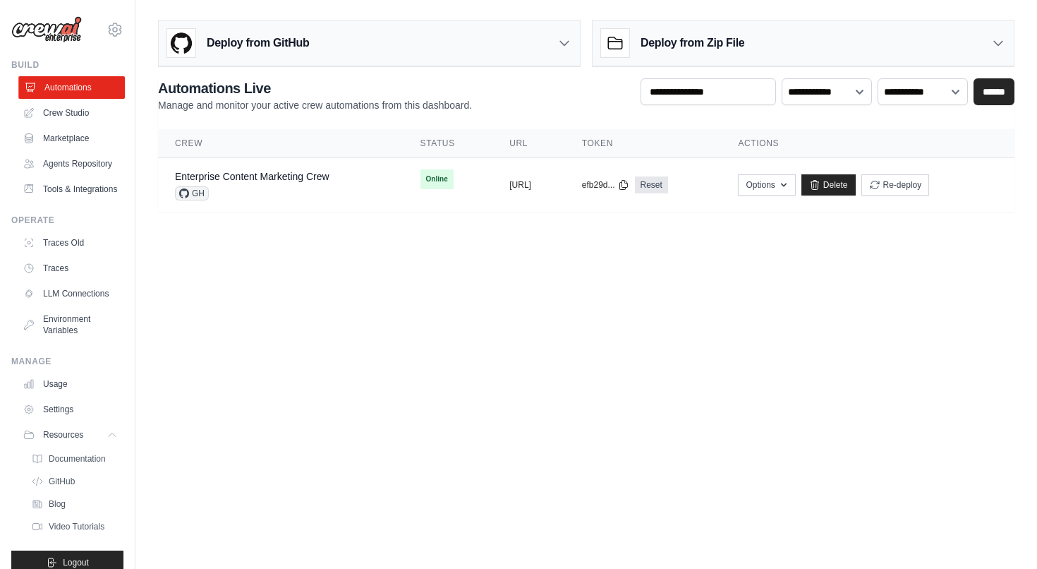
click at [61, 95] on link "Automations" at bounding box center [71, 87] width 107 height 23
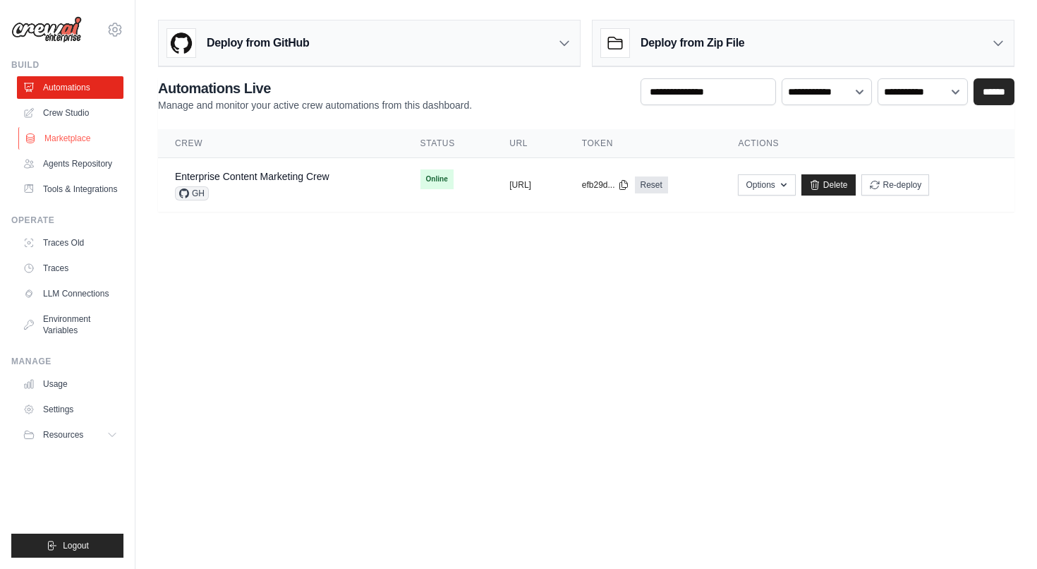
click at [64, 144] on link "Marketplace" at bounding box center [71, 138] width 107 height 23
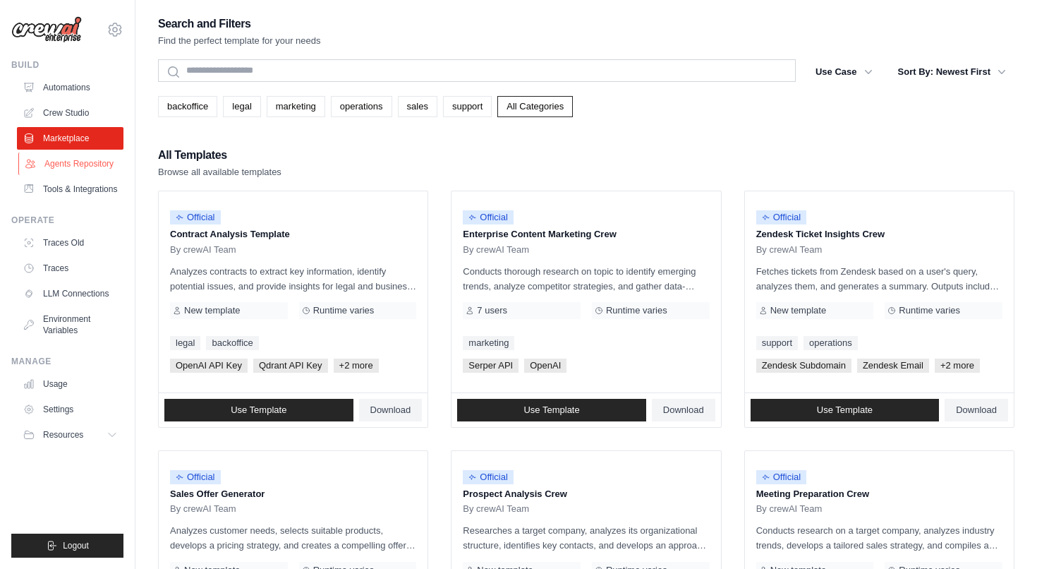
click at [84, 153] on link "Agents Repository" at bounding box center [71, 163] width 107 height 23
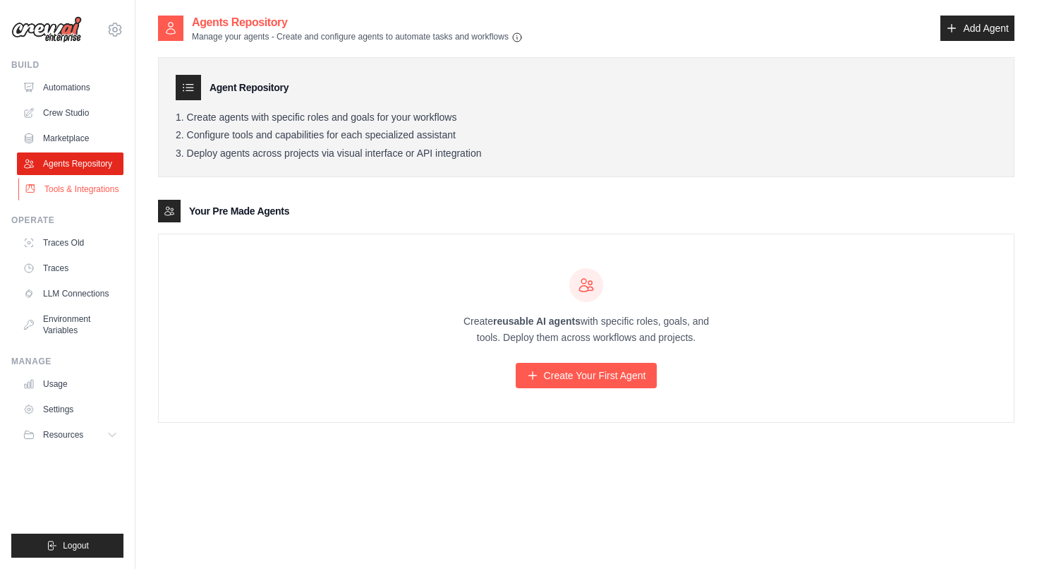
click at [75, 184] on link "Tools & Integrations" at bounding box center [71, 189] width 107 height 23
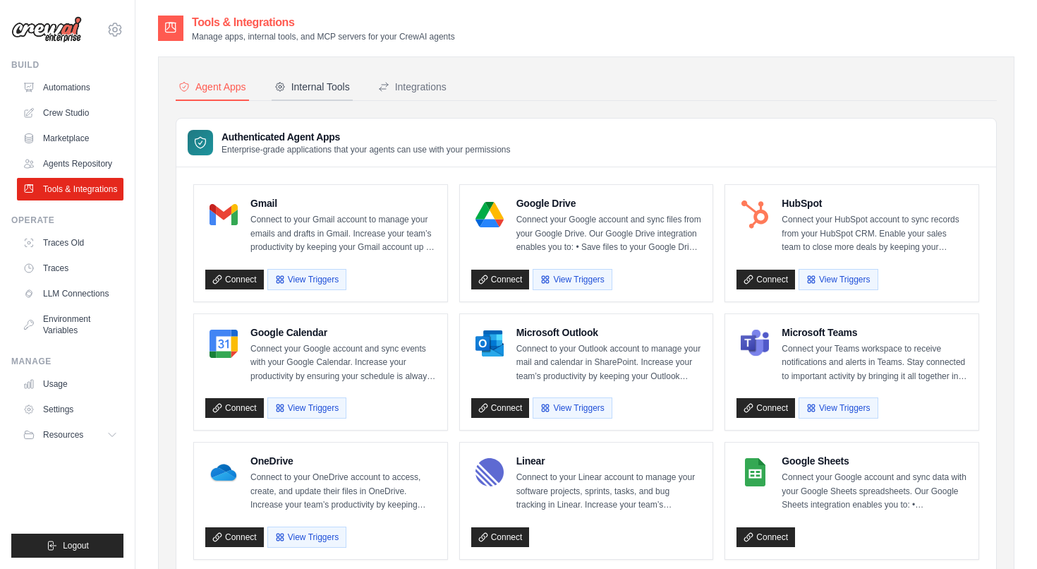
click at [320, 85] on div "Internal Tools" at bounding box center [312, 87] width 76 height 14
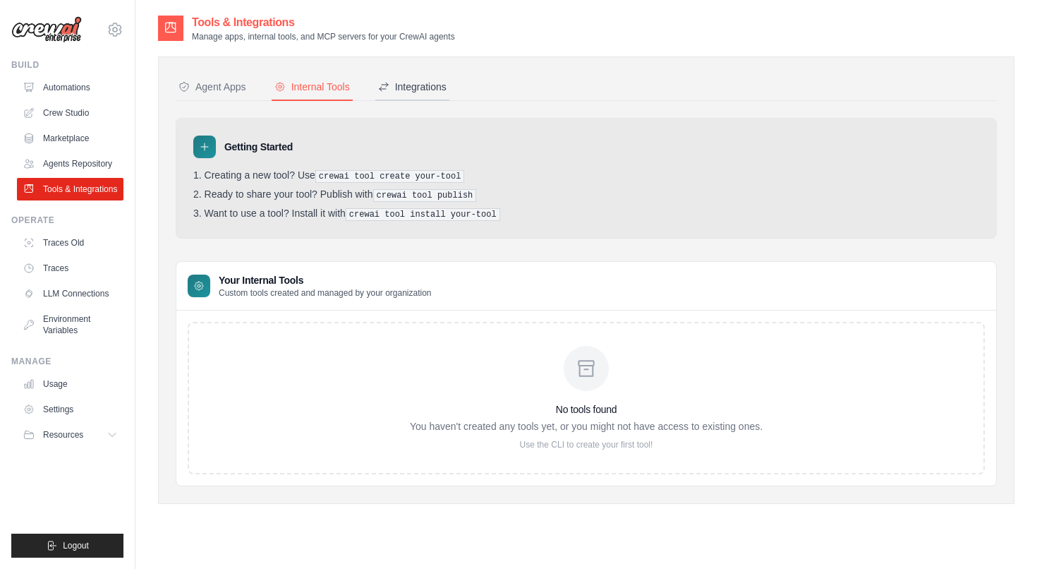
click at [402, 87] on div "Integrations" at bounding box center [412, 87] width 68 height 14
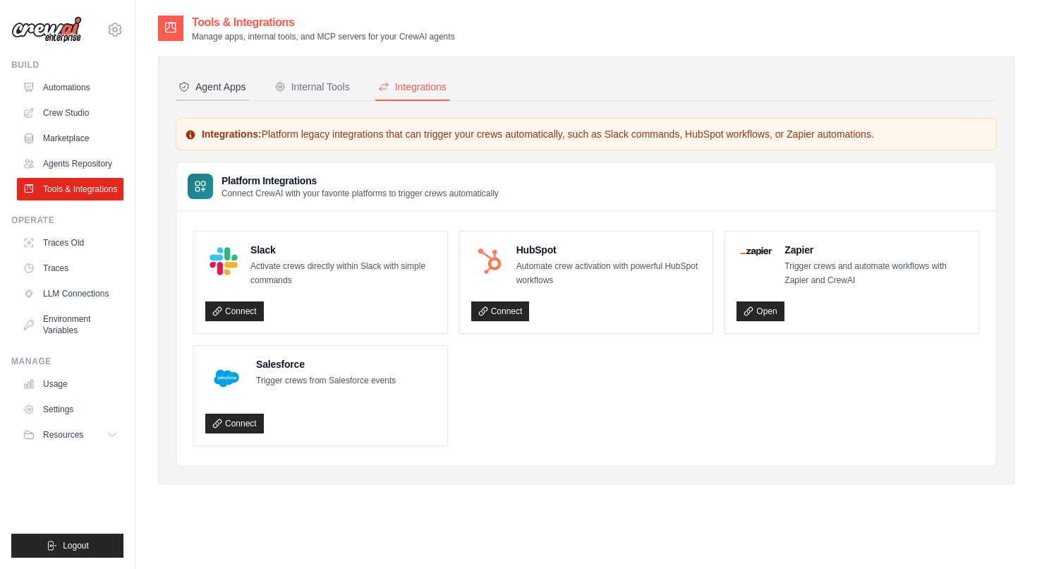
click at [212, 87] on div "Agent Apps" at bounding box center [213, 87] width 68 height 14
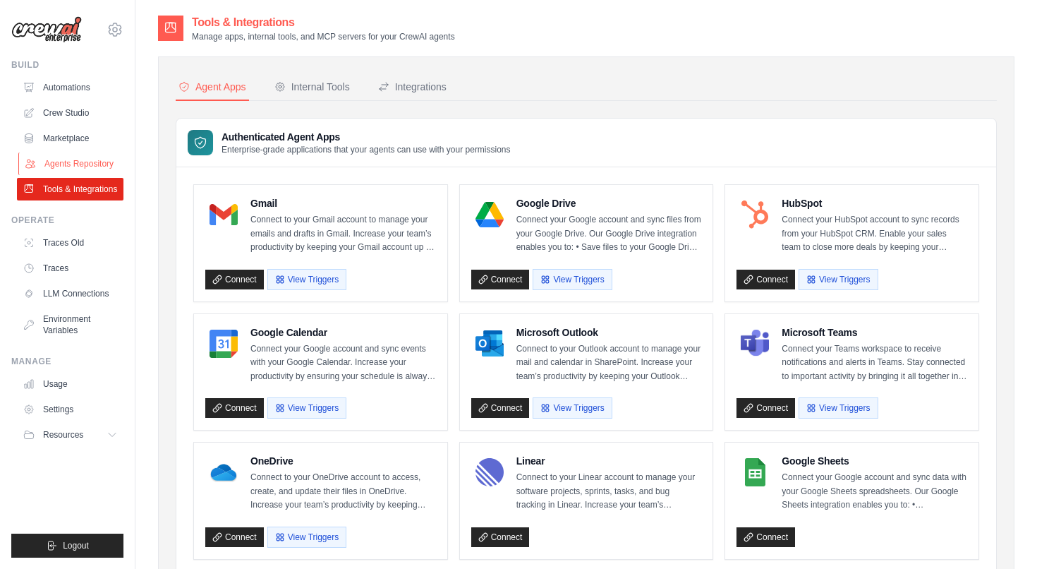
click at [89, 166] on link "Agents Repository" at bounding box center [71, 163] width 107 height 23
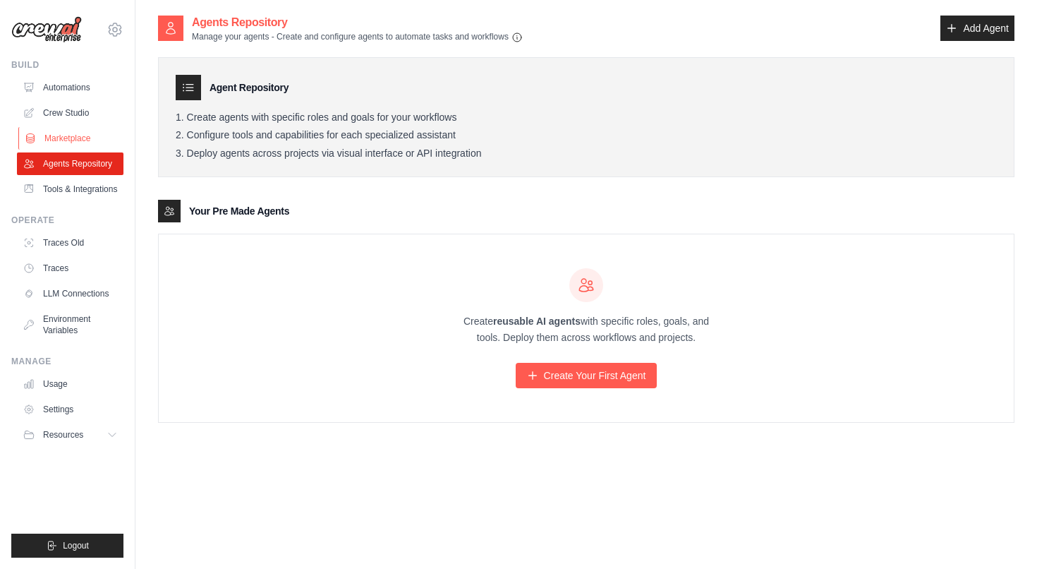
click at [78, 138] on link "Marketplace" at bounding box center [71, 138] width 107 height 23
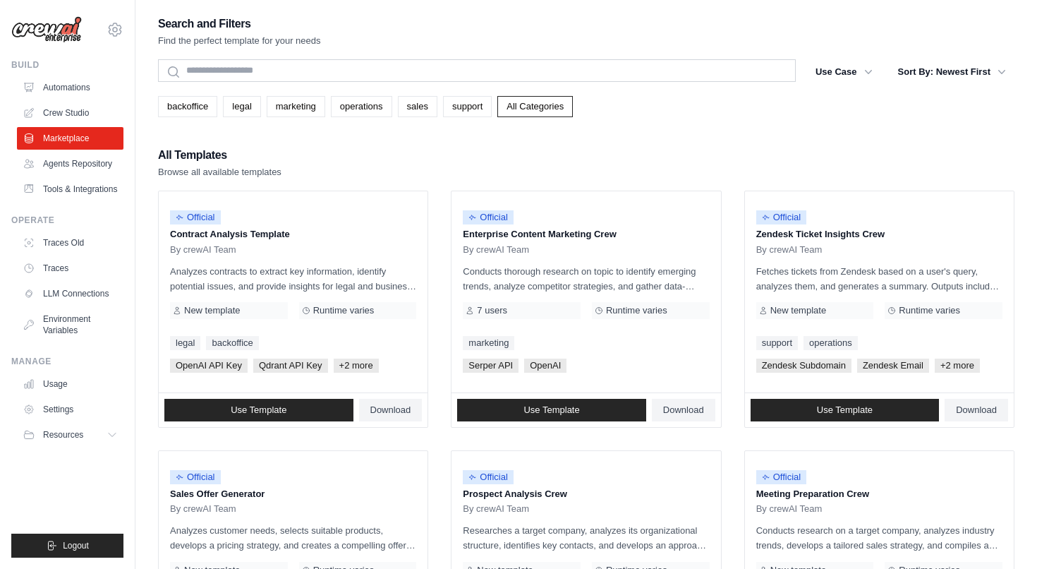
click at [54, 32] on img at bounding box center [46, 29] width 71 height 27
click at [118, 31] on icon at bounding box center [115, 29] width 17 height 17
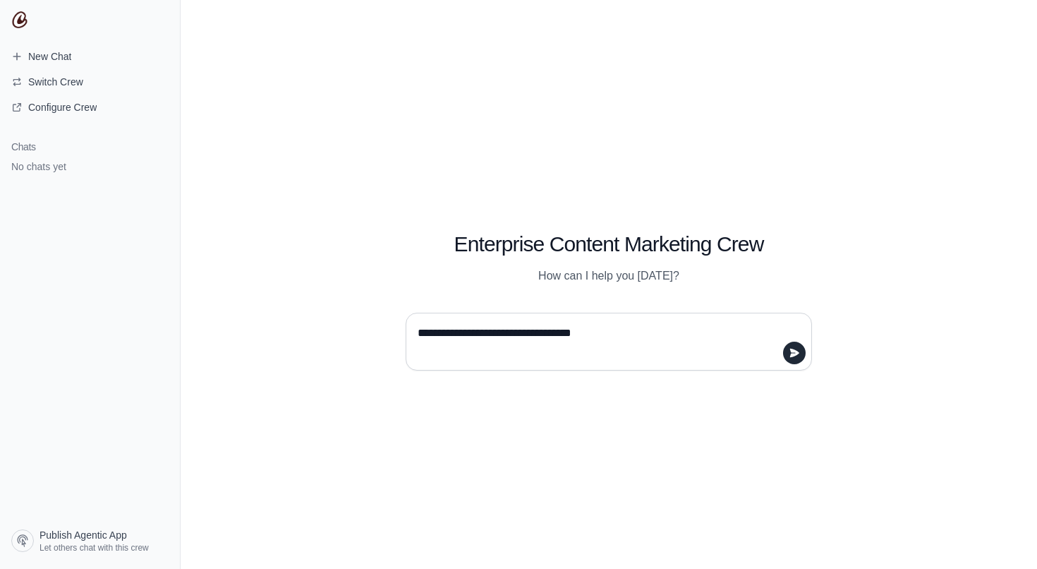
type textarea "**********"
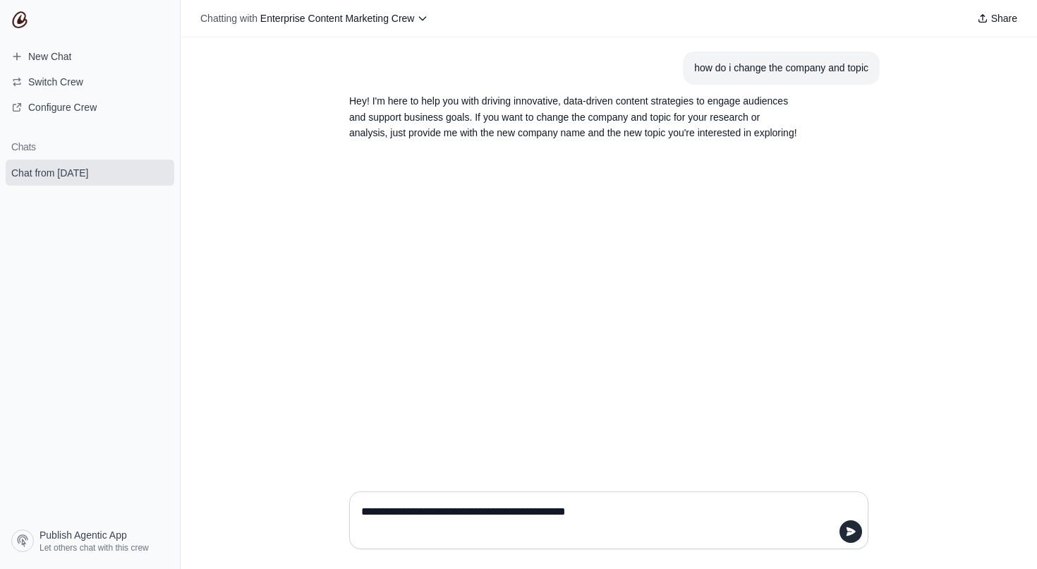
type textarea "**********"
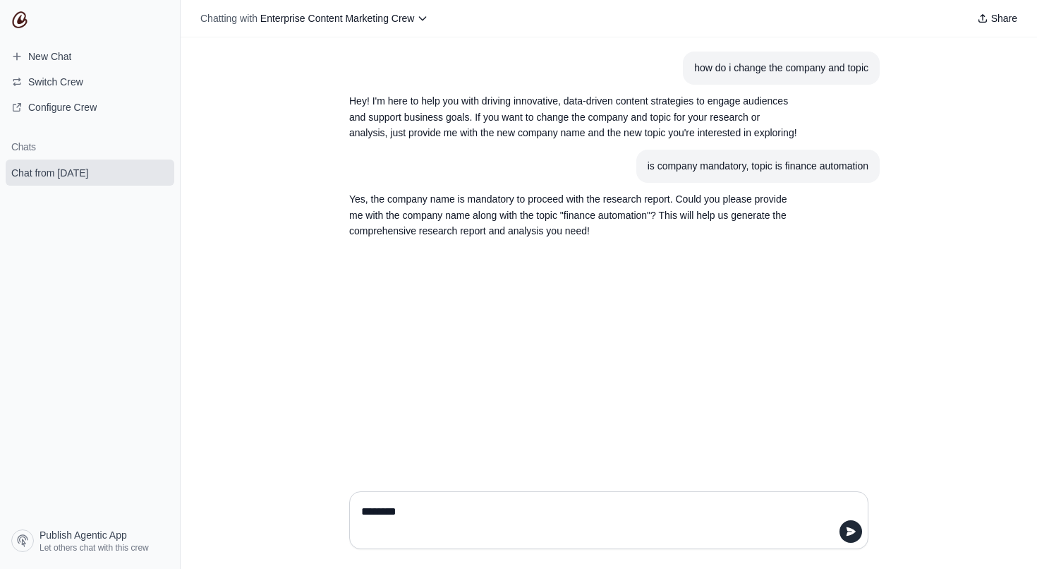
type textarea "*********"
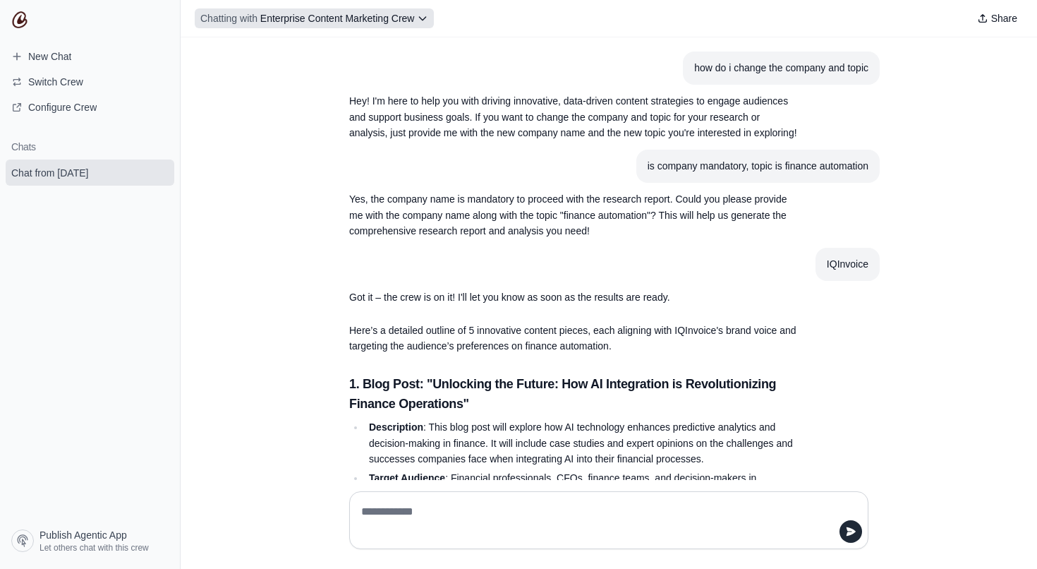
click at [414, 13] on span "Enterprise Content Marketing Crew" at bounding box center [337, 18] width 155 height 11
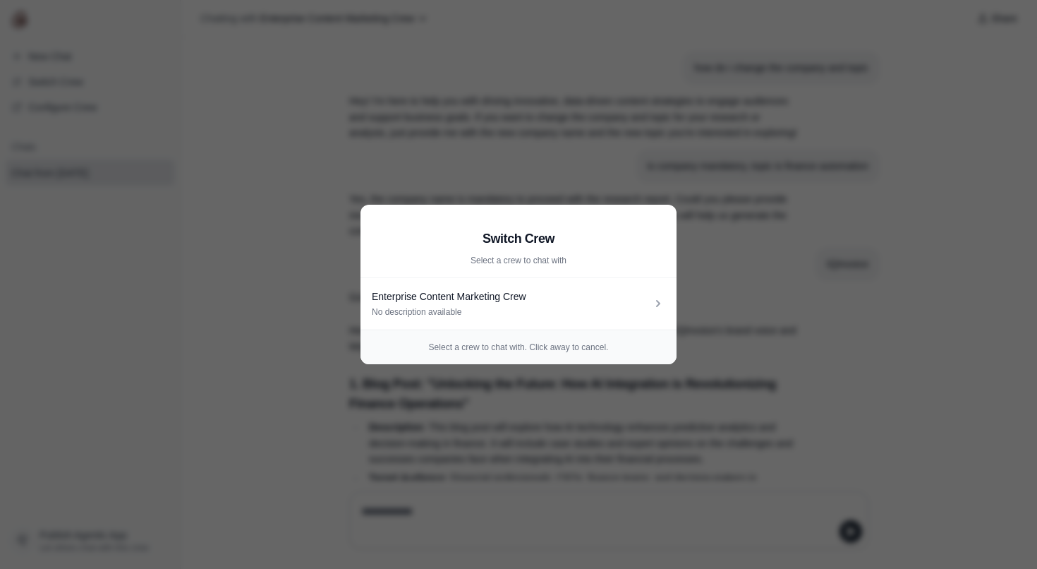
click at [563, 74] on aside "Switch Crew Select a crew to chat with Enterprise Content Marketing Crew No des…" at bounding box center [518, 284] width 1037 height 569
